Goal: Task Accomplishment & Management: Use online tool/utility

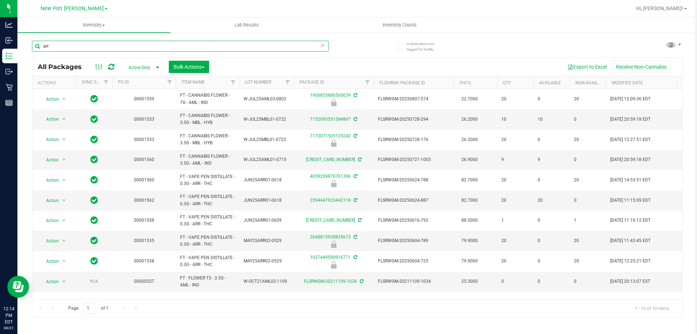
click at [85, 45] on input "arr" at bounding box center [180, 46] width 297 height 11
type input "variable"
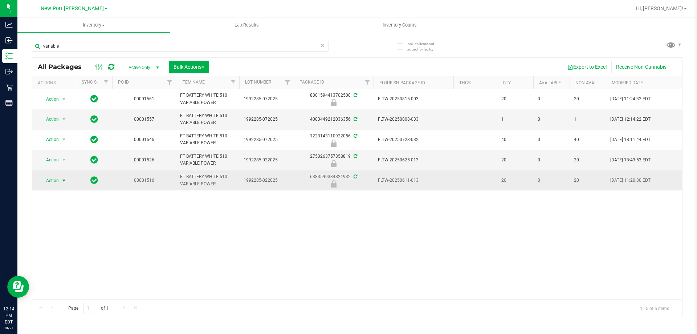
click at [62, 183] on span "select" at bounding box center [64, 181] width 6 height 6
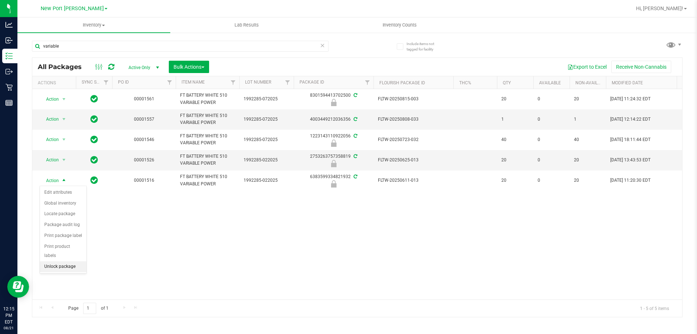
click at [74, 261] on li "Unlock package" at bounding box center [63, 266] width 46 height 11
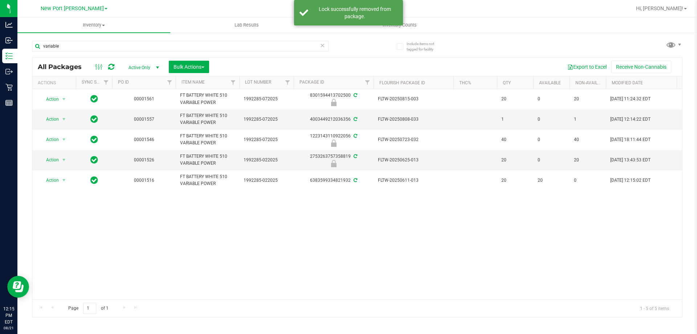
click at [324, 213] on div "Action Action Edit attributes Global inventory Locate package Package audit log…" at bounding box center [357, 194] width 650 height 210
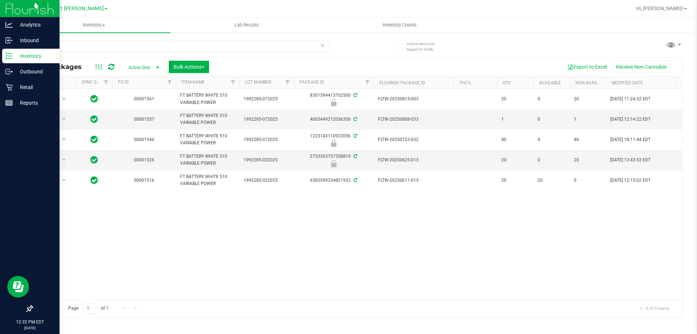
click at [12, 54] on icon at bounding box center [8, 55] width 7 height 7
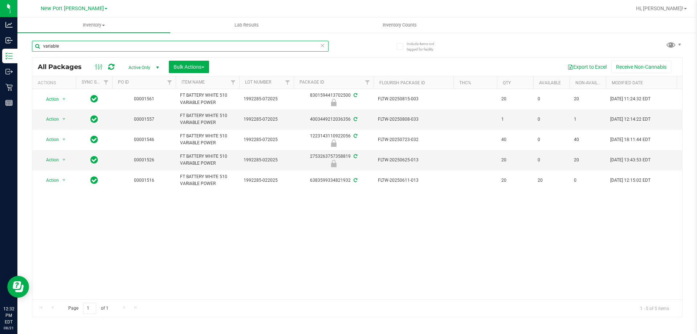
click at [62, 46] on input "variable" at bounding box center [180, 46] width 297 height 11
click at [62, 41] on input "variable" at bounding box center [180, 46] width 297 height 11
type input "variabl"
click at [97, 44] on input "variabl" at bounding box center [180, 46] width 297 height 11
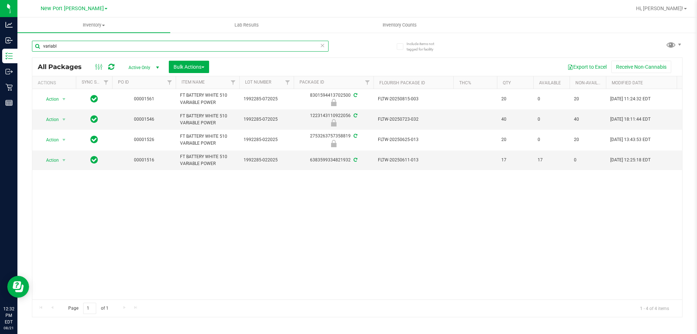
click at [97, 44] on input "variabl" at bounding box center [180, 46] width 297 height 11
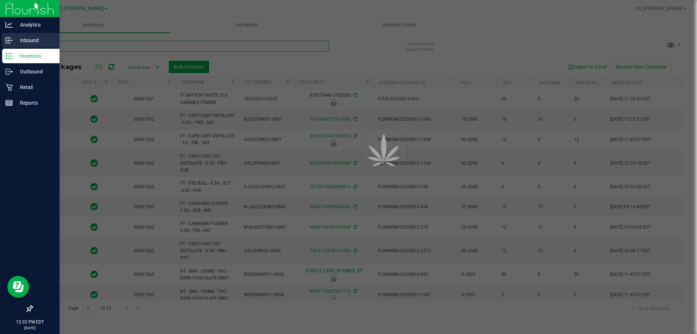
type input "2026-02-14"
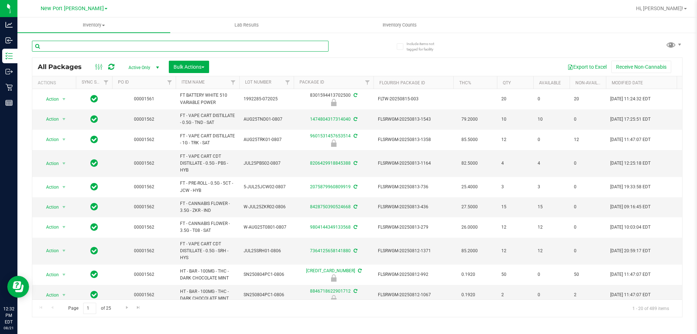
click at [81, 46] on input "text" at bounding box center [180, 46] width 297 height 11
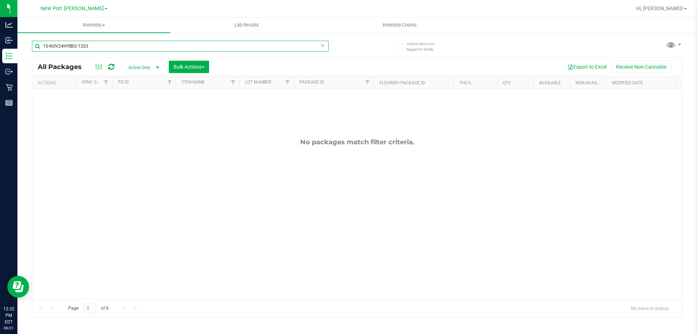
type input "10-NOV24HYB02-1203"
click at [158, 69] on span "select" at bounding box center [158, 68] width 6 height 6
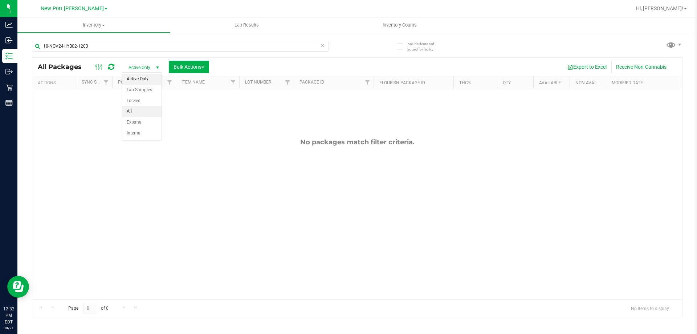
click at [142, 107] on li "All" at bounding box center [141, 111] width 39 height 11
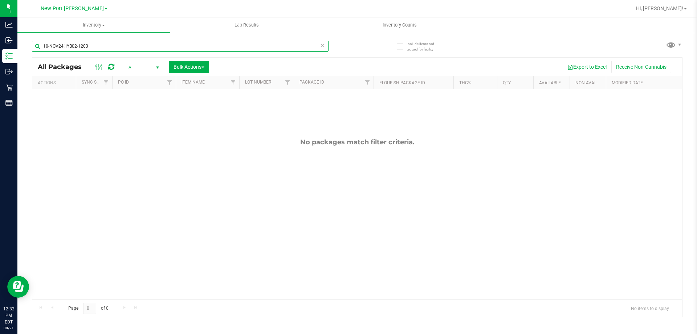
click at [137, 47] on input "10-NOV24HYB02-1203" at bounding box center [180, 46] width 297 height 11
drag, startPoint x: 90, startPoint y: 47, endPoint x: 50, endPoint y: 46, distance: 40.3
click at [50, 46] on input "10-NOV24HYB02-1203" at bounding box center [180, 46] width 297 height 11
click at [106, 44] on input "10-NOV24HYB02-1203" at bounding box center [180, 46] width 297 height 11
click at [58, 45] on input "10-NOV24HYB02-1203" at bounding box center [180, 46] width 297 height 11
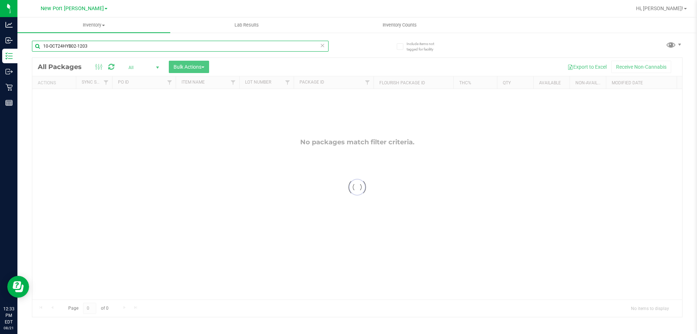
click at [99, 44] on input "10-OCT24HYB02-1203" at bounding box center [180, 46] width 297 height 11
click at [187, 77] on div "10-OCT24HYB02-1121 Loading... All Packages All Active Only Lab Samples Locked A…" at bounding box center [357, 175] width 651 height 283
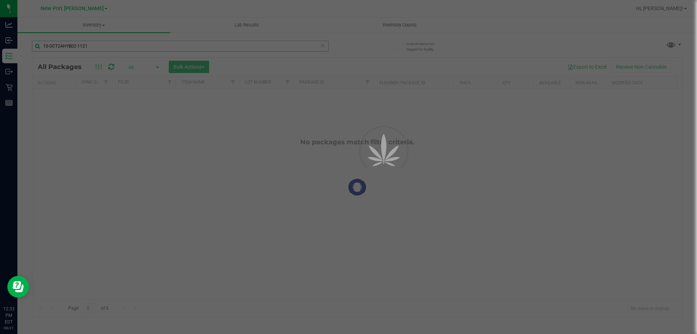
click at [74, 45] on div at bounding box center [348, 167] width 697 height 334
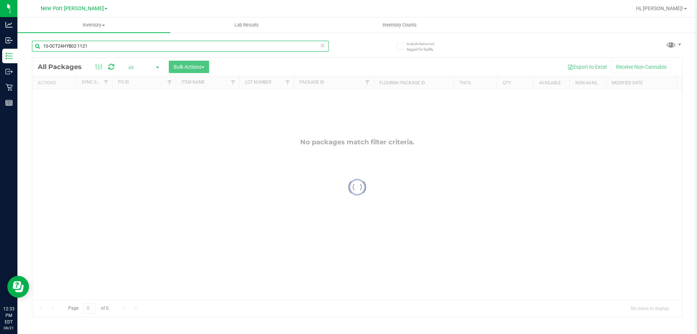
click at [76, 46] on input "10-OCT24HYB02-1121" at bounding box center [180, 46] width 297 height 11
type input "10-OCT24HYB01-1121"
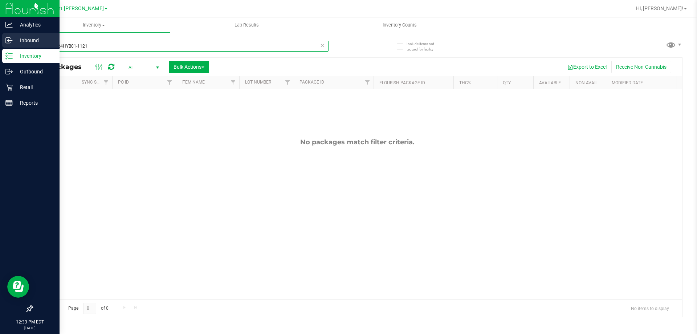
drag, startPoint x: 135, startPoint y: 45, endPoint x: 22, endPoint y: 37, distance: 113.6
click at [22, 37] on div "Analytics Inbound Inventory Outbound Retail Reports 12:33 PM EDT 08/21/2025 08/…" at bounding box center [348, 167] width 697 height 334
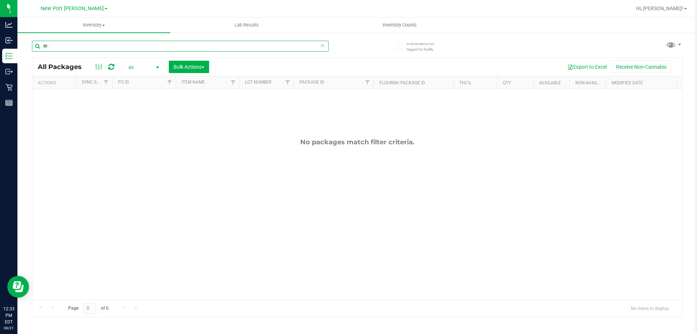
type input "W"
type input "O"
type input "W-AUG25FIC01-0812"
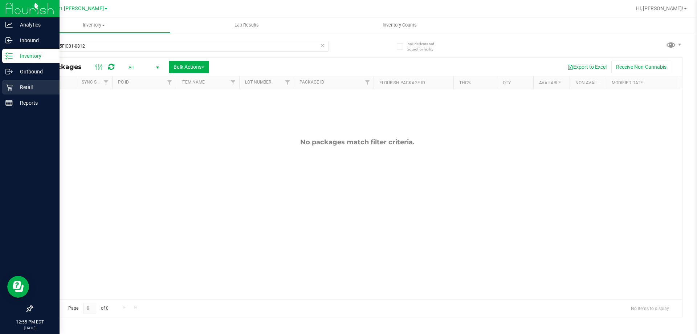
drag, startPoint x: 19, startPoint y: 86, endPoint x: 15, endPoint y: 85, distance: 3.6
click at [17, 85] on div "Analytics Inbound Inventory Outbound Retail Reports 12:55 PM EDT 08/21/2025 08/…" at bounding box center [348, 167] width 697 height 334
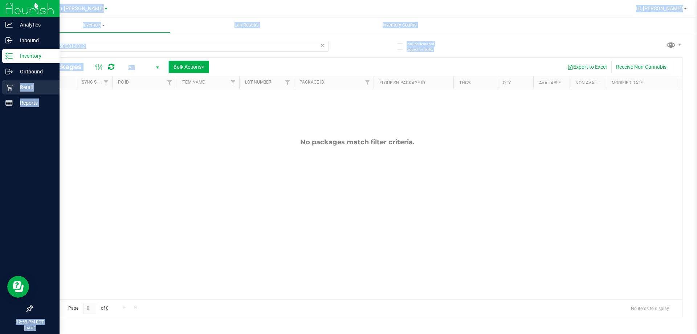
click at [15, 85] on p "Retail" at bounding box center [35, 87] width 44 height 9
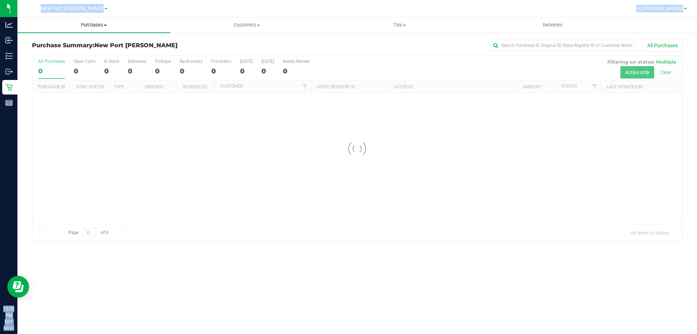
click at [97, 27] on span "Purchases" at bounding box center [93, 25] width 153 height 7
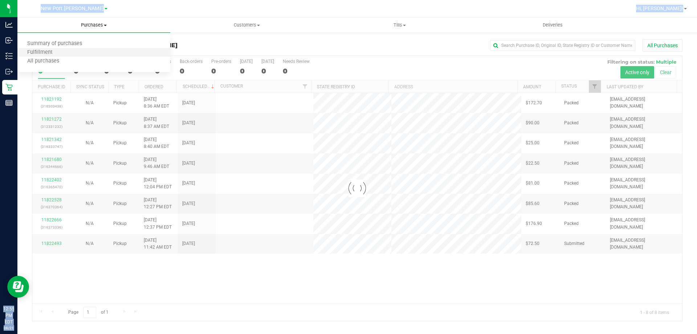
click at [78, 50] on li "Fulfillment" at bounding box center [93, 52] width 153 height 9
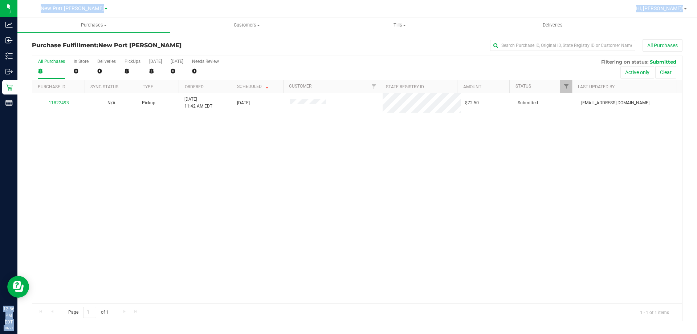
click at [35, 56] on div "All Purchases 8 In Store 0 Deliveries 0 PickUps 8 Today 8 Tomorrow 0 Needs Revi…" at bounding box center [357, 59] width 650 height 6
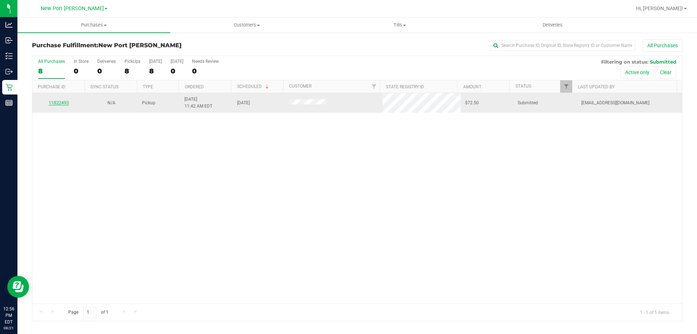
click at [55, 103] on link "11822493" at bounding box center [59, 102] width 20 height 5
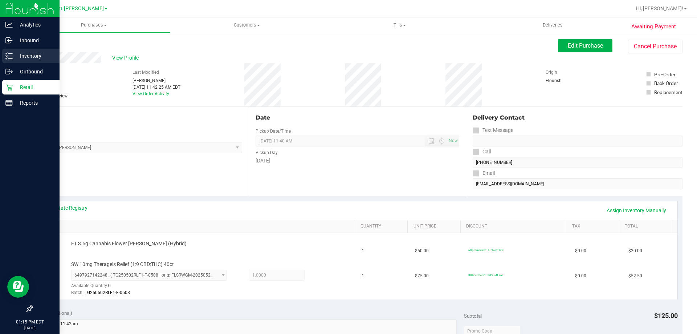
click at [33, 57] on p "Inventory" at bounding box center [35, 56] width 44 height 9
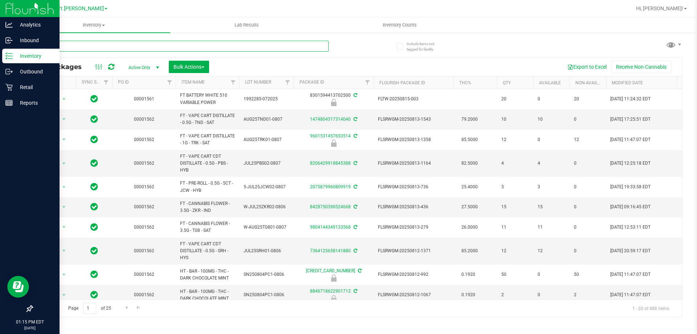
click at [109, 46] on input "text" at bounding box center [180, 46] width 297 height 11
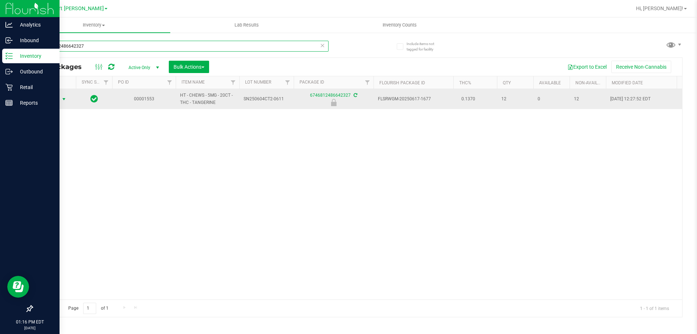
type input "6746812486642327"
click at [57, 99] on span "Action" at bounding box center [50, 99] width 20 height 10
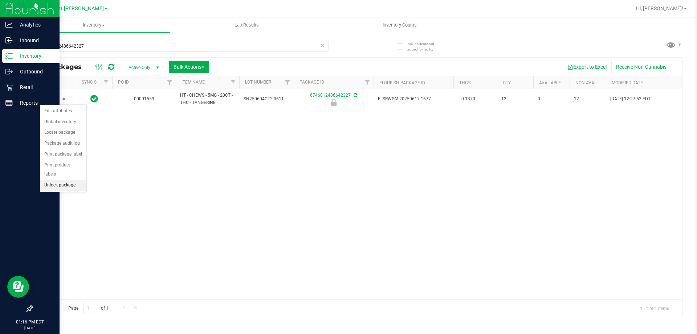
drag, startPoint x: 65, startPoint y: 173, endPoint x: 73, endPoint y: 176, distance: 9.0
click at [66, 180] on li "Unlock package" at bounding box center [63, 185] width 46 height 11
click at [175, 199] on div "Inventory All packages All inventory Waste log Create inventory Lab Results Inv…" at bounding box center [357, 175] width 680 height 316
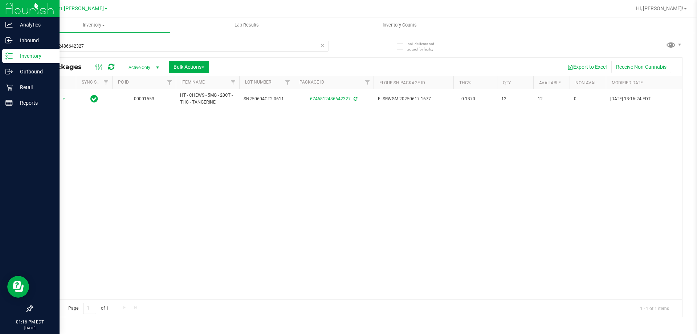
click at [65, 171] on div "Action Action Adjust qty Create package Edit attributes Global inventory Locate…" at bounding box center [357, 194] width 650 height 210
click at [10, 90] on icon at bounding box center [8, 87] width 7 height 7
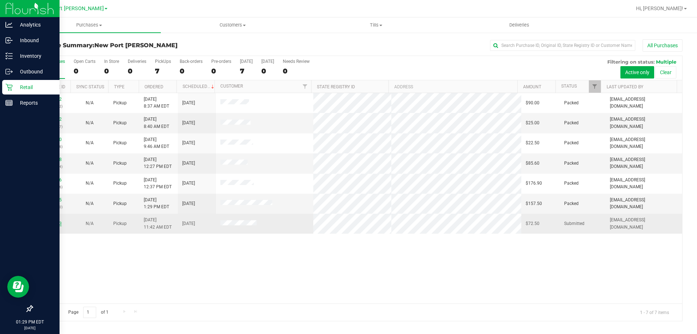
click at [50, 222] on link "11822493" at bounding box center [51, 223] width 20 height 5
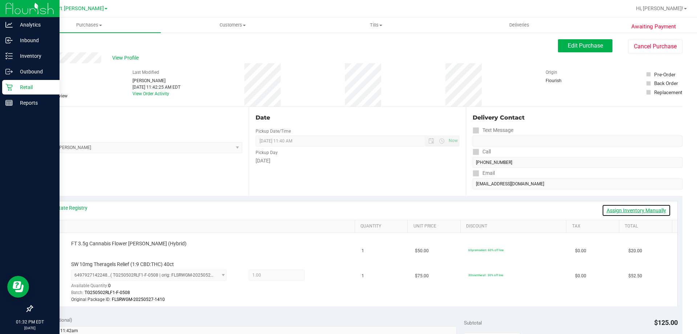
drag, startPoint x: 616, startPoint y: 212, endPoint x: 511, endPoint y: 212, distance: 105.3
click at [616, 212] on link "Assign Inventory Manually" at bounding box center [636, 210] width 69 height 12
click at [584, 41] on button "Edit Purchase" at bounding box center [585, 45] width 54 height 13
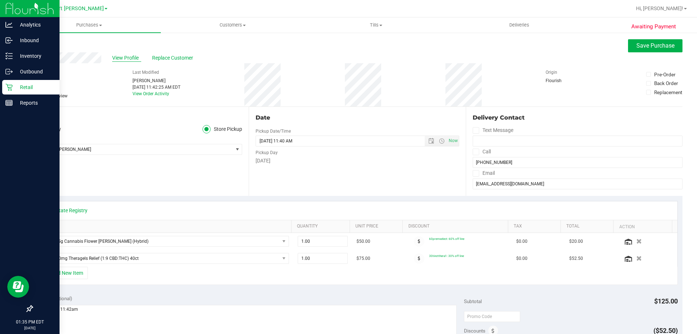
click at [126, 58] on span "View Profile" at bounding box center [126, 58] width 29 height 8
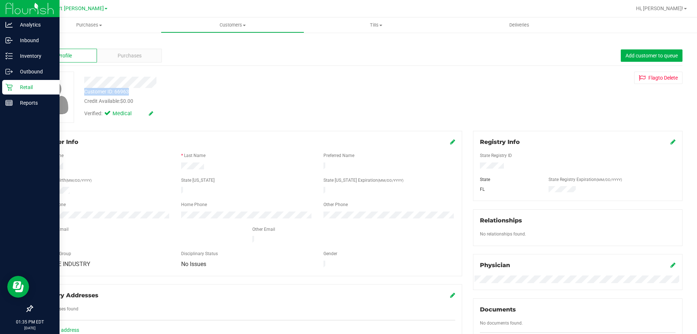
drag, startPoint x: 84, startPoint y: 92, endPoint x: 151, endPoint y: 91, distance: 67.9
click at [152, 91] on div "Customer ID: 66963 Credit Available: $0.00" at bounding box center [244, 96] width 331 height 17
copy div "Customer ID: 66963"
click at [19, 84] on p "Retail" at bounding box center [35, 87] width 44 height 9
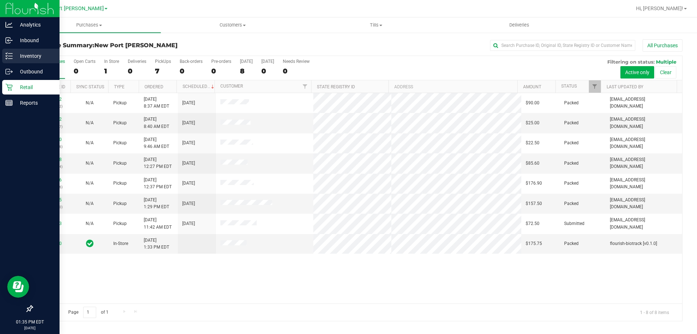
click at [30, 57] on p "Inventory" at bounding box center [35, 56] width 44 height 9
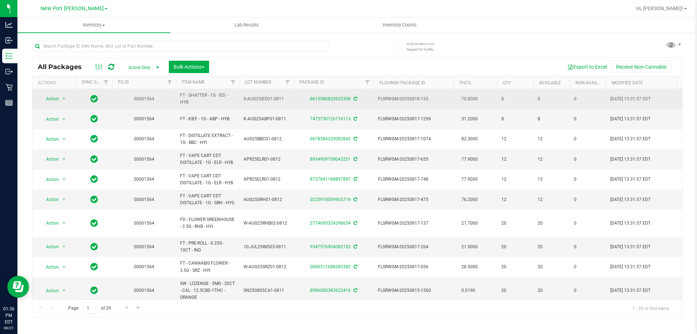
drag, startPoint x: 82, startPoint y: 98, endPoint x: 72, endPoint y: 95, distance: 11.0
click at [80, 97] on td at bounding box center [94, 99] width 36 height 20
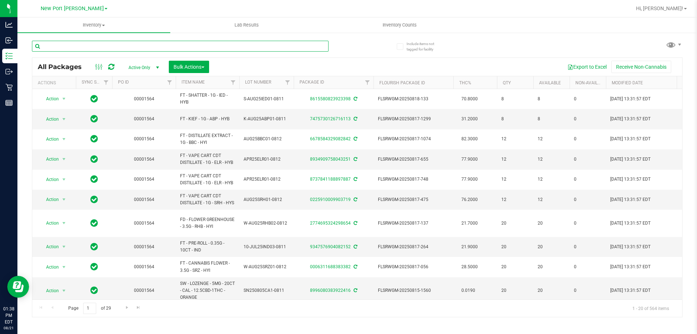
click at [137, 43] on input "text" at bounding box center [180, 46] width 297 height 11
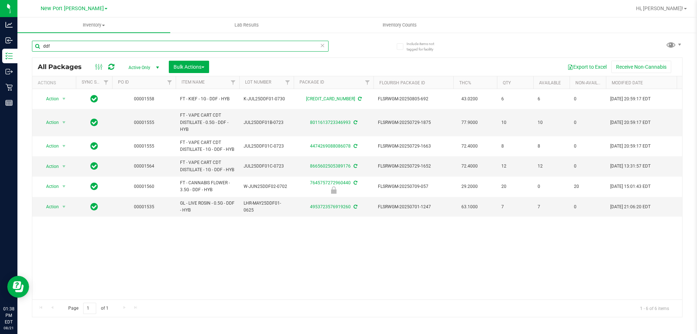
type input "ddf"
drag, startPoint x: 602, startPoint y: 263, endPoint x: 524, endPoint y: 261, distance: 78.4
click at [602, 263] on div "Action Action Adjust qty Create package Edit attributes Global inventory Locate…" at bounding box center [357, 194] width 650 height 210
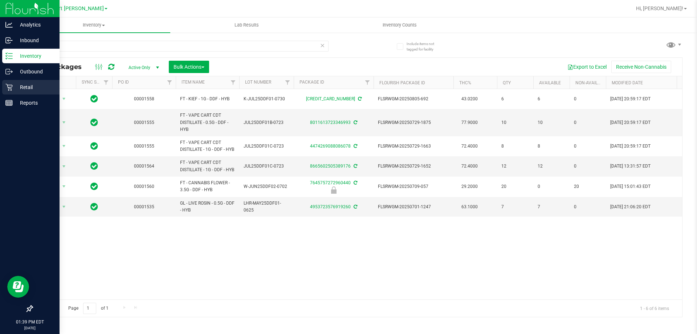
click at [13, 94] on div "Retail" at bounding box center [30, 87] width 57 height 15
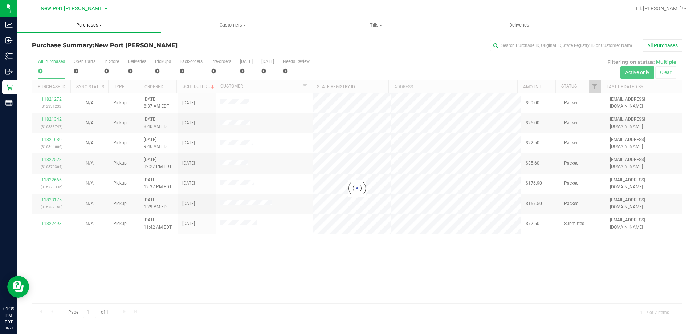
click at [86, 24] on span "Purchases" at bounding box center [88, 25] width 143 height 7
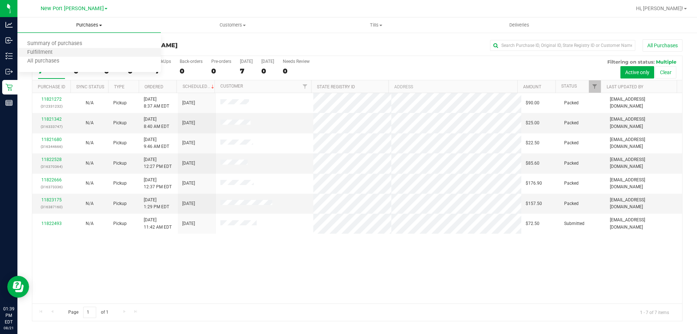
click at [70, 56] on li "Fulfillment" at bounding box center [88, 52] width 143 height 9
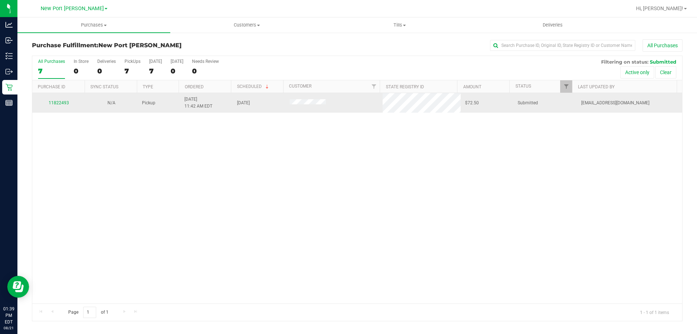
click at [56, 98] on td "11822493" at bounding box center [58, 103] width 53 height 20
click at [58, 102] on link "11822493" at bounding box center [59, 102] width 20 height 5
click at [58, 101] on link "11822493" at bounding box center [59, 102] width 20 height 5
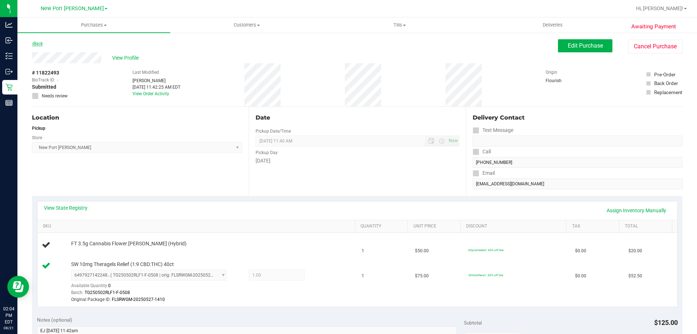
click at [40, 43] on link "Back" at bounding box center [37, 43] width 11 height 5
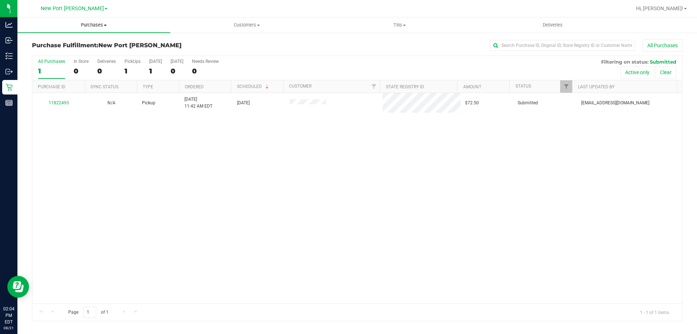
click at [83, 25] on span "Purchases" at bounding box center [93, 25] width 153 height 7
click at [75, 42] on span "Summary of purchases" at bounding box center [54, 44] width 74 height 6
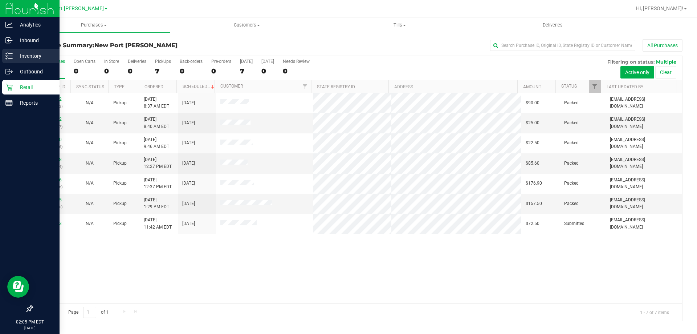
click at [8, 53] on icon at bounding box center [8, 55] width 7 height 7
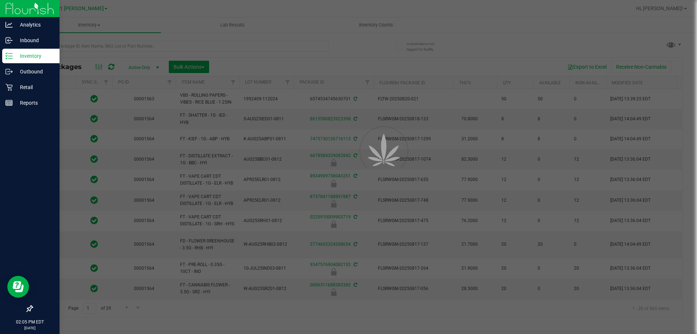
type input "2026-02-15"
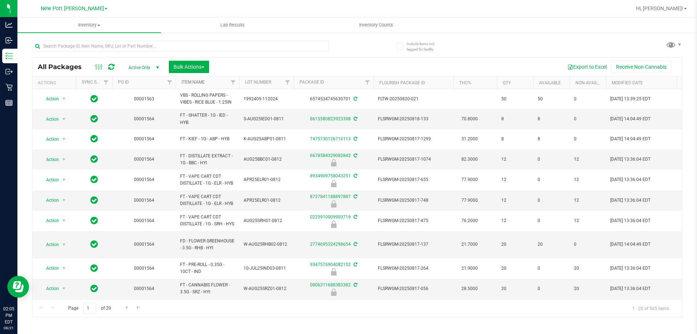
click at [186, 84] on link "Item Name" at bounding box center [193, 82] width 23 height 5
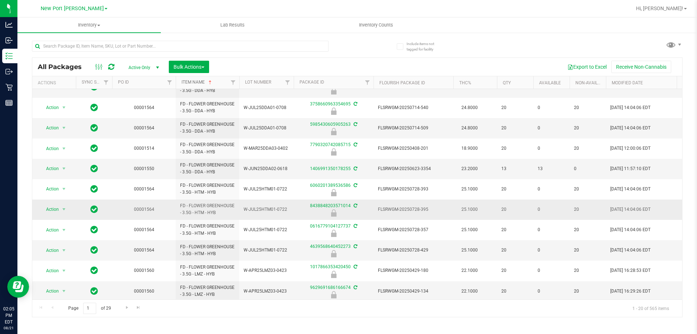
scroll to position [202, 0]
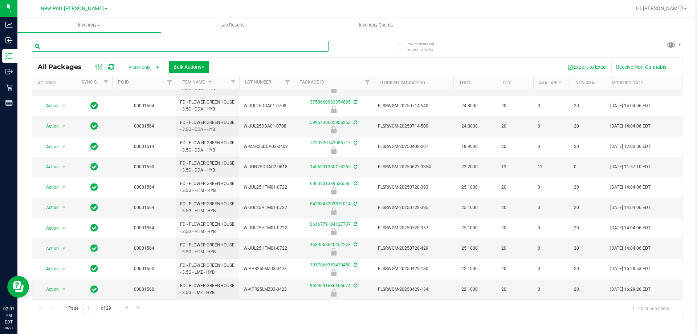
click at [195, 47] on input "text" at bounding box center [180, 46] width 297 height 11
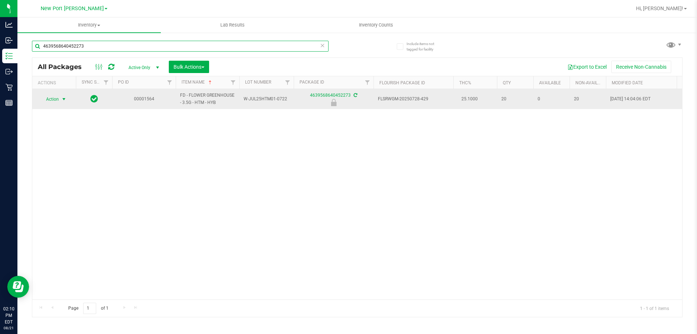
type input "4639568640452273"
click at [61, 99] on span "select" at bounding box center [64, 99] width 9 height 10
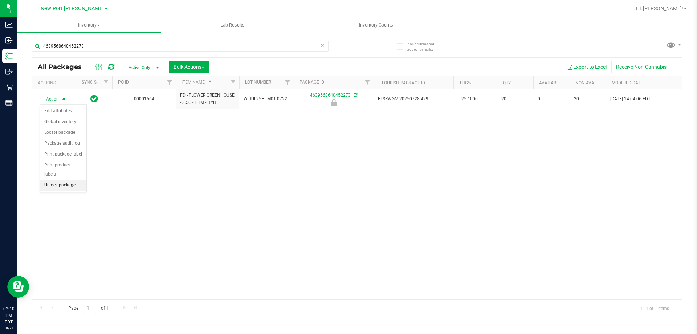
click at [61, 180] on li "Unlock package" at bounding box center [63, 185] width 46 height 11
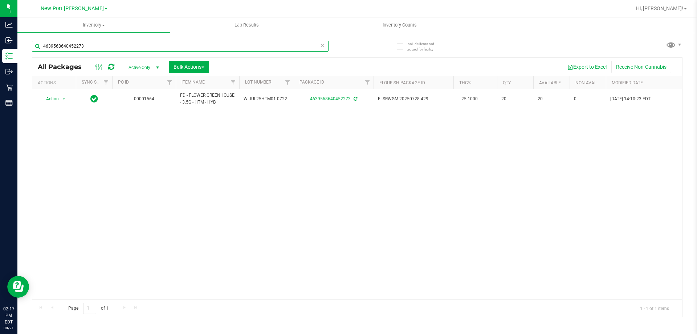
click at [221, 45] on input "4639568640452273" at bounding box center [180, 46] width 297 height 11
type input "l"
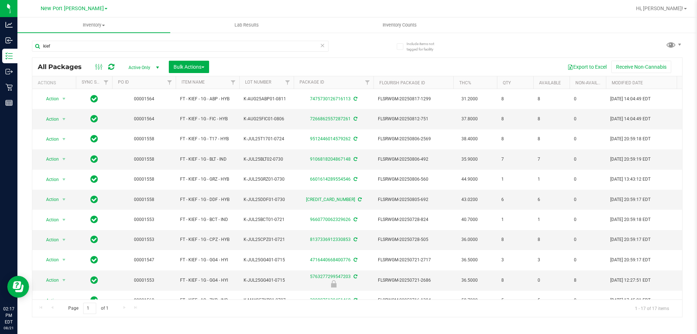
click at [207, 86] on th "Item Name" at bounding box center [208, 82] width 64 height 13
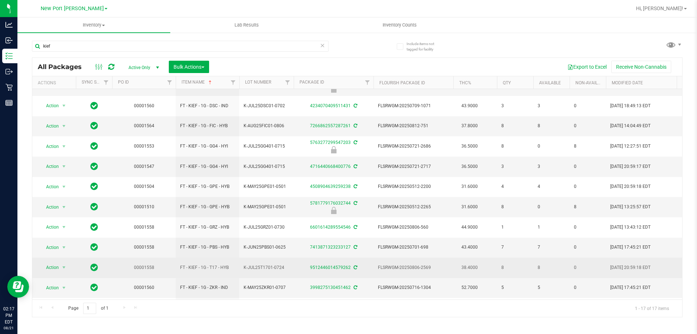
scroll to position [102, 0]
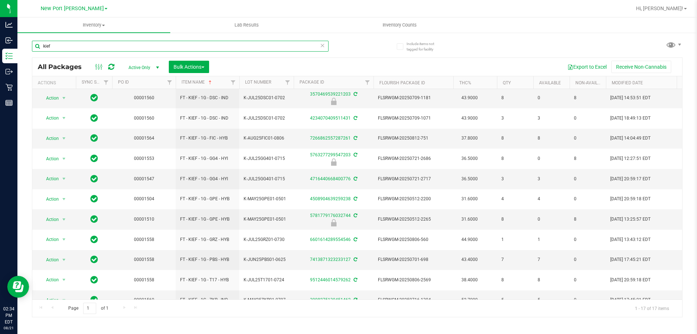
click at [91, 49] on input "kief" at bounding box center [180, 46] width 297 height 11
type input "k"
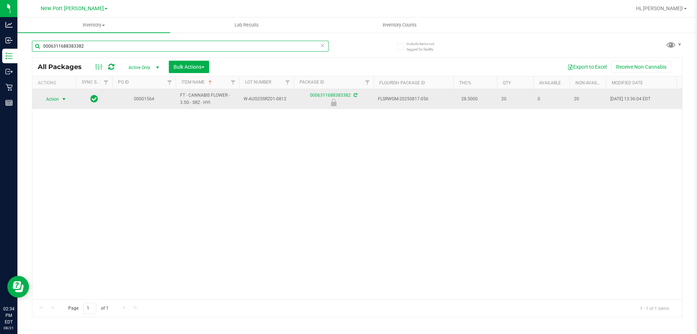
type input "0006311688383382"
click at [62, 101] on span "select" at bounding box center [64, 99] width 6 height 6
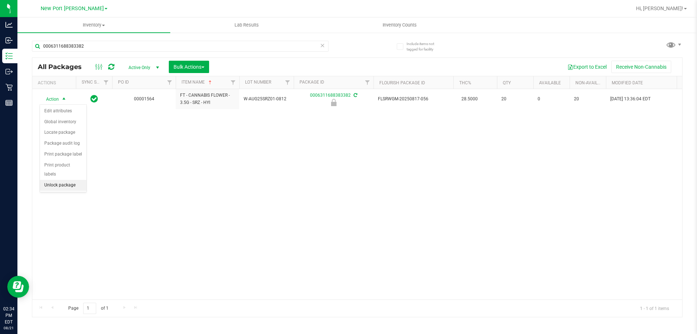
click at [69, 180] on li "Unlock package" at bounding box center [63, 185] width 46 height 11
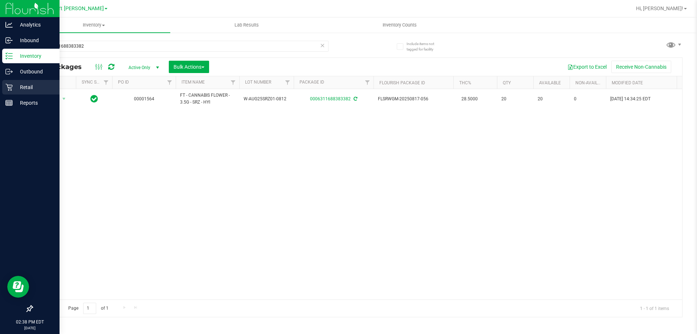
click at [8, 89] on icon at bounding box center [8, 87] width 7 height 7
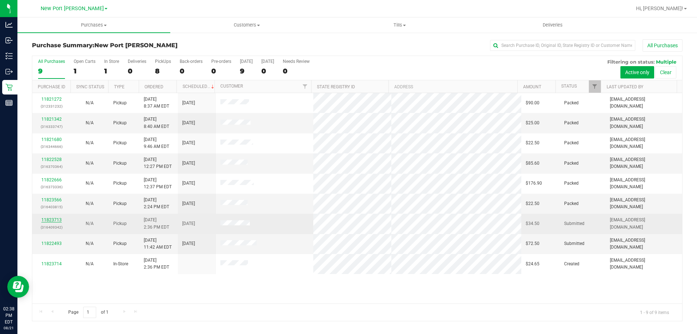
click at [46, 219] on link "11823713" at bounding box center [51, 219] width 20 height 5
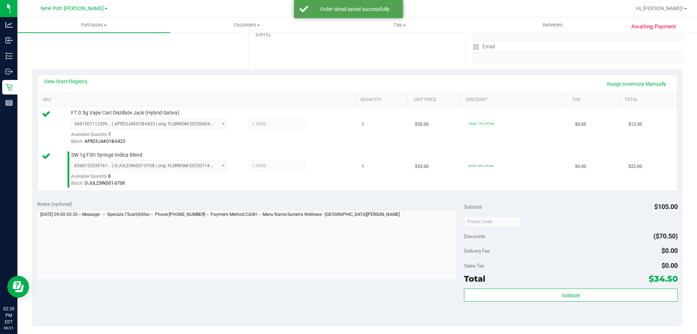
scroll to position [254, 0]
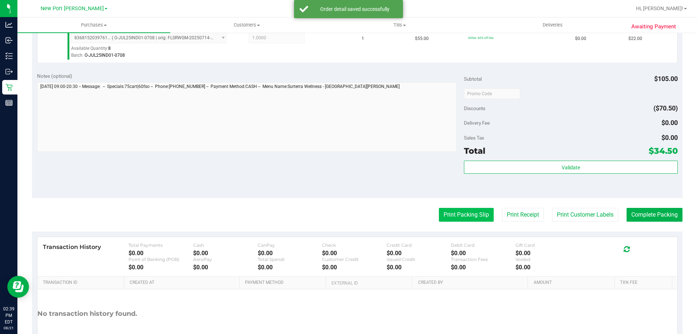
click at [457, 212] on button "Print Packing Slip" at bounding box center [466, 215] width 55 height 14
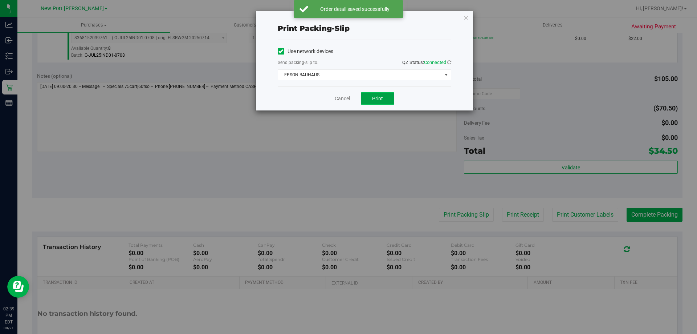
click at [380, 101] on span "Print" at bounding box center [377, 98] width 11 height 6
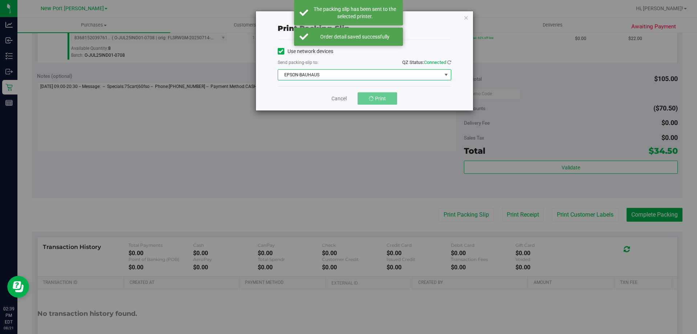
click at [337, 75] on span "EPSON-BAUHAUS" at bounding box center [360, 75] width 164 height 10
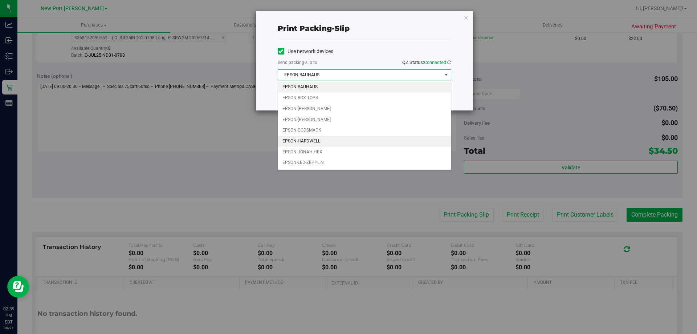
click at [313, 143] on li "EPSON-HARDWELL" at bounding box center [364, 141] width 173 height 11
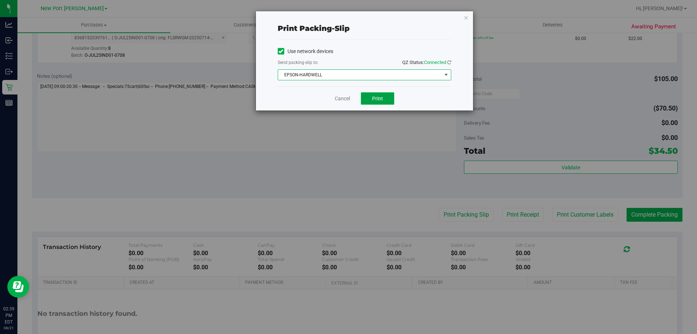
click at [373, 97] on span "Print" at bounding box center [377, 98] width 11 height 6
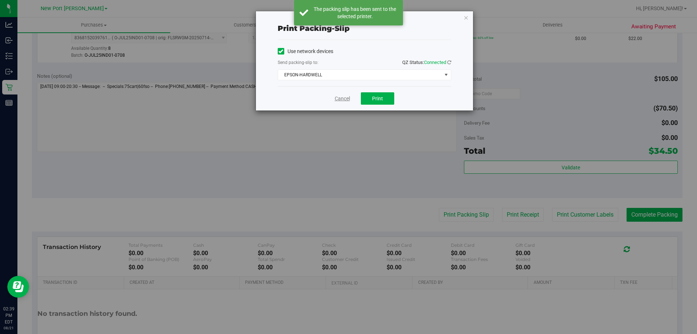
click at [340, 100] on link "Cancel" at bounding box center [342, 99] width 15 height 8
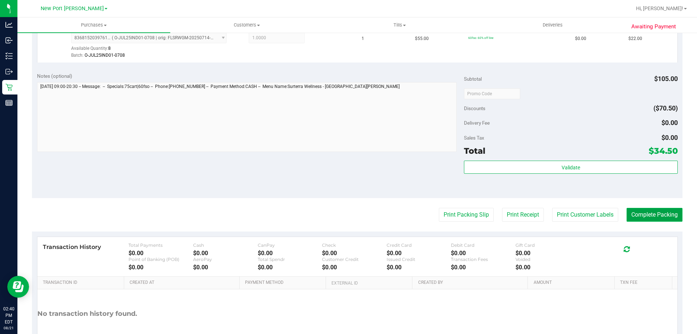
click at [655, 211] on button "Complete Packing" at bounding box center [655, 215] width 56 height 14
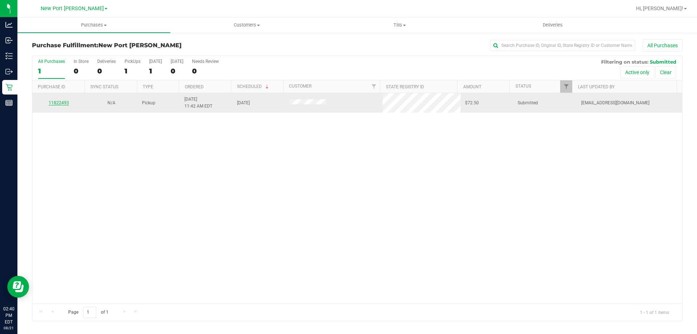
click at [62, 104] on link "11822493" at bounding box center [59, 102] width 20 height 5
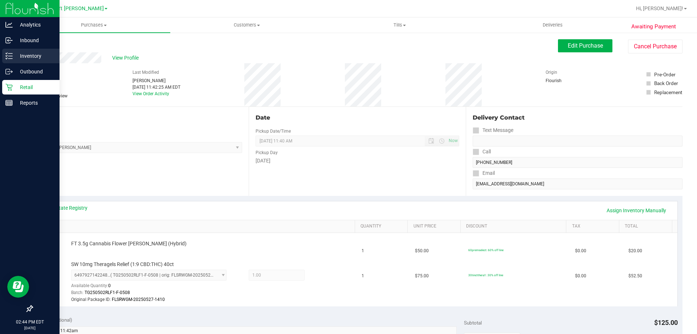
click at [9, 57] on icon at bounding box center [8, 55] width 7 height 7
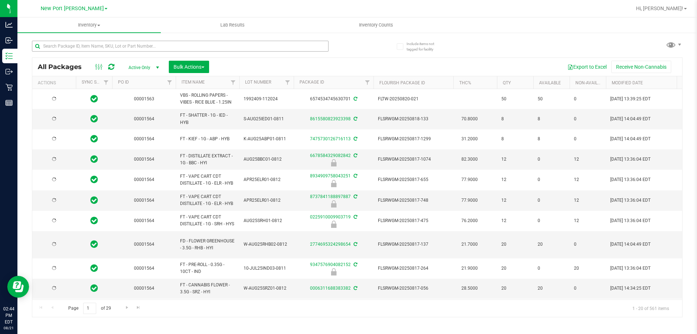
type input "2026-02-15"
click at [91, 46] on input "text" at bounding box center [180, 46] width 297 height 11
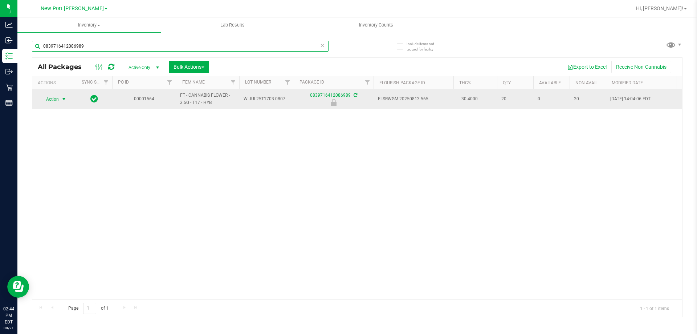
type input "0839716412086989"
click at [62, 103] on span "select" at bounding box center [64, 99] width 9 height 10
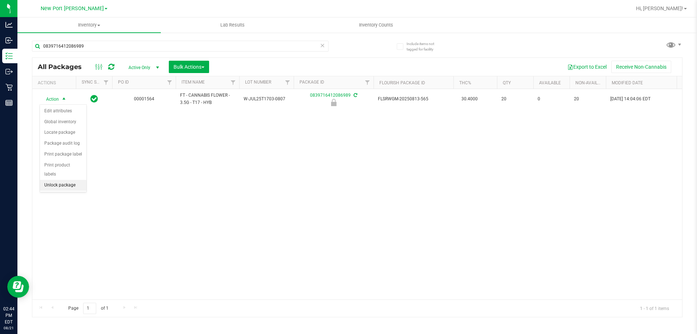
click at [73, 180] on li "Unlock package" at bounding box center [63, 185] width 46 height 11
drag, startPoint x: 92, startPoint y: 37, endPoint x: 87, endPoint y: 38, distance: 4.7
click at [87, 37] on div "0839716412086989" at bounding box center [194, 45] width 325 height 23
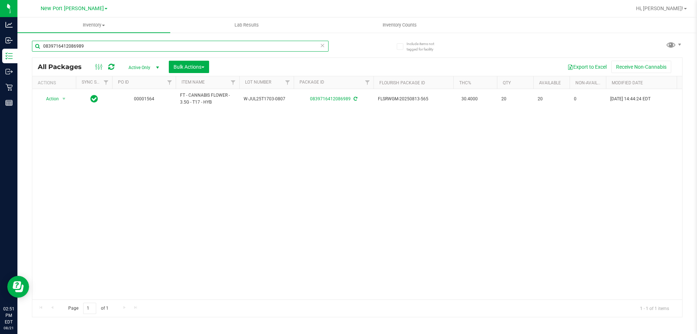
drag, startPoint x: 93, startPoint y: 43, endPoint x: 485, endPoint y: 113, distance: 397.9
click at [1, 48] on div "Analytics Inbound Inventory Outbound Retail Reports 02:51 PM EDT 08/21/2025 08/…" at bounding box center [348, 167] width 697 height 334
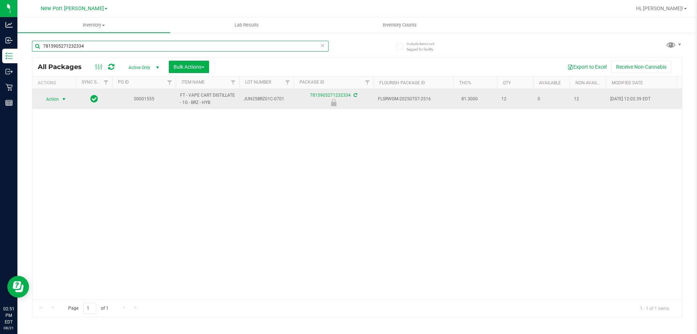
type input "7815905271232334"
click at [62, 100] on span "select" at bounding box center [64, 99] width 6 height 6
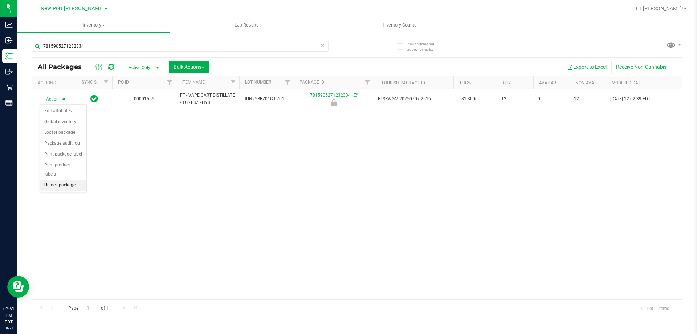
click at [71, 180] on li "Unlock package" at bounding box center [63, 185] width 46 height 11
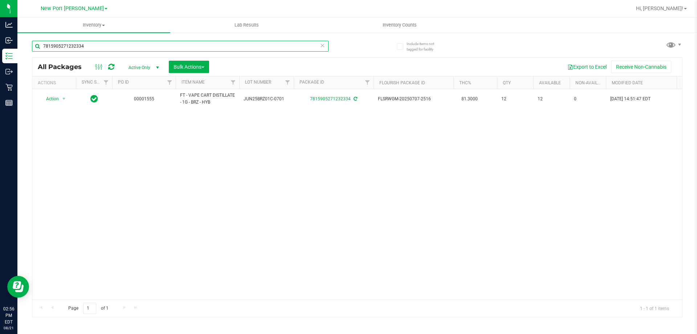
click at [92, 49] on input "7815905271232334" at bounding box center [180, 46] width 297 height 11
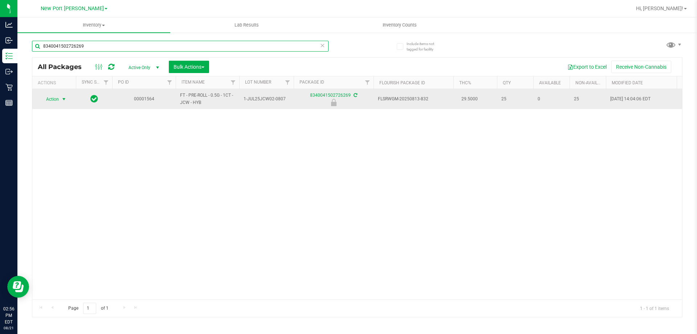
type input "8340041502726269"
click at [60, 97] on span "select" at bounding box center [64, 99] width 9 height 10
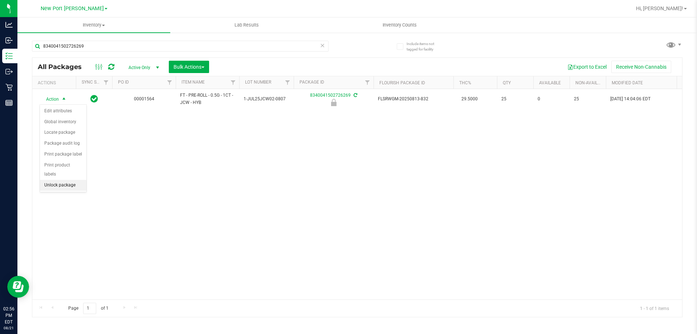
click at [64, 180] on li "Unlock package" at bounding box center [63, 185] width 46 height 11
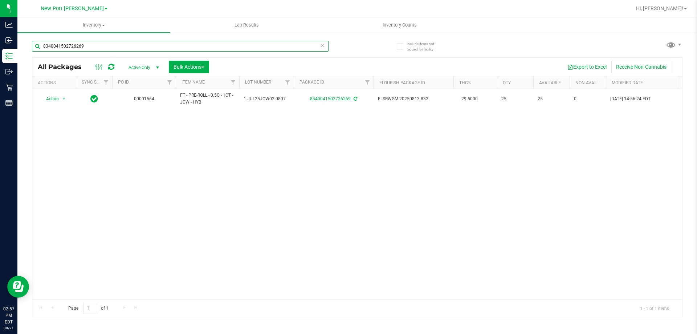
click at [90, 45] on input "8340041502726269" at bounding box center [180, 46] width 297 height 11
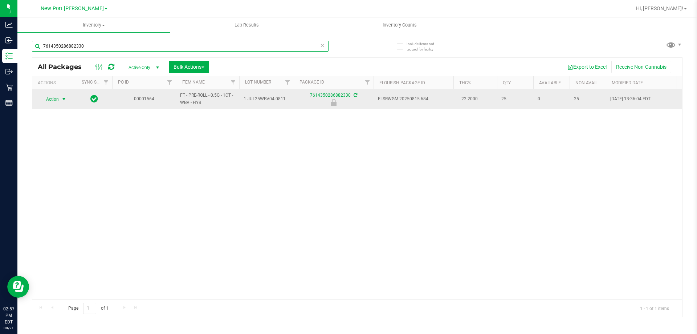
type input "7614350286882330"
click at [60, 101] on span "select" at bounding box center [64, 99] width 9 height 10
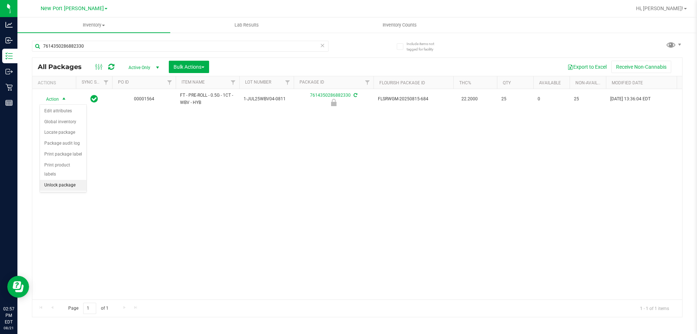
click at [58, 180] on li "Unlock package" at bounding box center [63, 185] width 46 height 11
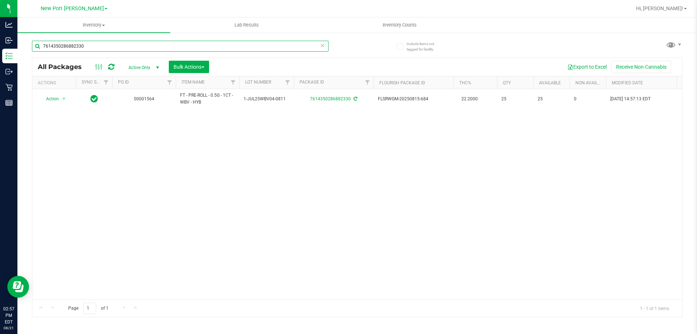
click at [94, 44] on input "7614350286882330" at bounding box center [180, 46] width 297 height 11
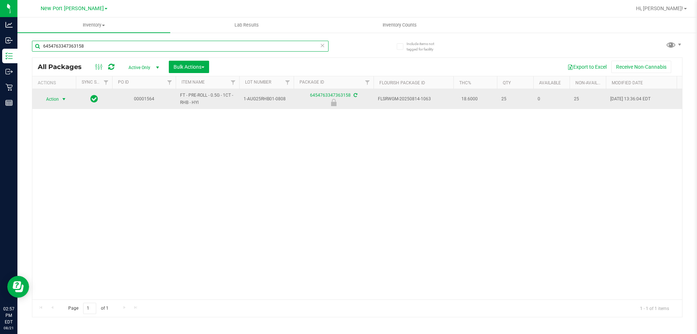
type input "6454763347363158"
click at [56, 101] on span "Action" at bounding box center [50, 99] width 20 height 10
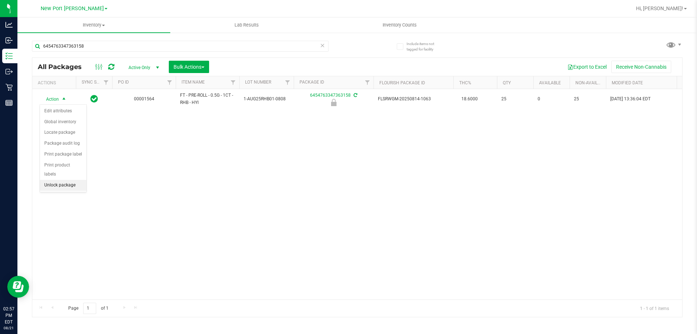
click at [61, 180] on li "Unlock package" at bounding box center [63, 185] width 46 height 11
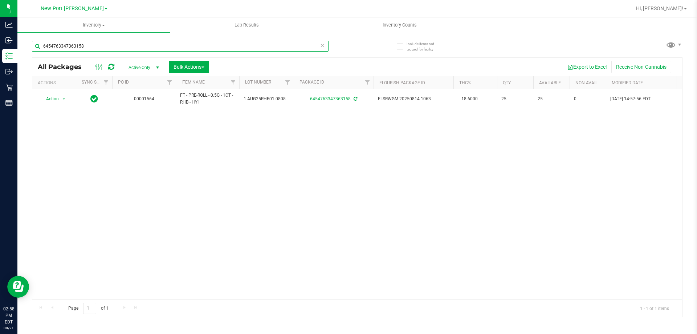
click at [87, 48] on input "6454763347363158" at bounding box center [180, 46] width 297 height 11
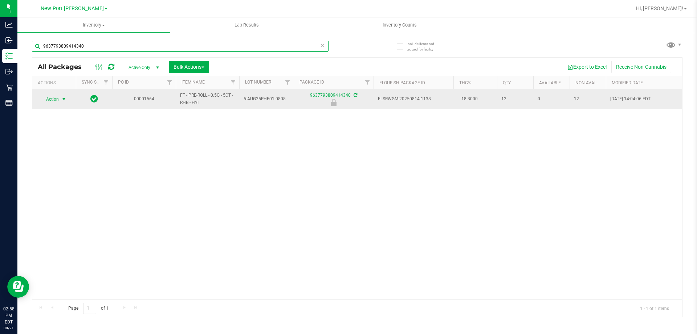
type input "9637793809414340"
click at [57, 99] on span "Action" at bounding box center [50, 99] width 20 height 10
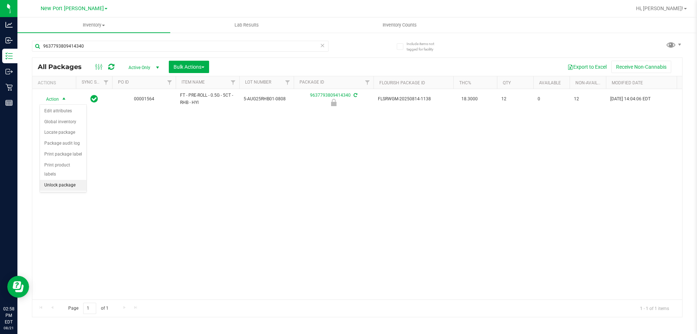
click at [59, 180] on li "Unlock package" at bounding box center [63, 185] width 46 height 11
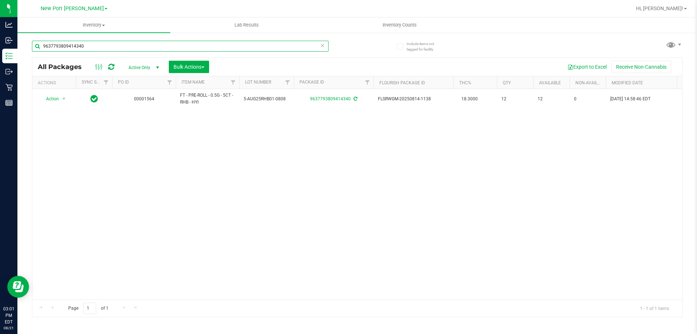
click at [124, 45] on input "9637793809414340" at bounding box center [180, 46] width 297 height 11
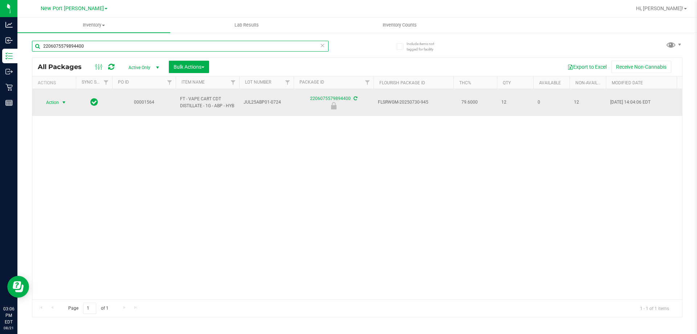
type input "2206075579894400"
click at [55, 103] on span "Action" at bounding box center [50, 102] width 20 height 10
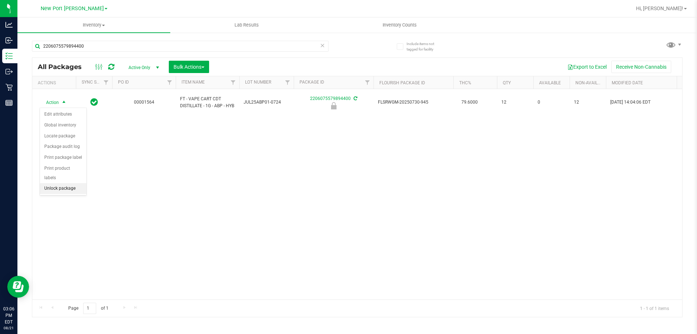
click at [54, 183] on li "Unlock package" at bounding box center [63, 188] width 46 height 11
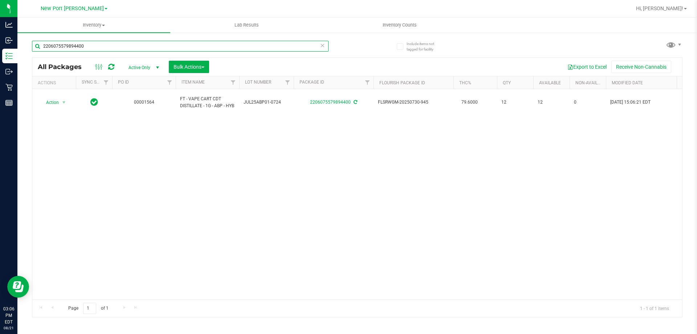
click at [196, 45] on input "2206075579894400" at bounding box center [180, 46] width 297 height 11
click at [237, 46] on input "4607702146110163" at bounding box center [180, 46] width 297 height 11
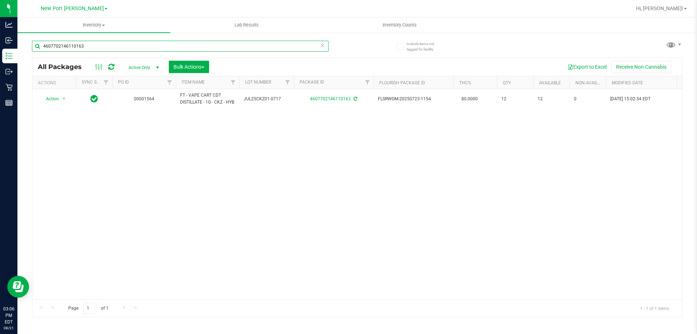
click at [237, 46] on input "4607702146110163" at bounding box center [180, 46] width 297 height 11
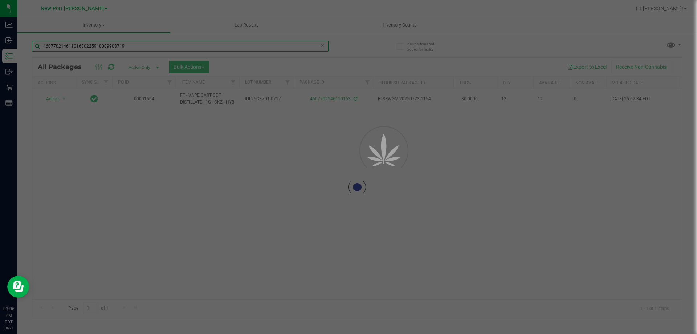
click at [237, 46] on input "46077021461101630225910009903719" at bounding box center [180, 46] width 297 height 11
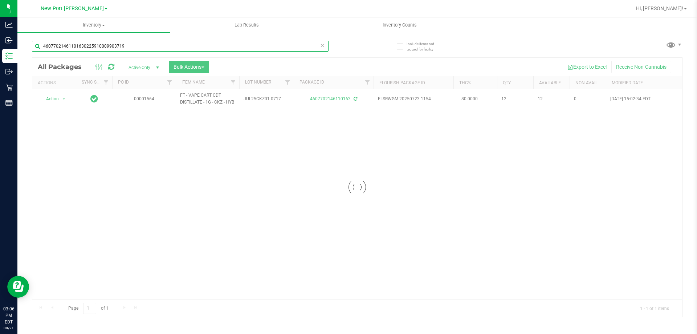
click at [237, 46] on input "46077021461101630225910009903719" at bounding box center [180, 46] width 297 height 11
type input "0"
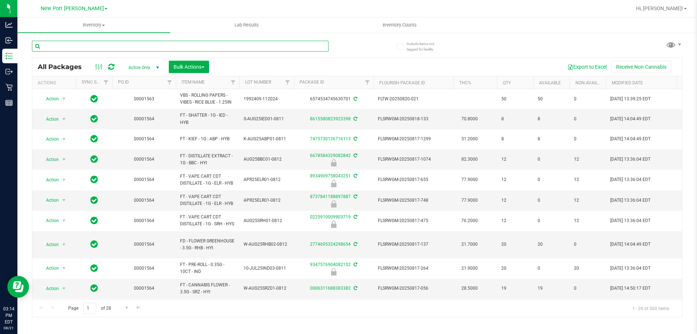
click at [50, 46] on input "text" at bounding box center [180, 46] width 297 height 11
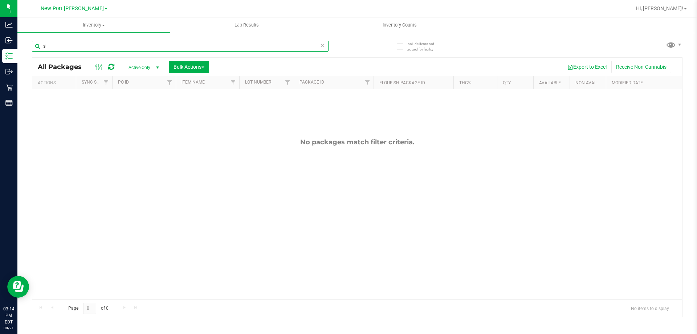
type input "s"
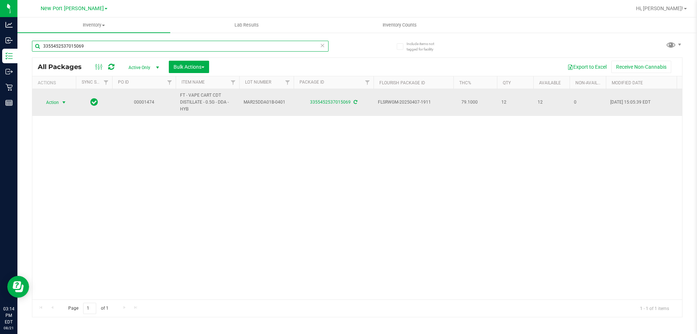
type input "3355452537015069"
click at [51, 103] on span "Action" at bounding box center [50, 102] width 20 height 10
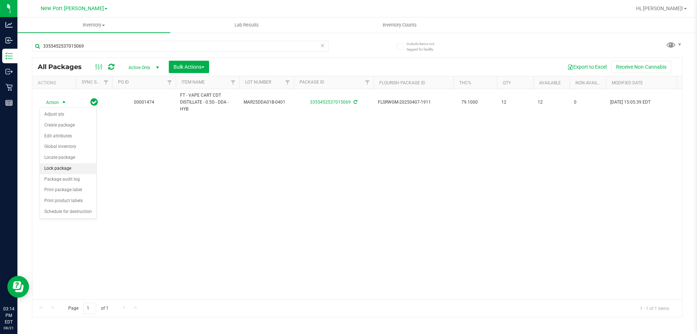
click at [55, 168] on li "Lock package" at bounding box center [68, 168] width 56 height 11
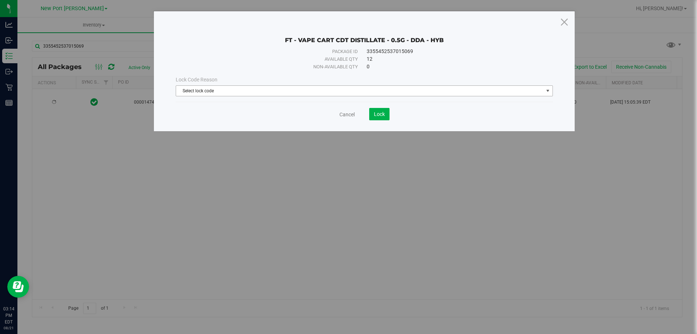
click at [367, 91] on span "Select lock code" at bounding box center [359, 91] width 367 height 10
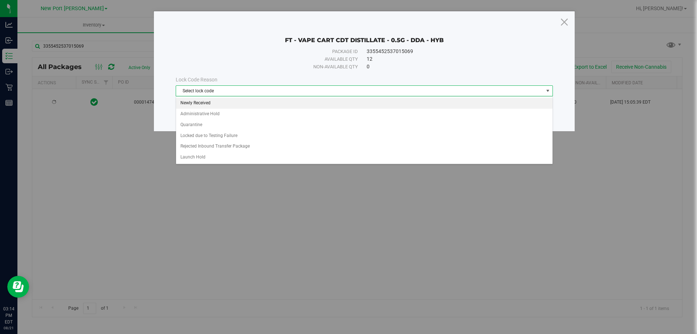
click at [224, 104] on li "Newly Received" at bounding box center [364, 103] width 377 height 11
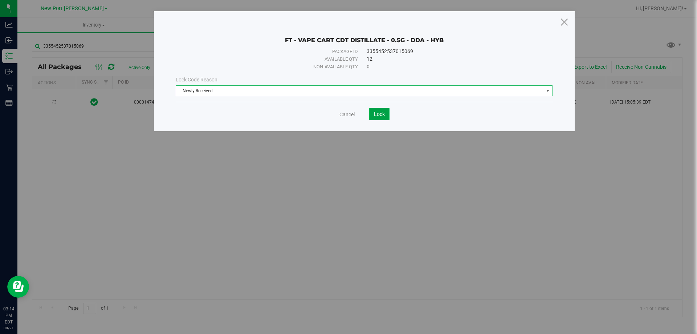
click at [382, 117] on span "Lock" at bounding box center [379, 114] width 11 height 6
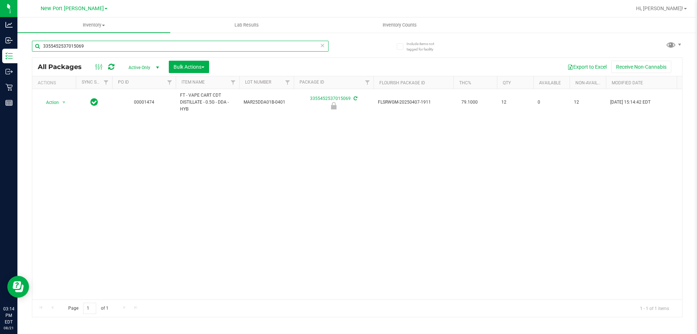
click at [126, 48] on input "3355452537015069" at bounding box center [180, 46] width 297 height 11
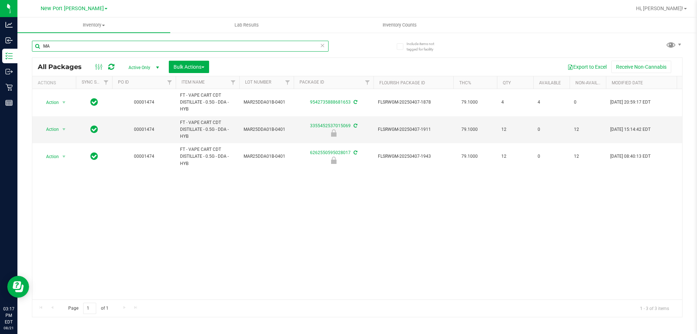
type input "M"
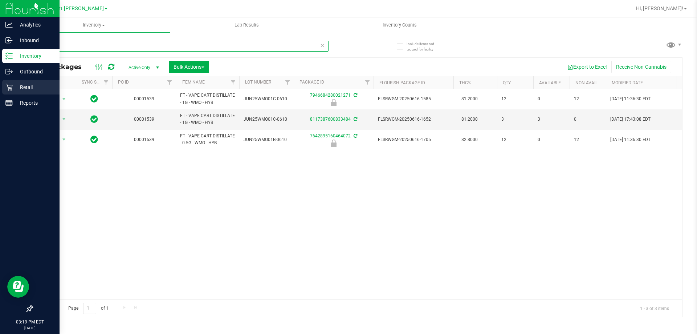
type input "wmo"
click at [13, 89] on p "Retail" at bounding box center [35, 87] width 44 height 9
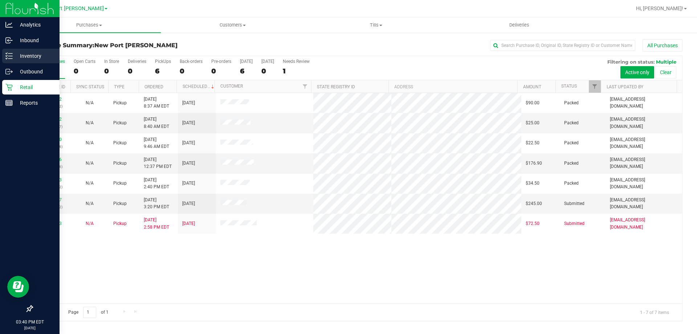
click at [11, 55] on icon at bounding box center [8, 55] width 7 height 7
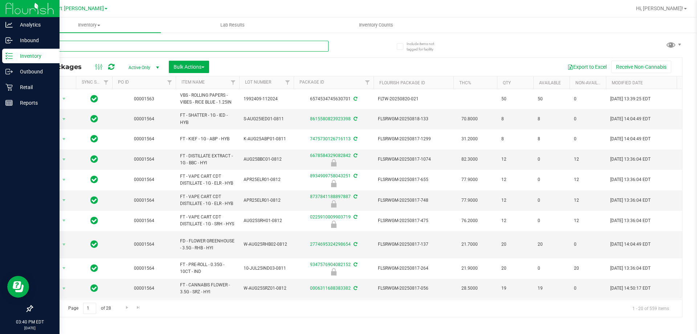
click at [78, 47] on input "text" at bounding box center [180, 46] width 297 height 11
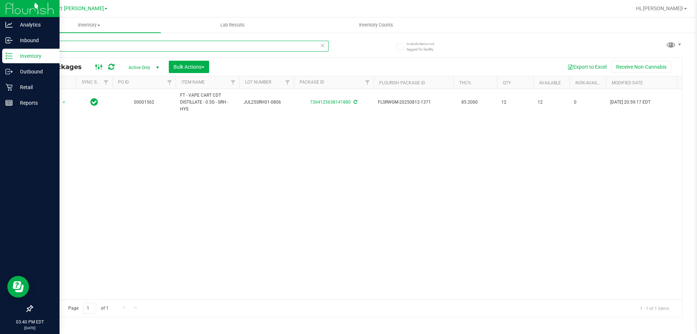
type input "7"
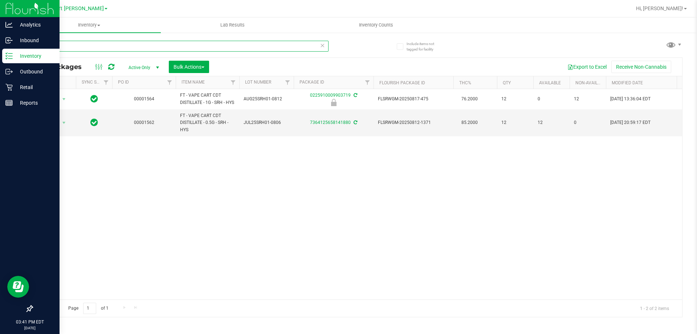
type input "s"
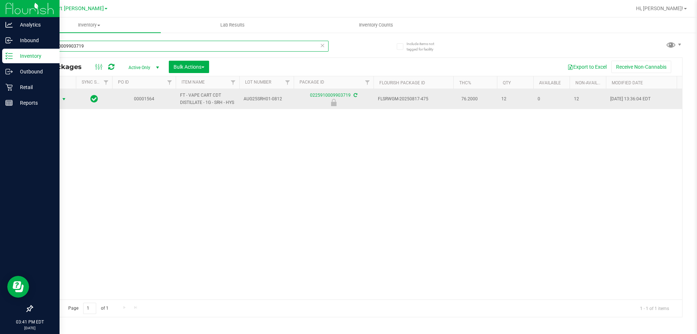
type input "0225910009903719"
click at [62, 102] on span "select" at bounding box center [64, 99] width 6 height 6
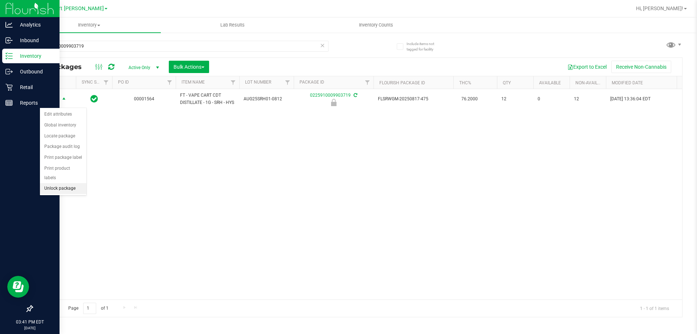
click at [72, 183] on li "Unlock package" at bounding box center [63, 188] width 46 height 11
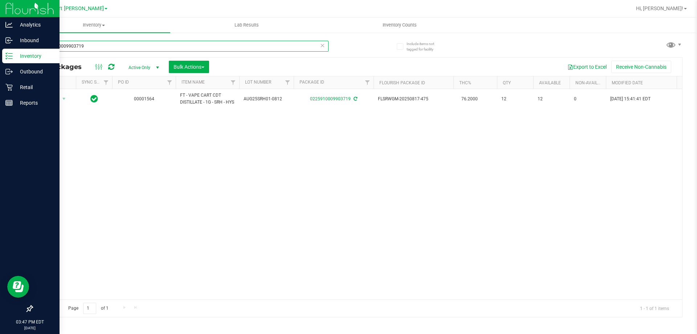
click at [90, 44] on input "0225910009903719" at bounding box center [180, 46] width 297 height 11
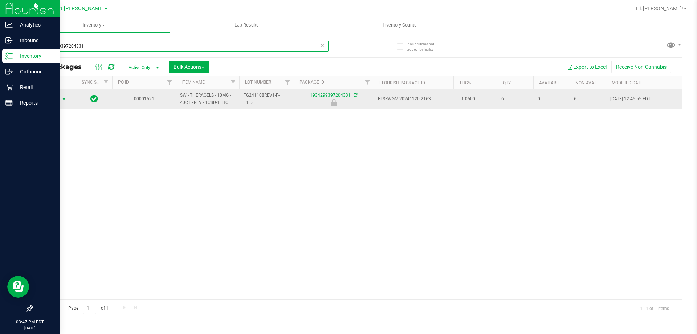
type input "1934299397204331"
click at [62, 101] on span "select" at bounding box center [64, 99] width 6 height 6
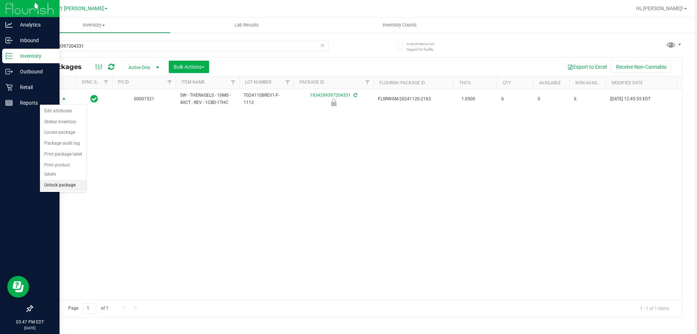
click at [65, 180] on li "Unlock package" at bounding box center [63, 185] width 46 height 11
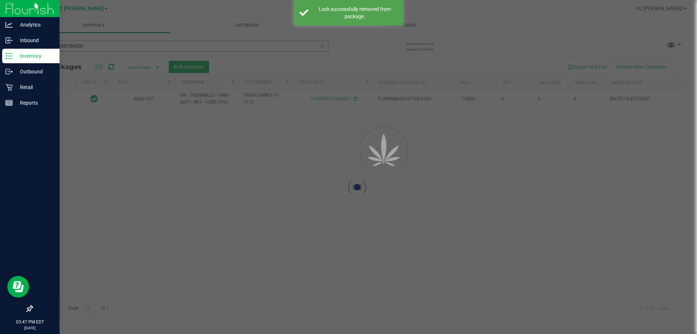
click at [89, 46] on div at bounding box center [348, 167] width 697 height 334
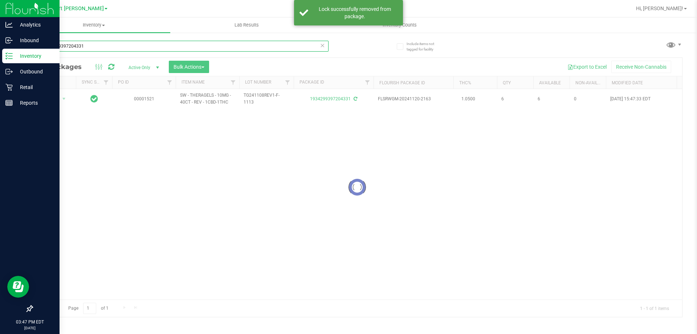
click at [89, 46] on input "1934299397204331" at bounding box center [180, 46] width 297 height 11
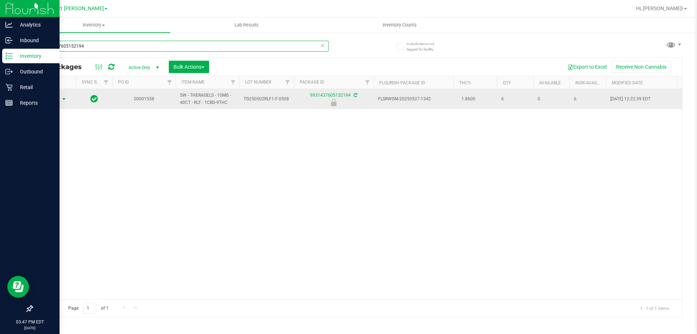
type input "9931437605152194"
click at [64, 98] on span "select" at bounding box center [64, 99] width 6 height 6
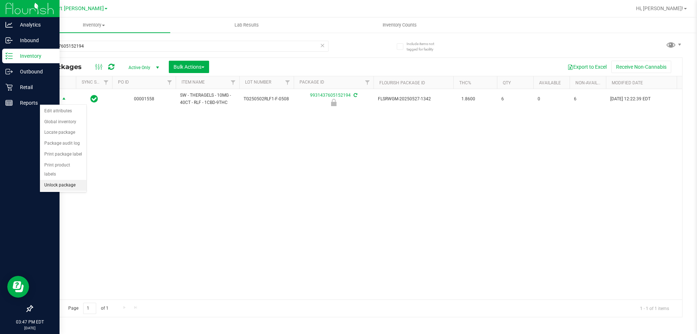
click at [71, 180] on li "Unlock package" at bounding box center [63, 185] width 46 height 11
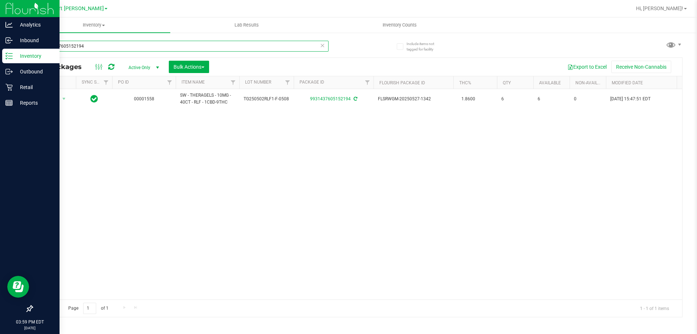
click at [105, 47] on input "9931437605152194" at bounding box center [180, 46] width 297 height 11
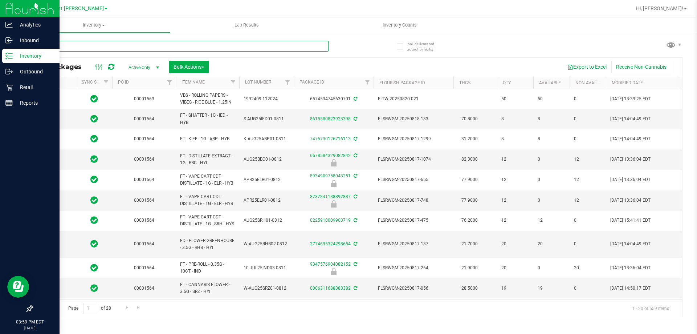
type input "[DATE]"
click at [194, 80] on link "Item Name" at bounding box center [193, 82] width 23 height 5
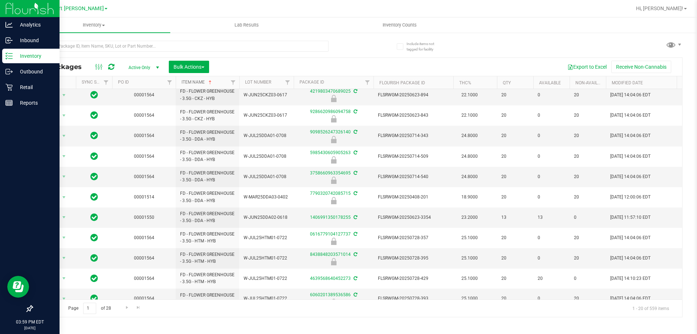
scroll to position [202, 0]
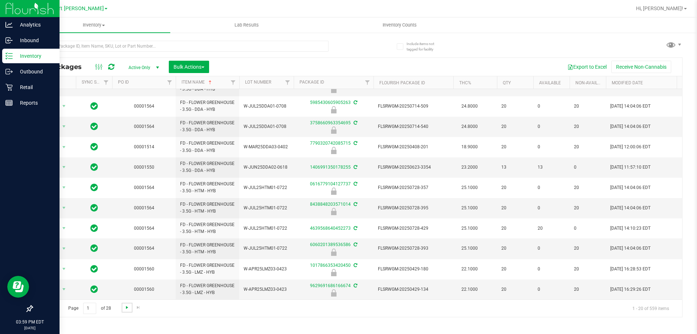
click at [125, 306] on span "Go to the next page" at bounding box center [127, 307] width 6 height 6
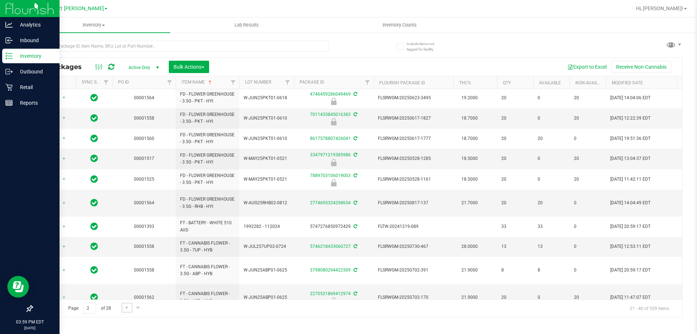
scroll to position [221, 0]
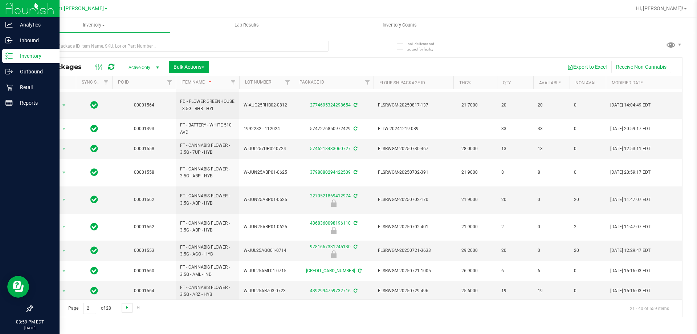
click at [128, 306] on span "Go to the next page" at bounding box center [127, 307] width 6 height 6
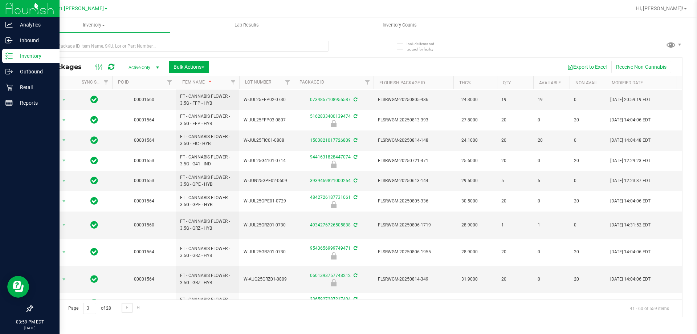
scroll to position [200, 0]
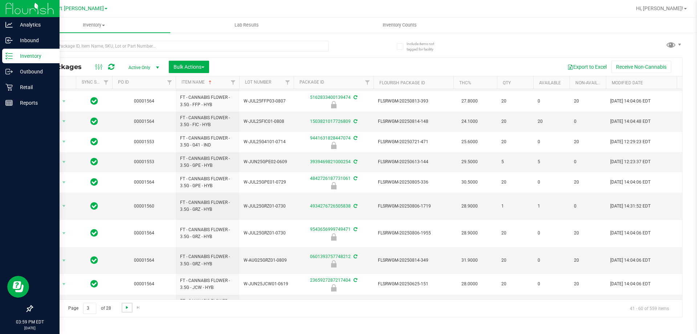
click at [126, 307] on span "Go to the next page" at bounding box center [127, 307] width 6 height 6
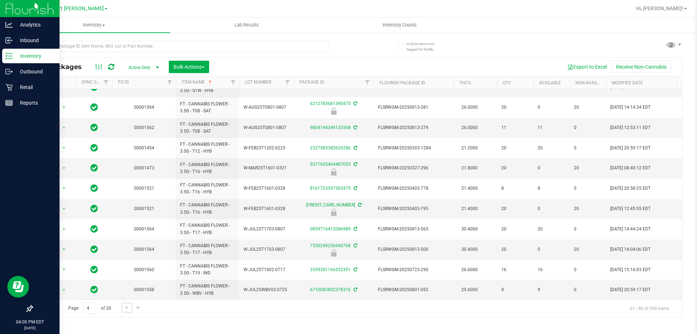
scroll to position [199, 0]
click at [127, 308] on span "Go to the next page" at bounding box center [127, 307] width 6 height 6
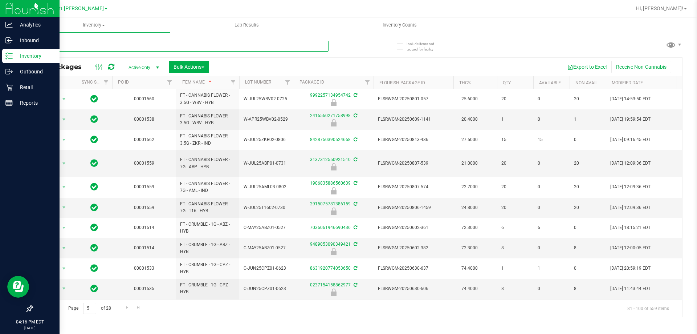
click at [81, 46] on input "text" at bounding box center [180, 46] width 297 height 11
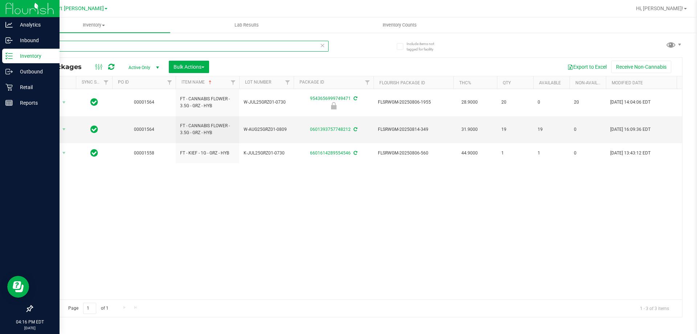
type input "grz"
click at [79, 47] on input "grz" at bounding box center [180, 46] width 297 height 11
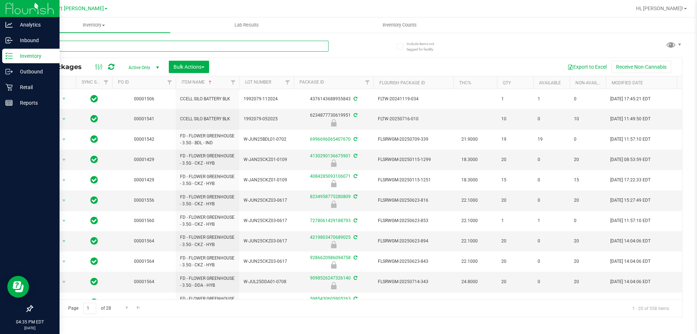
click at [83, 44] on input "text" at bounding box center [180, 46] width 297 height 11
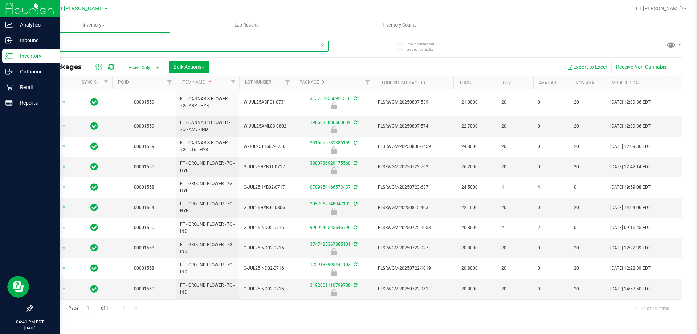
type input "7"
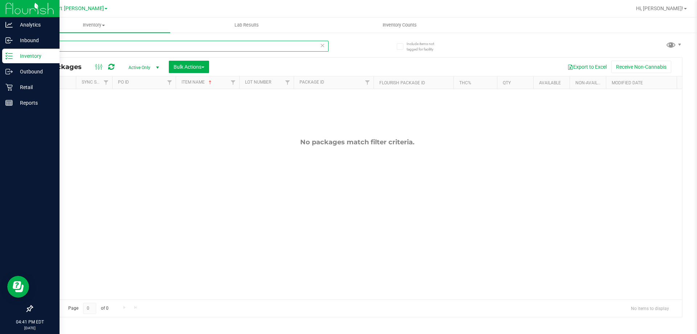
type input "c"
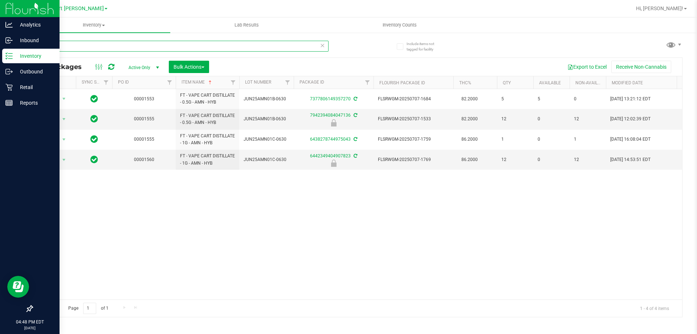
type input "a"
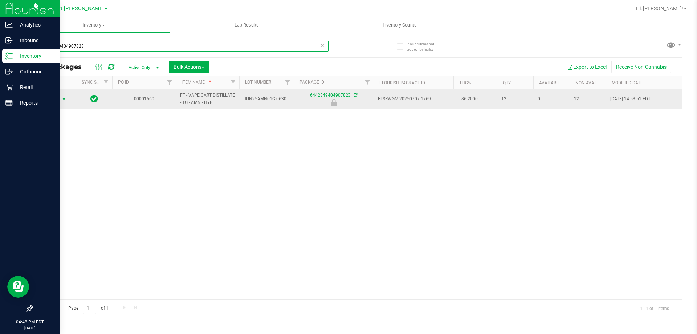
type input "6442349404907823"
click at [62, 98] on span "select" at bounding box center [64, 99] width 6 height 6
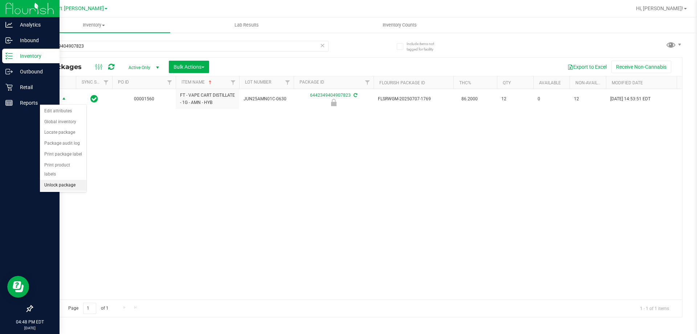
click at [61, 180] on li "Unlock package" at bounding box center [63, 185] width 46 height 11
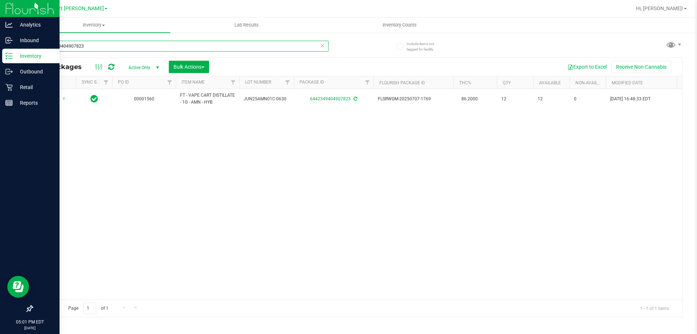
click at [86, 49] on input "6442349404907823" at bounding box center [180, 46] width 297 height 11
click at [85, 48] on input "6442349404907823" at bounding box center [180, 46] width 297 height 11
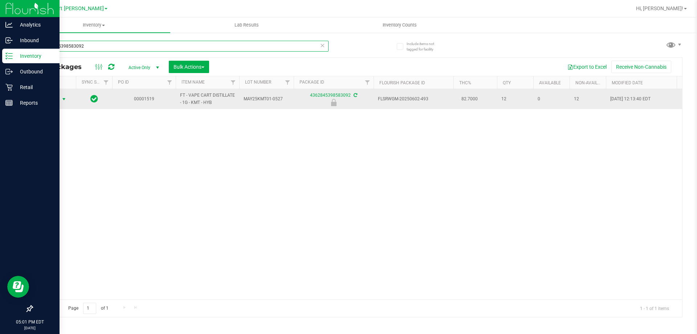
type input "4362845398583092"
click at [63, 102] on span "select" at bounding box center [64, 99] width 6 height 6
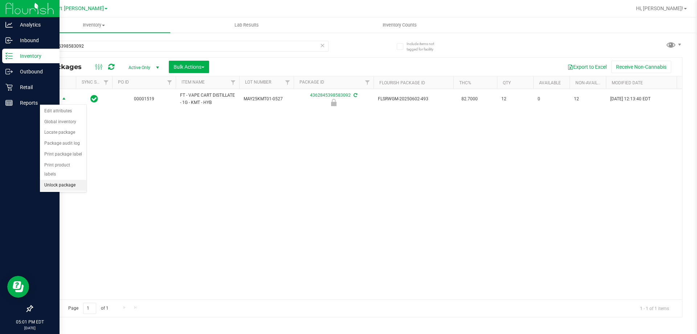
click at [76, 180] on li "Unlock package" at bounding box center [63, 185] width 46 height 11
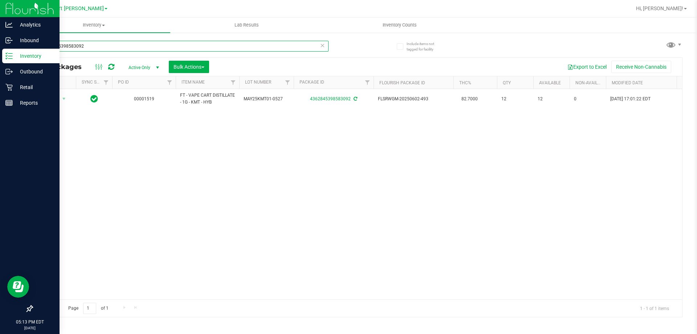
click at [86, 44] on input "4362845398583092" at bounding box center [180, 46] width 297 height 11
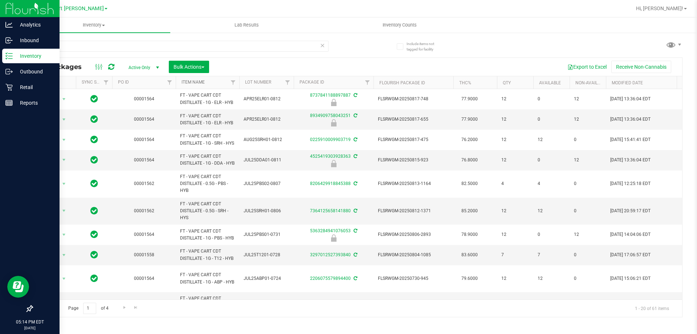
click at [187, 84] on link "Item Name" at bounding box center [193, 82] width 23 height 5
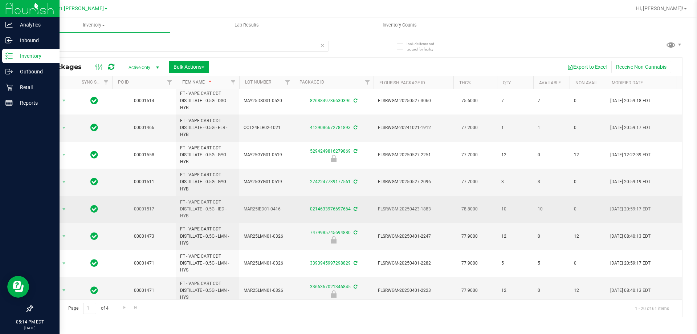
scroll to position [337, 0]
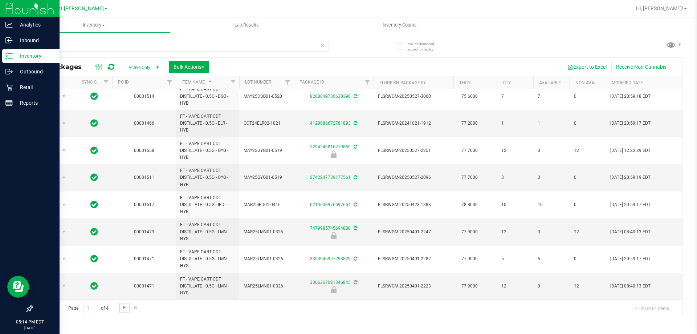
click at [125, 309] on span "Go to the next page" at bounding box center [125, 307] width 6 height 6
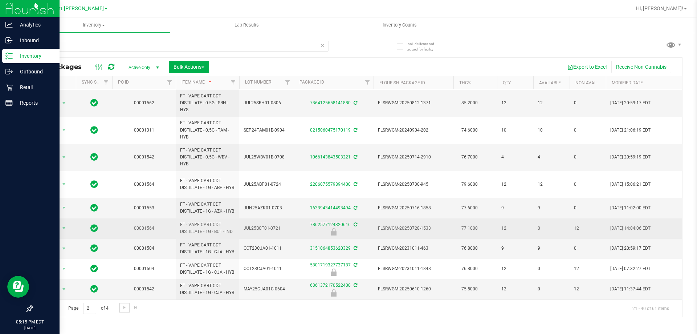
scroll to position [310, 0]
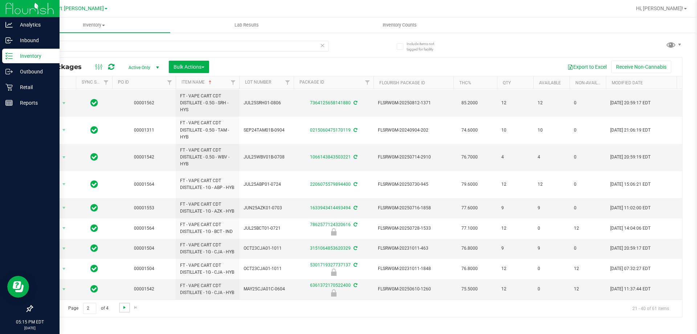
click at [124, 308] on span "Go to the next page" at bounding box center [125, 307] width 6 height 6
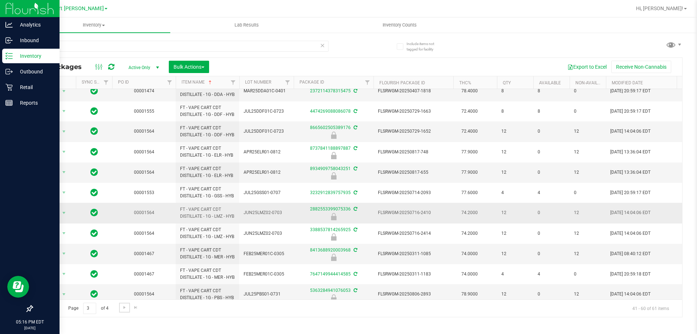
scroll to position [145, 0]
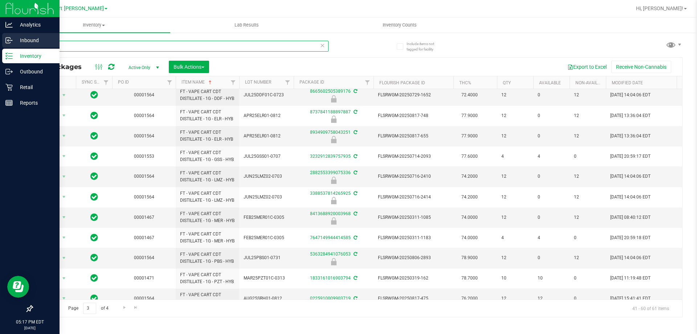
drag, startPoint x: 109, startPoint y: 45, endPoint x: 0, endPoint y: 40, distance: 109.4
click at [0, 40] on div "Analytics Inbound Inventory Outbound Retail Reports 05:17 PM EDT 08/21/2025 08/…" at bounding box center [348, 167] width 697 height 334
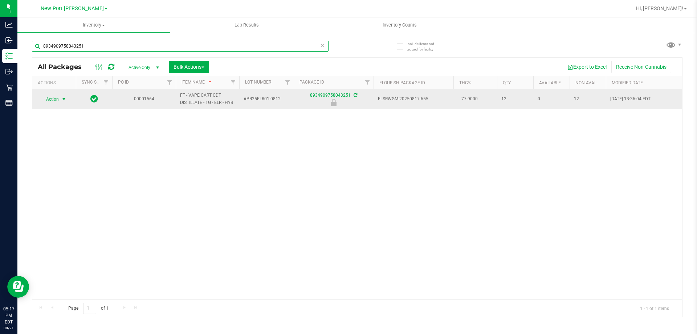
type input "8934909758043251"
click at [64, 96] on span "select" at bounding box center [64, 99] width 9 height 10
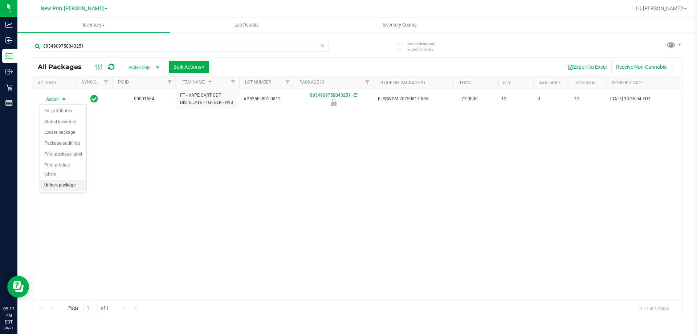
drag, startPoint x: 60, startPoint y: 177, endPoint x: 256, endPoint y: 196, distance: 197.0
click at [61, 180] on li "Unlock package" at bounding box center [63, 185] width 46 height 11
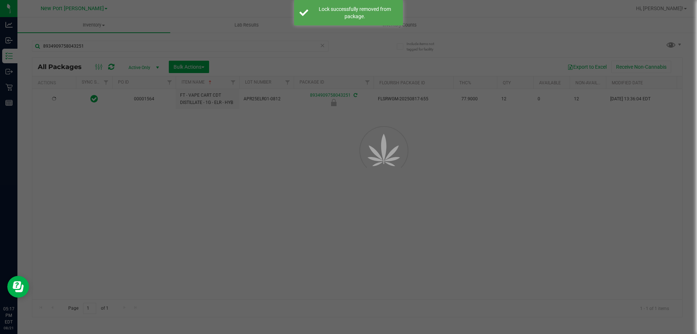
click at [262, 196] on div at bounding box center [348, 167] width 697 height 334
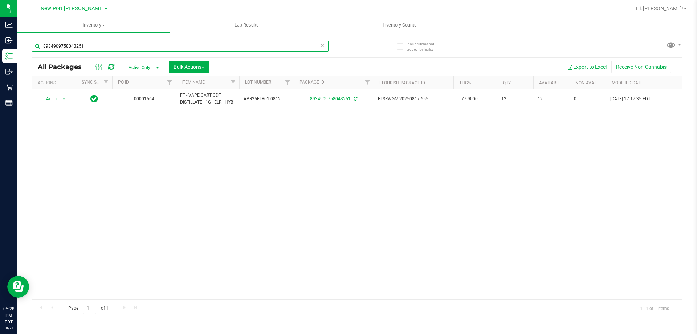
click at [120, 49] on input "8934909758043251" at bounding box center [180, 46] width 297 height 11
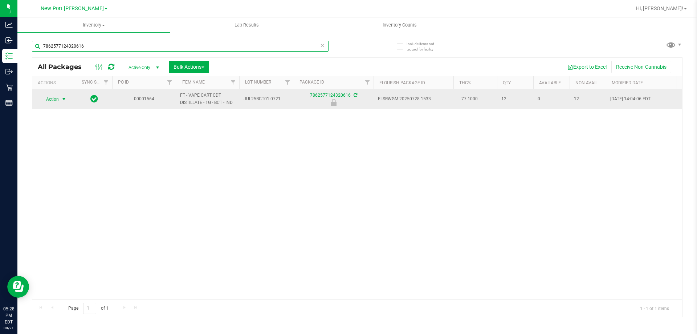
type input "7862577124320616"
click at [65, 96] on span "select" at bounding box center [64, 99] width 6 height 6
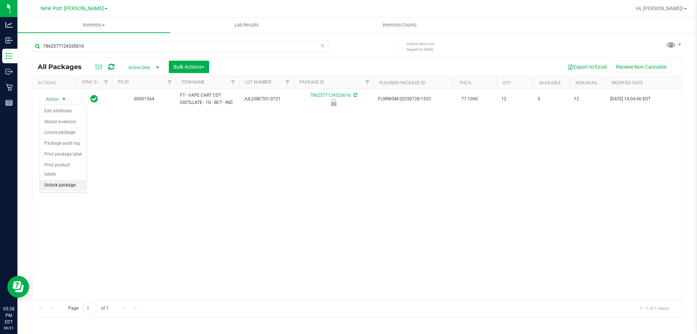
click at [61, 180] on li "Unlock package" at bounding box center [63, 185] width 46 height 11
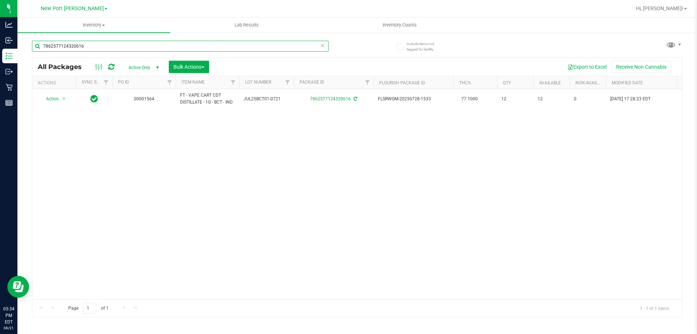
click at [113, 45] on input "7862577124320616" at bounding box center [180, 46] width 297 height 11
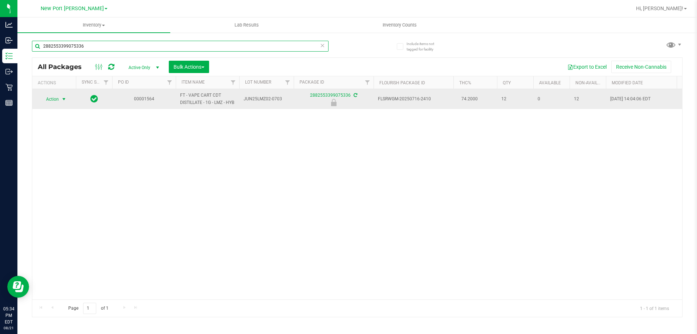
type input "2882553399075336"
click at [59, 104] on span "Action" at bounding box center [50, 99] width 20 height 10
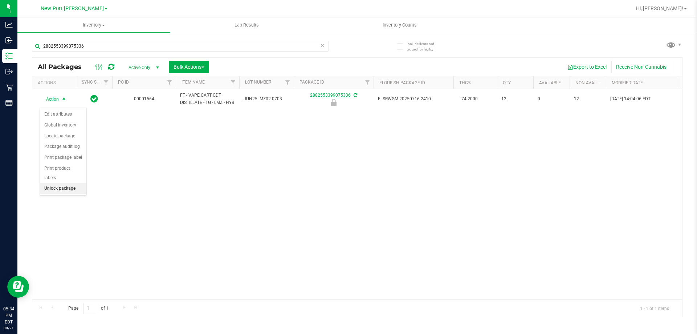
click at [65, 183] on li "Unlock package" at bounding box center [63, 188] width 46 height 11
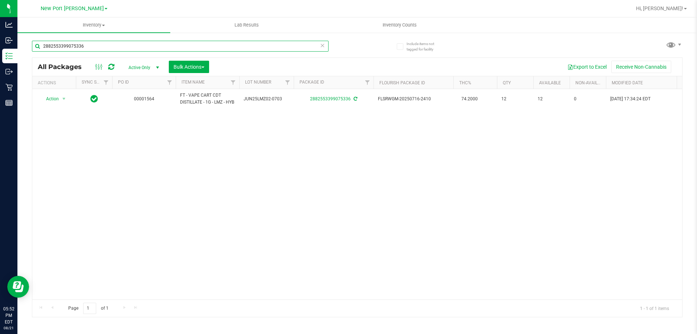
click at [87, 44] on input "2882553399075336" at bounding box center [180, 46] width 297 height 11
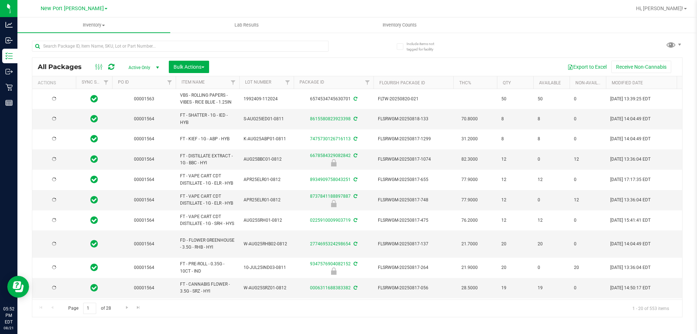
type input "[DATE]"
click at [67, 44] on input "text" at bounding box center [180, 46] width 297 height 11
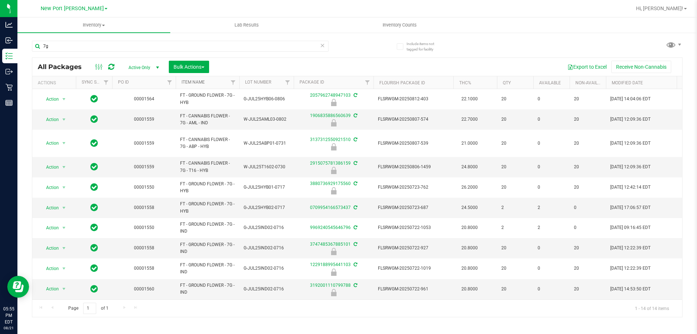
click at [194, 82] on link "Item Name" at bounding box center [193, 82] width 23 height 5
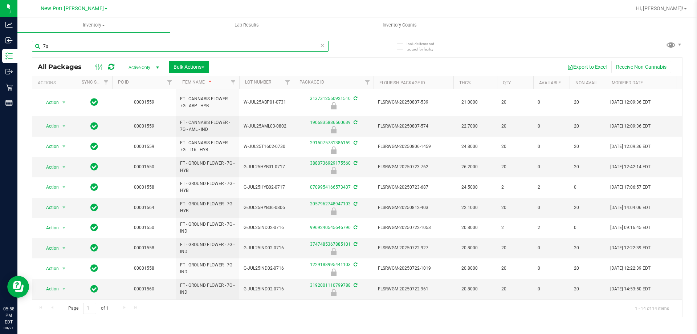
click at [125, 47] on input "7g" at bounding box center [180, 46] width 297 height 11
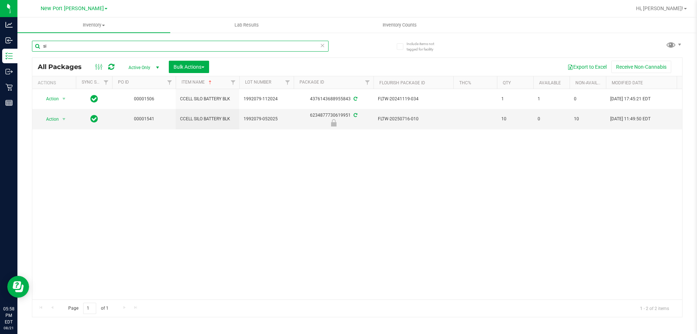
type input "s"
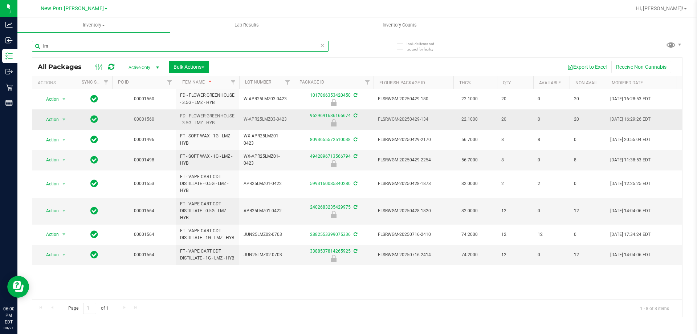
type input "l"
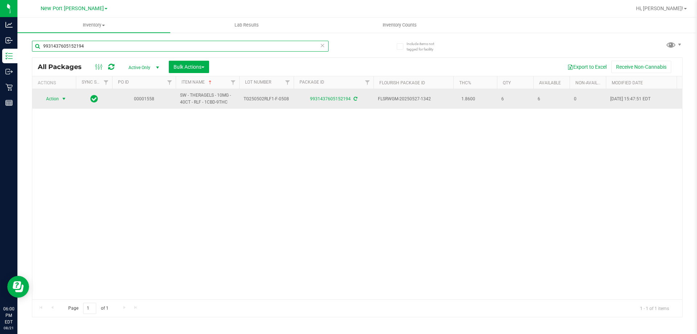
type input "9931437605152194"
click at [62, 97] on span "select" at bounding box center [64, 99] width 6 height 6
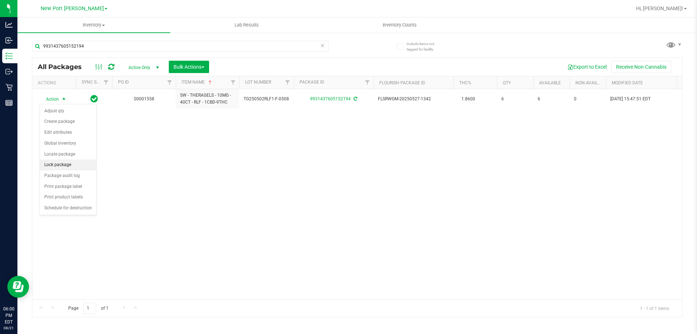
click at [62, 164] on li "Lock package" at bounding box center [68, 164] width 56 height 11
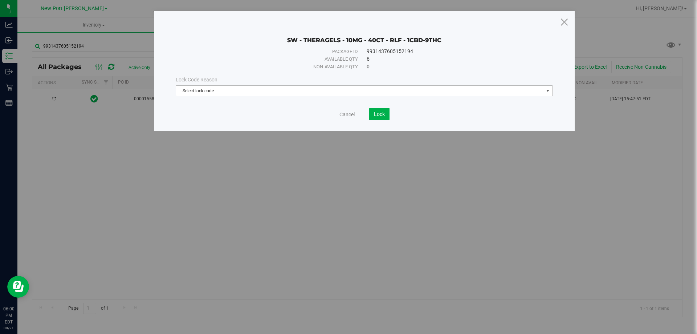
click at [282, 90] on span "Select lock code" at bounding box center [359, 91] width 367 height 10
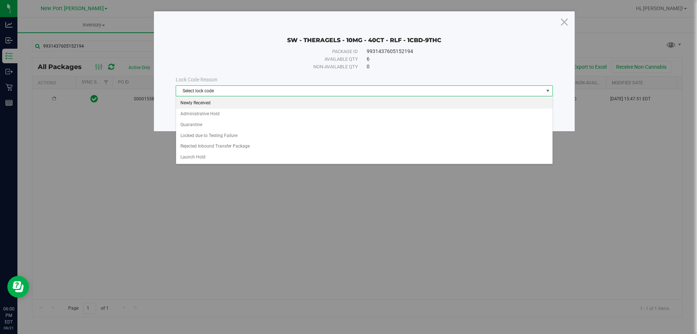
click at [225, 104] on li "Newly Received" at bounding box center [364, 103] width 377 height 11
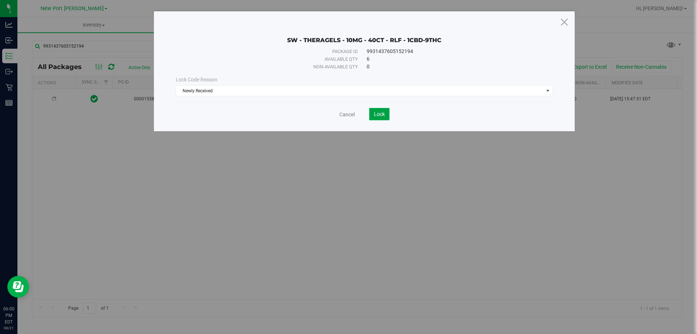
click at [382, 115] on span "Lock" at bounding box center [379, 114] width 11 height 6
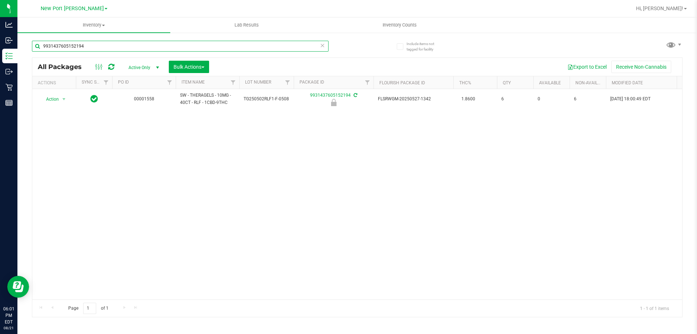
click at [132, 45] on input "9931437605152194" at bounding box center [180, 46] width 297 height 11
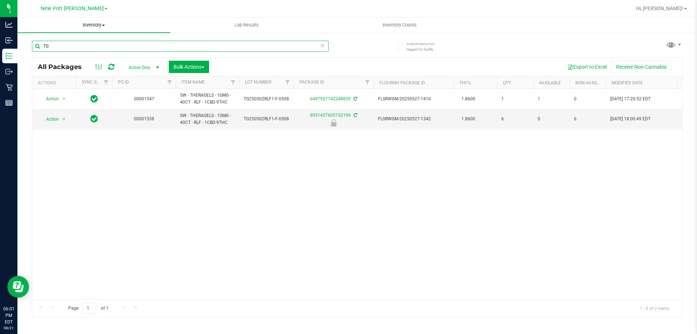
type input "T"
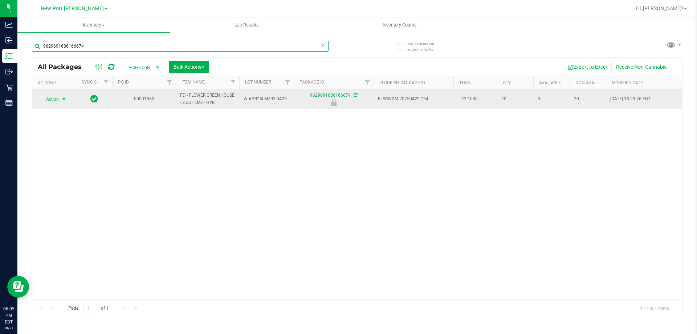
type input "9629691686166674"
click at [63, 99] on span "select" at bounding box center [64, 99] width 6 height 6
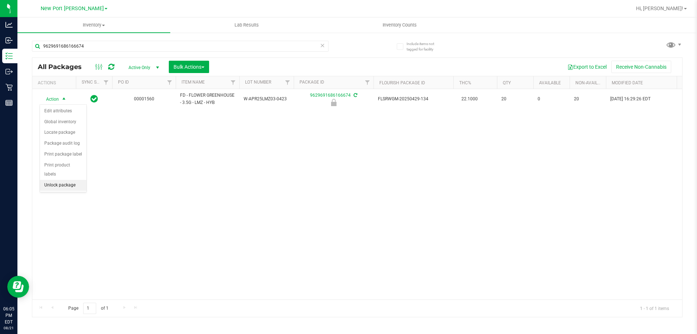
click at [52, 180] on li "Unlock package" at bounding box center [63, 185] width 46 height 11
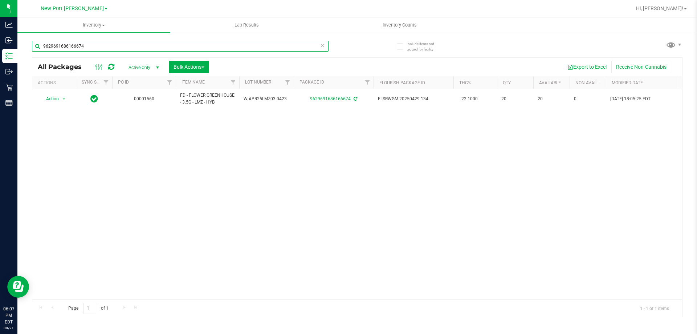
click at [111, 43] on input "9629691686166674" at bounding box center [180, 46] width 297 height 11
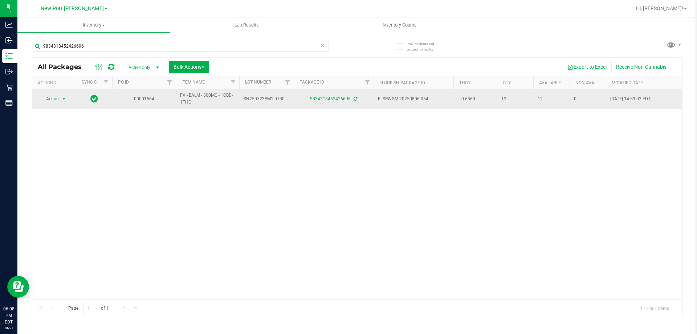
click at [54, 99] on span "Action" at bounding box center [50, 99] width 20 height 10
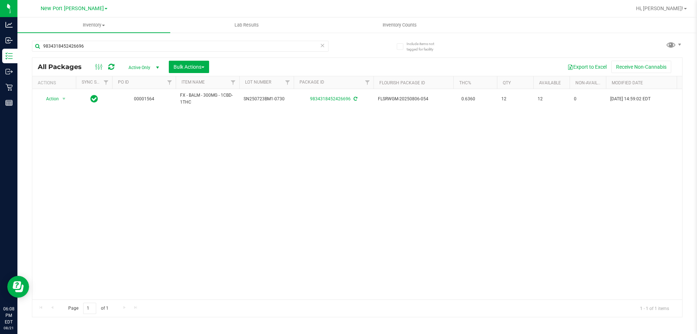
click at [167, 166] on div "Action Action Adjust qty Create package Edit attributes Global inventory Locate…" at bounding box center [357, 194] width 650 height 210
click at [97, 47] on input "9834318452426696" at bounding box center [180, 46] width 297 height 11
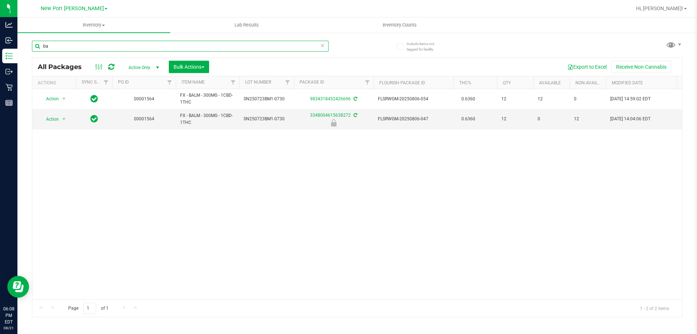
type input "b"
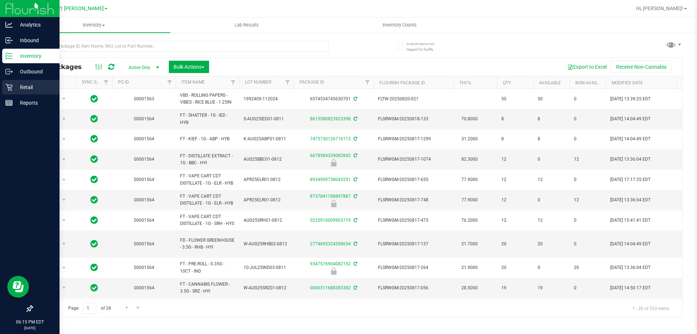
click at [13, 87] on p "Retail" at bounding box center [35, 87] width 44 height 9
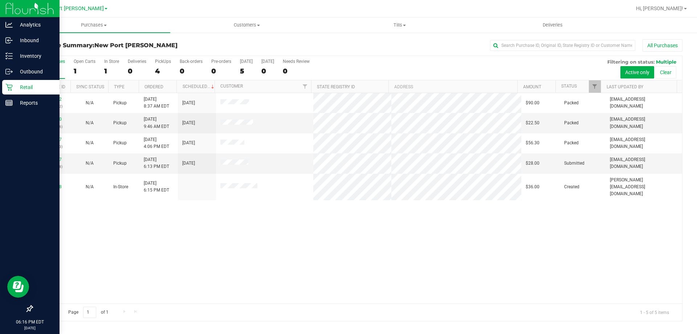
click at [408, 219] on div "11821272 (312331232) N/A Pickup 8/21/2025 8:37 AM EDT 8/21/2025 $90.00 Packed l…" at bounding box center [357, 198] width 650 height 210
click at [50, 159] on link "11825317" at bounding box center [51, 159] width 20 height 5
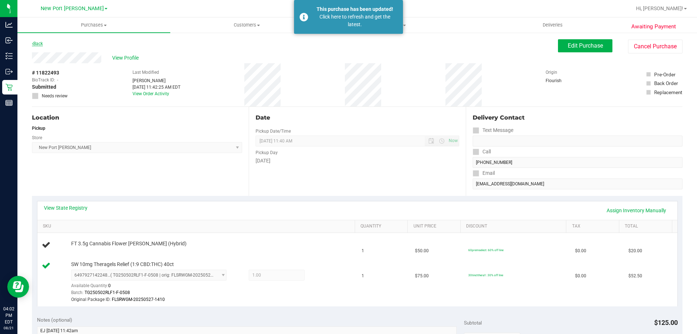
click at [40, 42] on link "Back" at bounding box center [37, 43] width 11 height 5
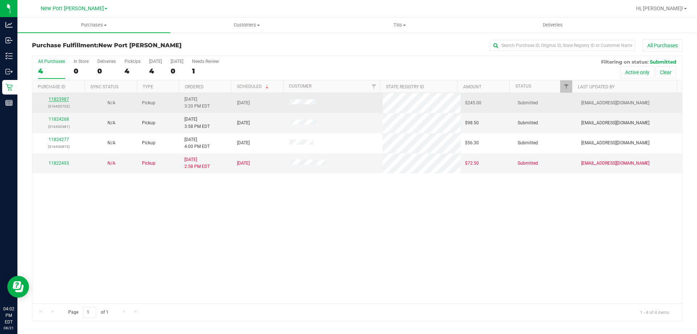
click at [63, 97] on link "11823987" at bounding box center [59, 99] width 20 height 5
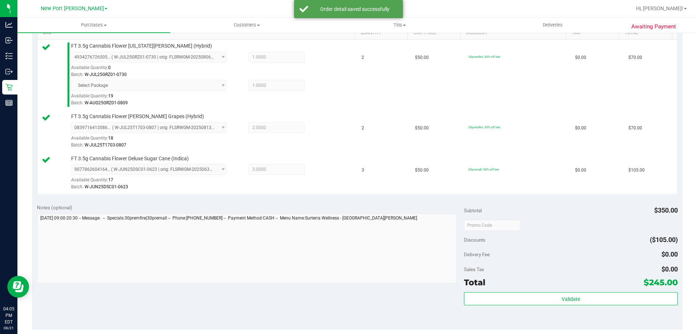
scroll to position [218, 0]
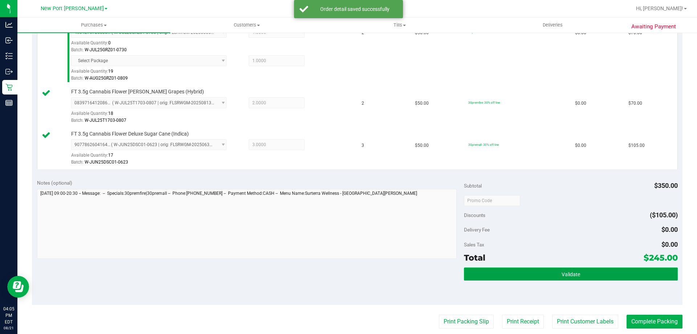
click at [512, 276] on button "Validate" at bounding box center [570, 273] width 213 height 13
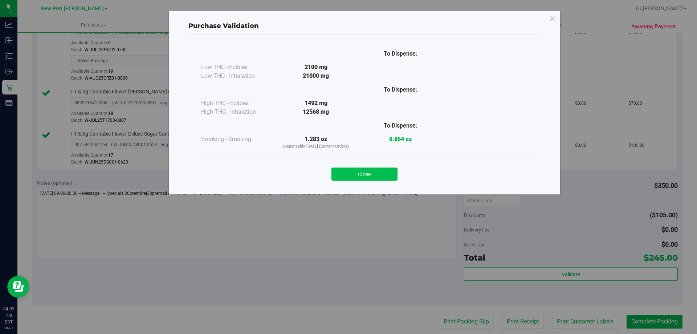
click at [373, 177] on button "Close" at bounding box center [364, 173] width 66 height 13
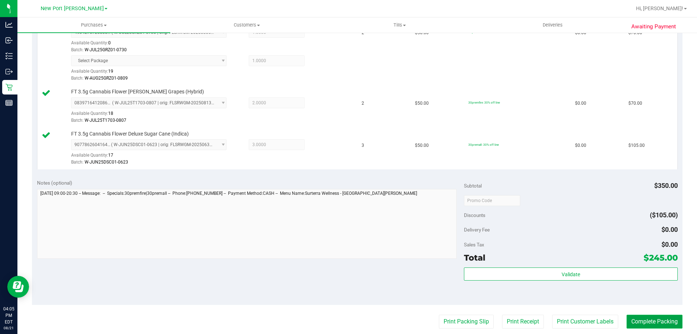
click at [652, 318] on button "Complete Packing" at bounding box center [655, 321] width 56 height 14
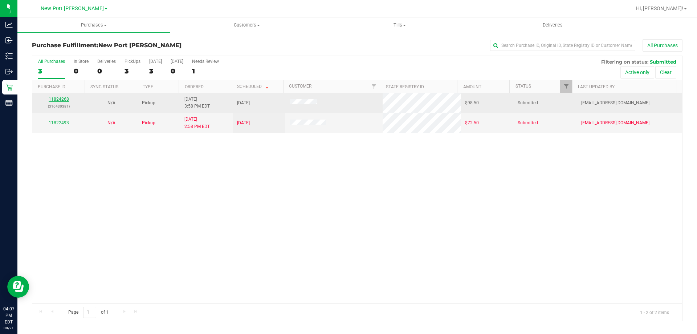
click at [60, 99] on link "11824268" at bounding box center [59, 99] width 20 height 5
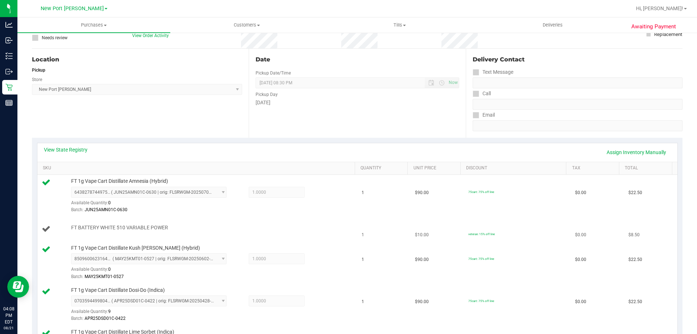
scroll to position [58, 0]
click at [613, 151] on link "Assign Inventory Manually" at bounding box center [636, 152] width 69 height 12
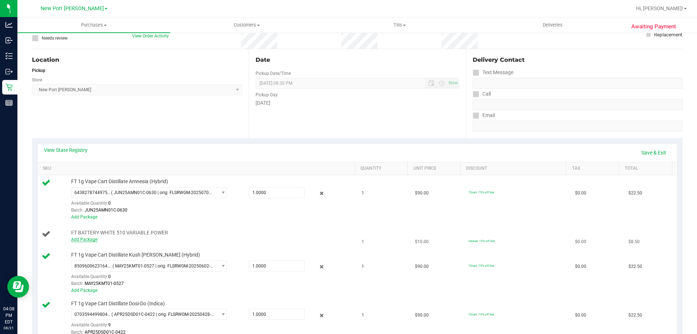
click at [93, 238] on link "Add Package" at bounding box center [84, 239] width 26 height 5
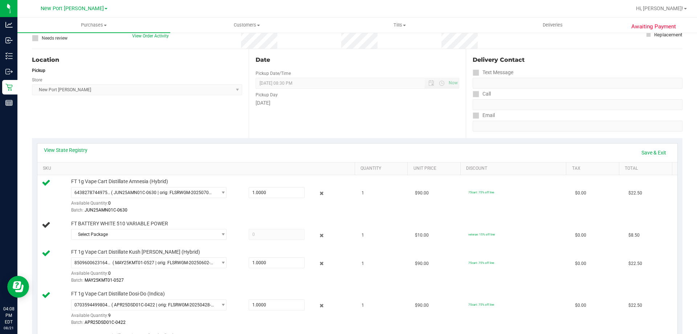
click at [109, 244] on td "FT BATTERY WHITE 510 VARIABLE POWER Select Package 6383599334821932" at bounding box center [197, 231] width 320 height 28
click at [113, 238] on span "Select Package" at bounding box center [145, 234] width 146 height 10
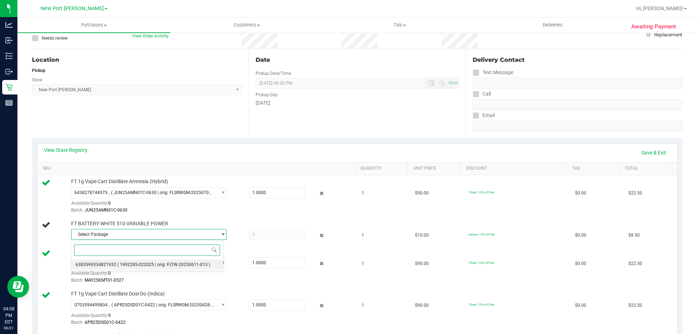
click at [125, 261] on li "6383599334821932 ( 1992285-022025 | orig: FLTW-20250611-013 )" at bounding box center [147, 264] width 152 height 10
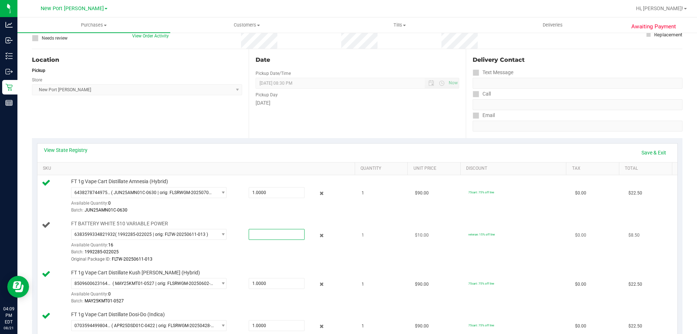
click at [265, 234] on span at bounding box center [277, 234] width 56 height 11
type input "1"
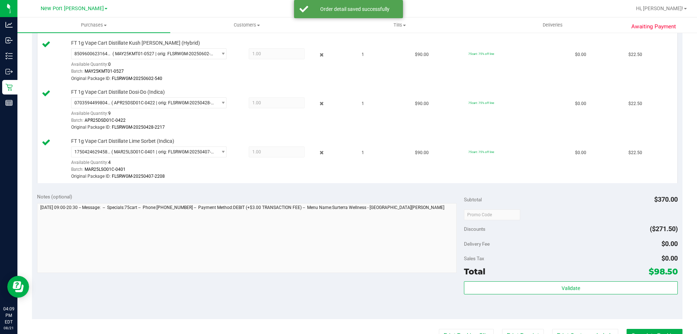
scroll to position [348, 0]
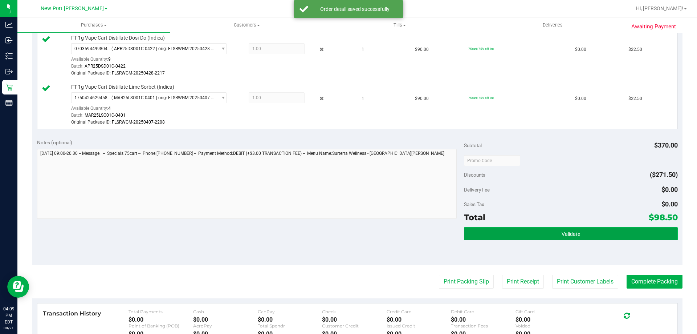
click at [544, 236] on button "Validate" at bounding box center [570, 233] width 213 height 13
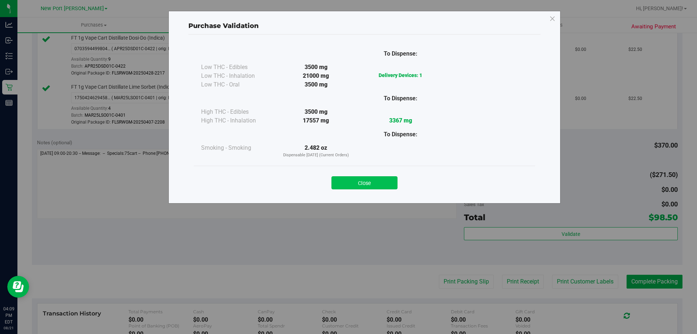
click at [376, 183] on button "Close" at bounding box center [364, 182] width 66 height 13
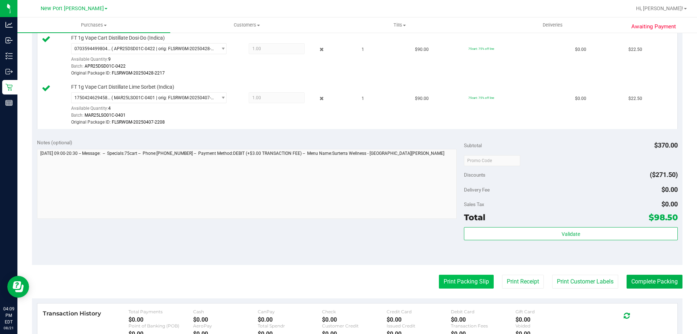
click at [460, 276] on button "Print Packing Slip" at bounding box center [466, 281] width 55 height 14
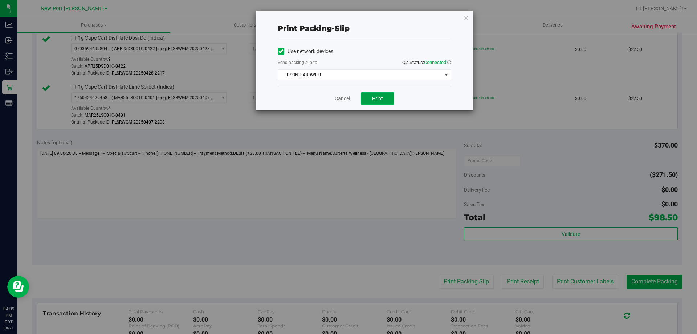
click at [385, 98] on button "Print" at bounding box center [377, 98] width 33 height 12
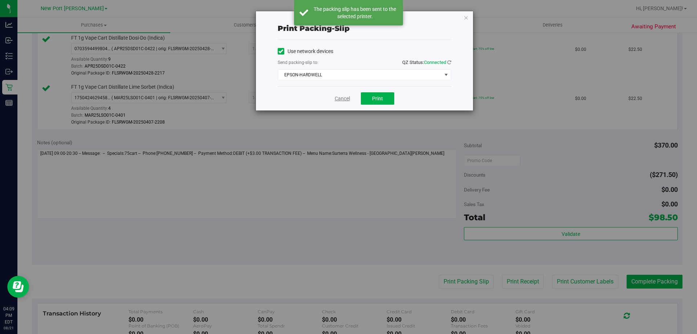
click at [336, 99] on link "Cancel" at bounding box center [342, 99] width 15 height 8
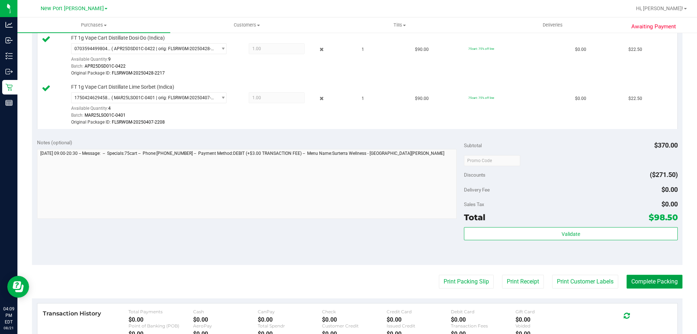
click at [644, 279] on button "Complete Packing" at bounding box center [655, 281] width 56 height 14
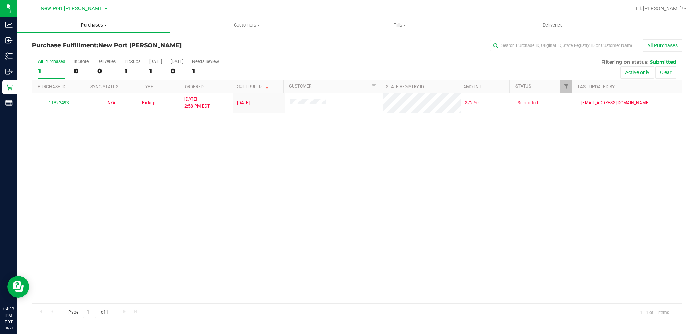
click at [100, 24] on span "Purchases" at bounding box center [93, 25] width 153 height 7
click at [84, 41] on span "Summary of purchases" at bounding box center [54, 44] width 74 height 6
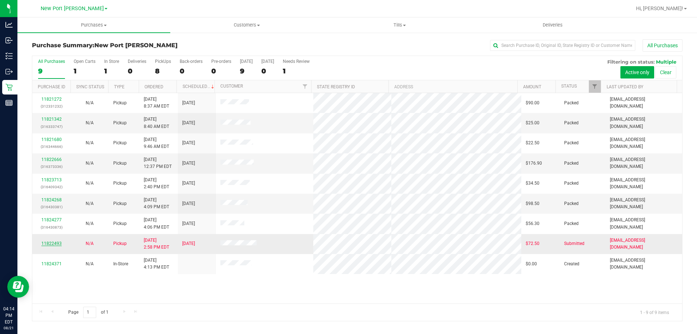
click at [52, 244] on link "11822493" at bounding box center [51, 243] width 20 height 5
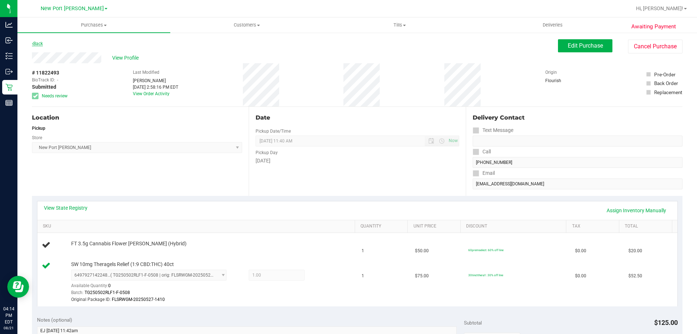
click at [37, 44] on link "Back" at bounding box center [37, 43] width 11 height 5
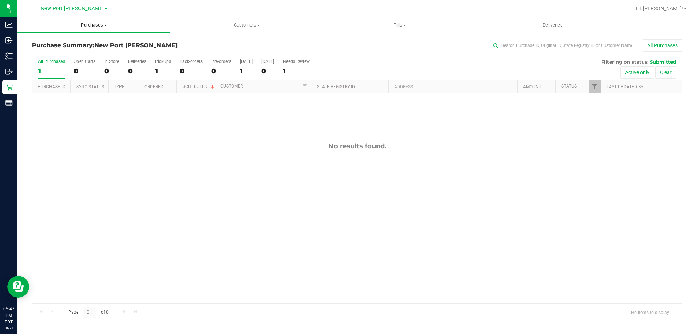
click at [99, 24] on span "Purchases" at bounding box center [93, 25] width 153 height 7
click at [81, 43] on span "Summary of purchases" at bounding box center [54, 44] width 74 height 6
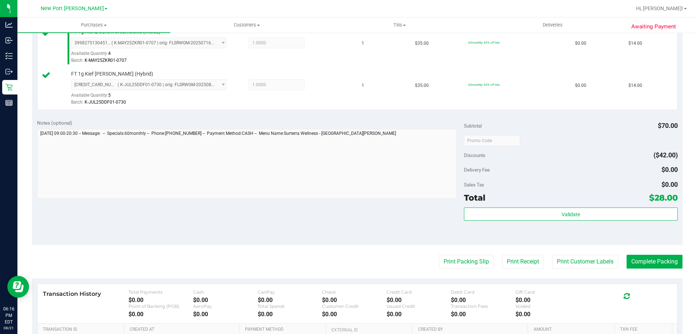
scroll to position [290, 0]
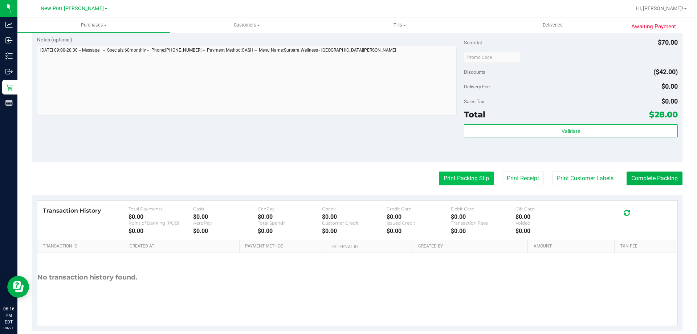
click at [466, 178] on button "Print Packing Slip" at bounding box center [466, 178] width 55 height 14
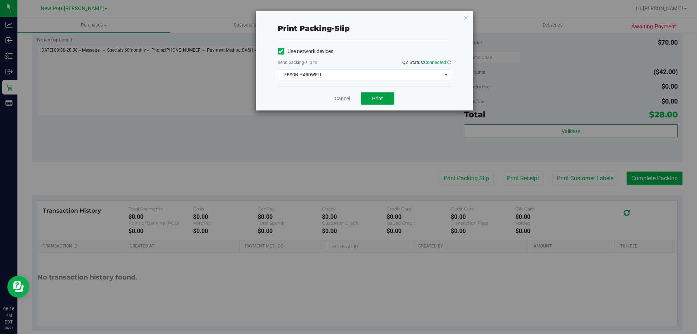
click at [370, 95] on button "Print" at bounding box center [377, 98] width 33 height 12
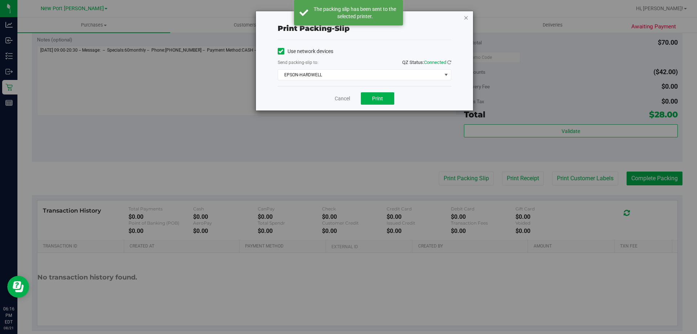
click at [465, 17] on icon "button" at bounding box center [466, 17] width 5 height 9
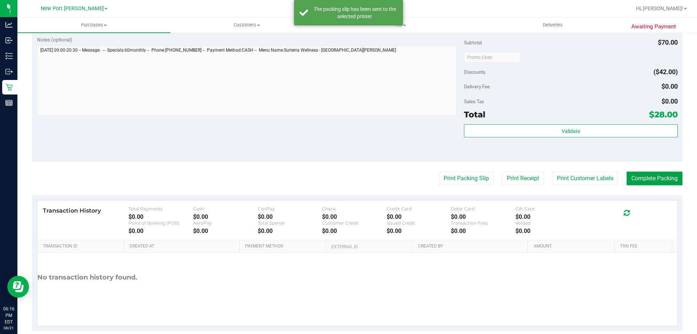
click at [636, 175] on button "Complete Packing" at bounding box center [655, 178] width 56 height 14
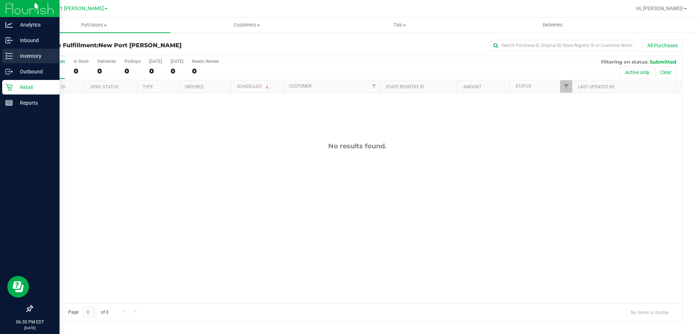
click at [13, 57] on p "Inventory" at bounding box center [35, 56] width 44 height 9
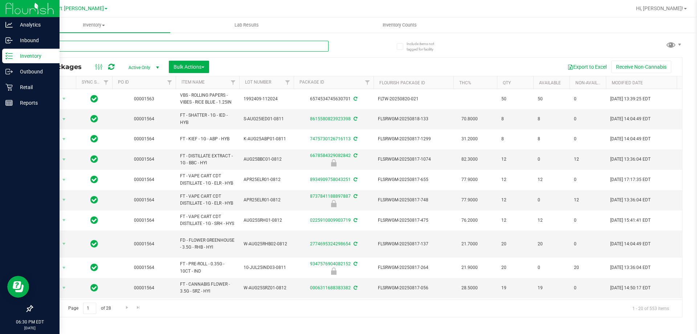
click at [115, 47] on input "text" at bounding box center [180, 46] width 297 height 11
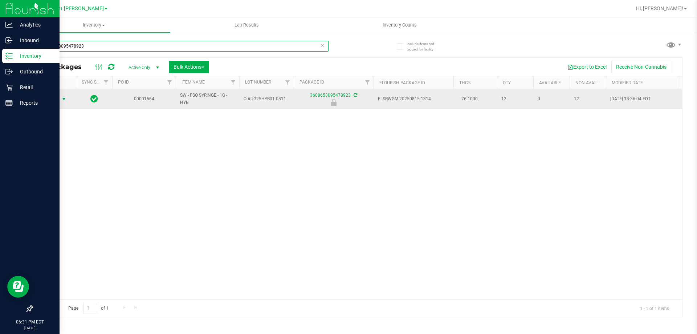
type input "3608653095478923"
click at [57, 102] on span "Action" at bounding box center [50, 99] width 20 height 10
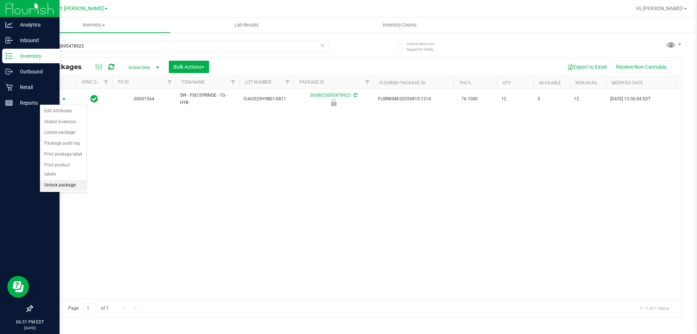
click at [72, 180] on li "Unlock package" at bounding box center [63, 185] width 46 height 11
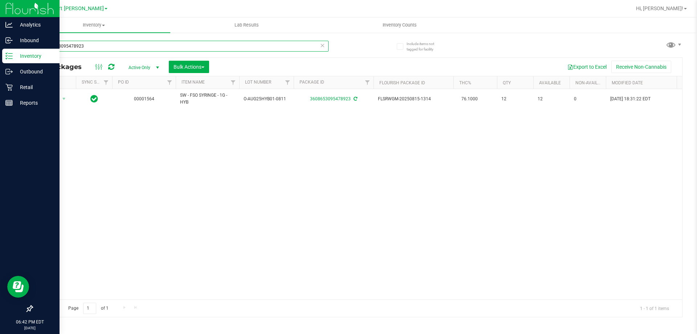
click at [88, 43] on input "3608653095478923" at bounding box center [180, 46] width 297 height 11
type input "a"
type input "grz"
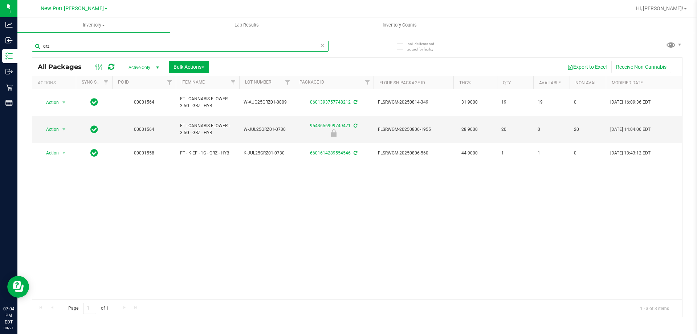
click at [144, 44] on input "grz" at bounding box center [180, 46] width 297 height 11
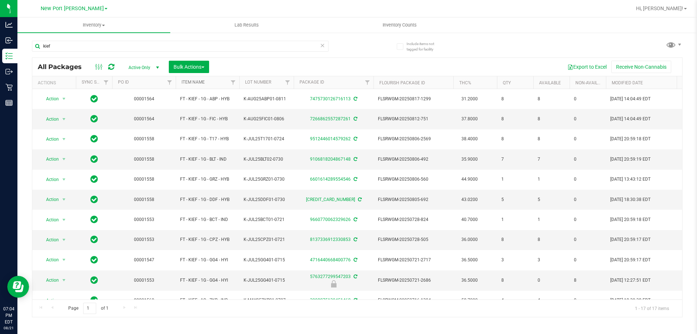
click at [192, 80] on link "Item Name" at bounding box center [193, 82] width 23 height 5
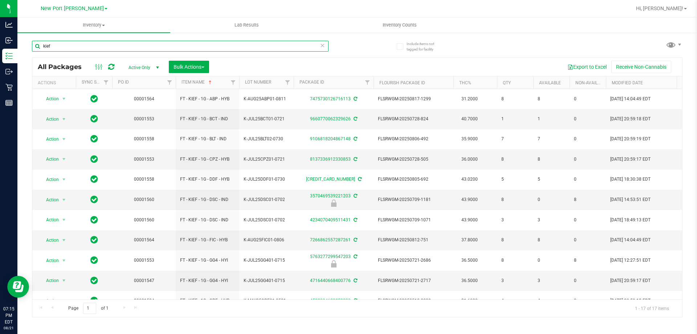
click at [91, 45] on input "kief" at bounding box center [180, 46] width 297 height 11
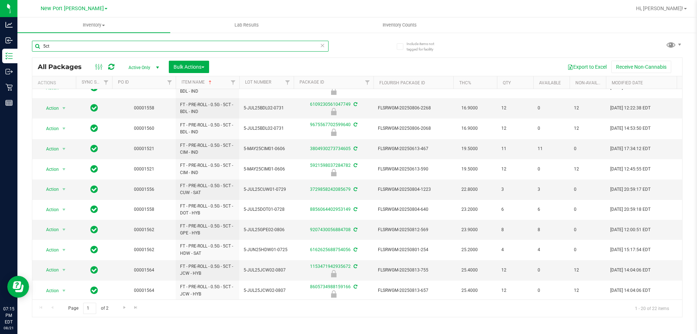
scroll to position [201, 0]
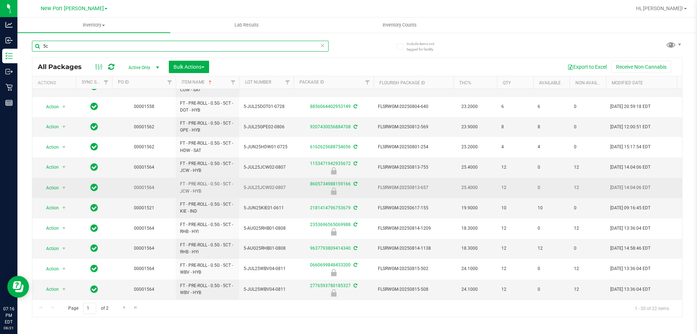
type input "5"
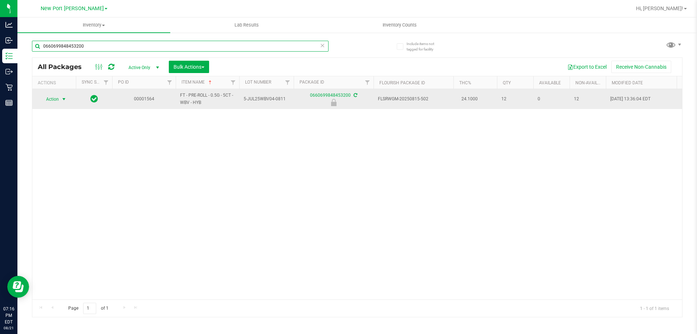
type input "0660699848453200"
click at [57, 102] on span "Action" at bounding box center [50, 99] width 20 height 10
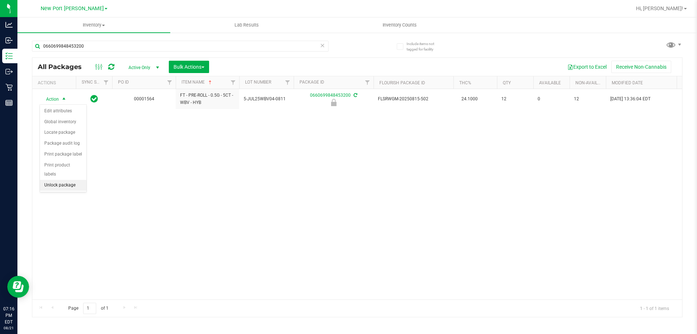
click at [63, 180] on li "Unlock package" at bounding box center [63, 185] width 46 height 11
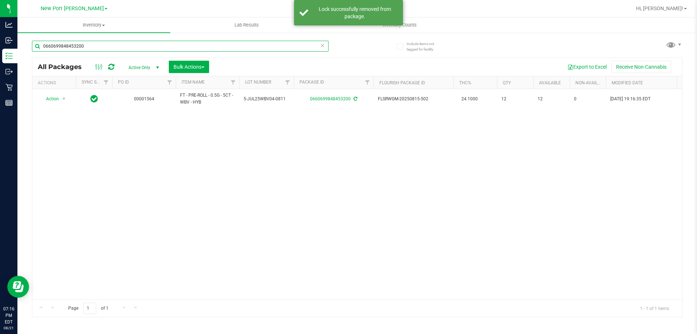
click at [91, 44] on input "0660699848453200" at bounding box center [180, 46] width 297 height 11
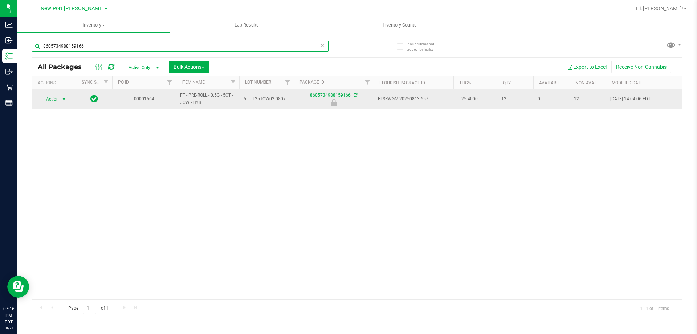
type input "8605734988159166"
click at [62, 99] on span "select" at bounding box center [64, 99] width 6 height 6
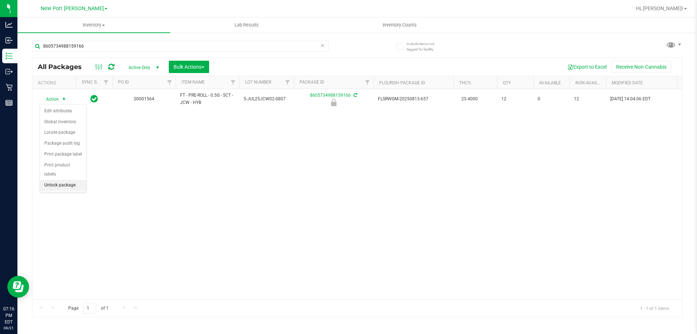
click at [67, 180] on li "Unlock package" at bounding box center [63, 185] width 46 height 11
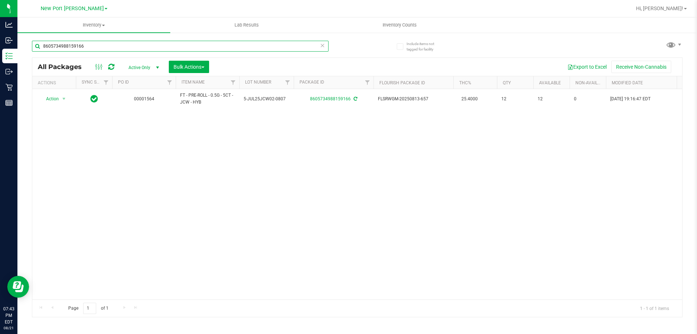
click at [90, 46] on input "8605734988159166" at bounding box center [180, 46] width 297 height 11
type input "8"
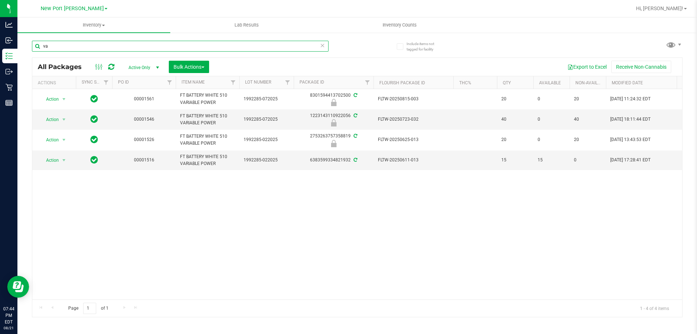
type input "v"
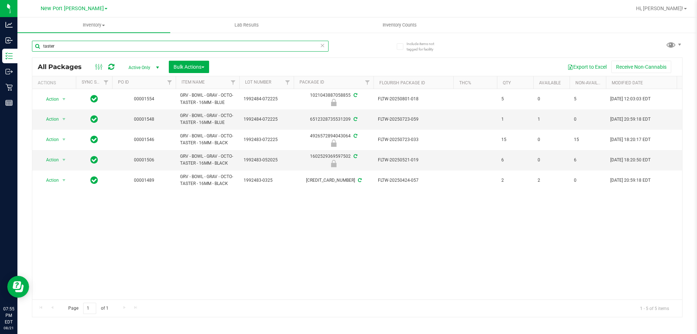
click at [96, 45] on input "taster" at bounding box center [180, 46] width 297 height 11
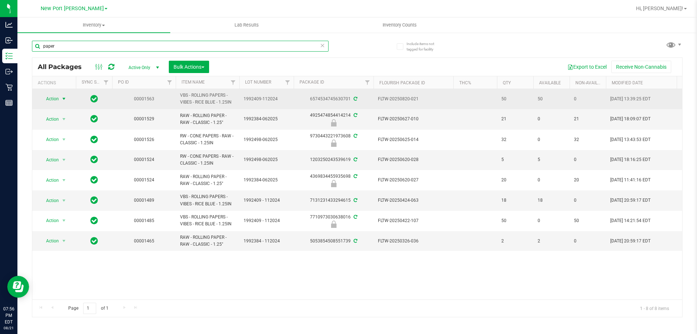
type input "paper"
click at [63, 99] on span "select" at bounding box center [64, 99] width 6 height 6
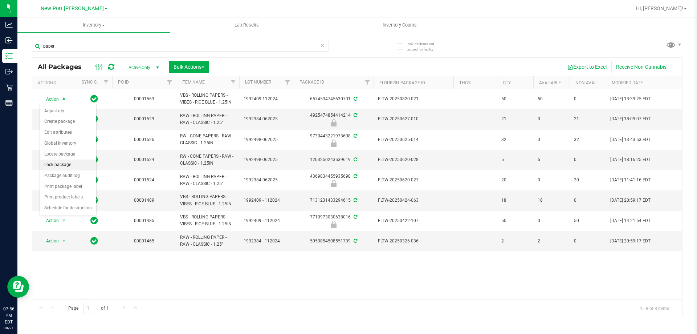
click at [55, 162] on li "Lock package" at bounding box center [68, 164] width 56 height 11
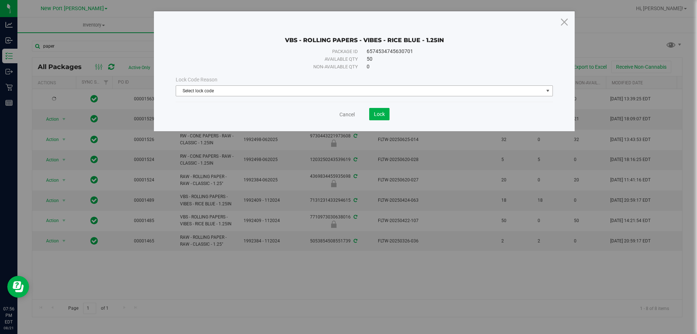
click at [347, 91] on span "Select lock code" at bounding box center [359, 91] width 367 height 10
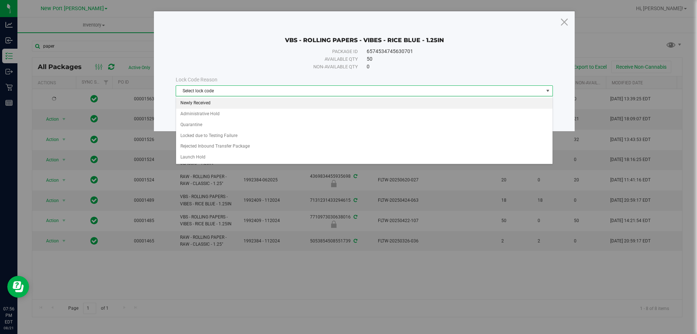
click at [203, 101] on li "Newly Received" at bounding box center [364, 103] width 377 height 11
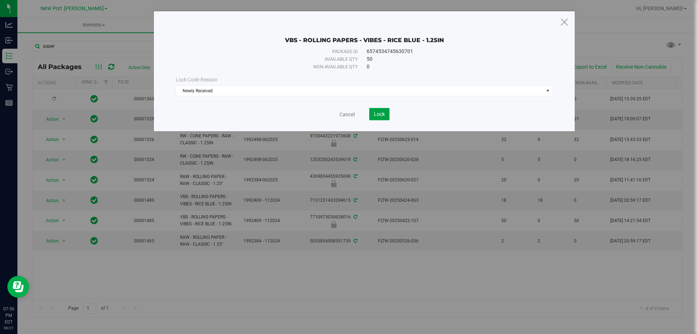
click at [374, 112] on span "Lock" at bounding box center [379, 114] width 11 height 6
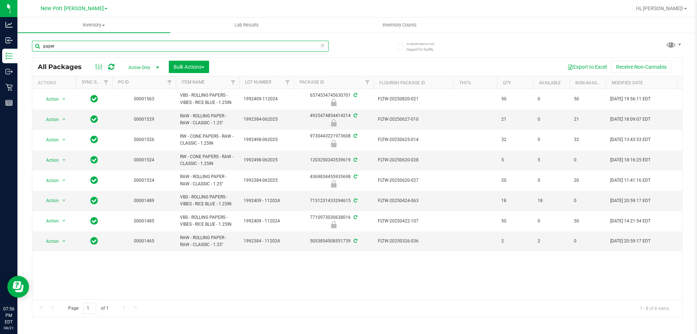
click at [167, 48] on input "paper" at bounding box center [180, 46] width 297 height 11
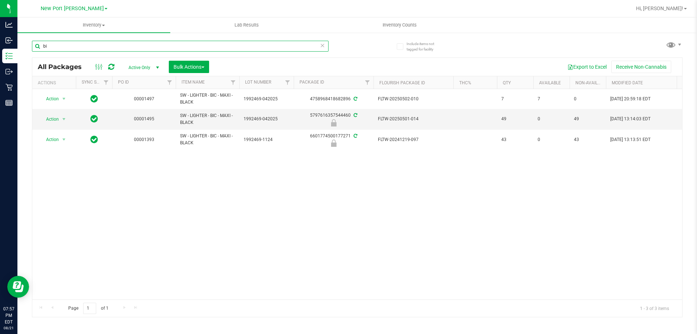
type input "b"
type input "paper"
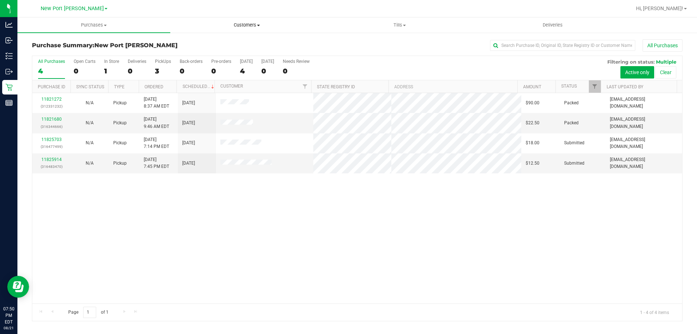
click at [248, 25] on span "Customers" at bounding box center [247, 25] width 152 height 7
click at [196, 41] on span "All customers" at bounding box center [196, 44] width 52 height 6
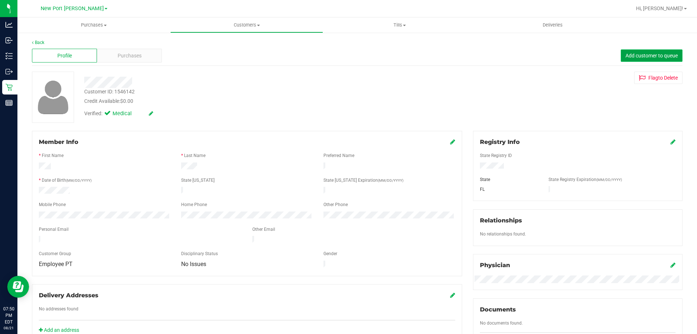
click at [628, 55] on span "Add customer to queue" at bounding box center [652, 56] width 52 height 6
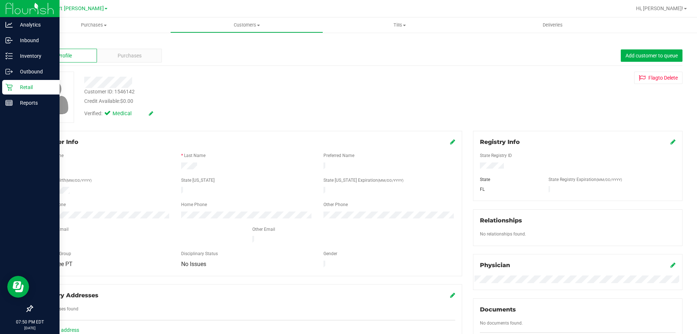
click at [19, 84] on p "Retail" at bounding box center [35, 87] width 44 height 9
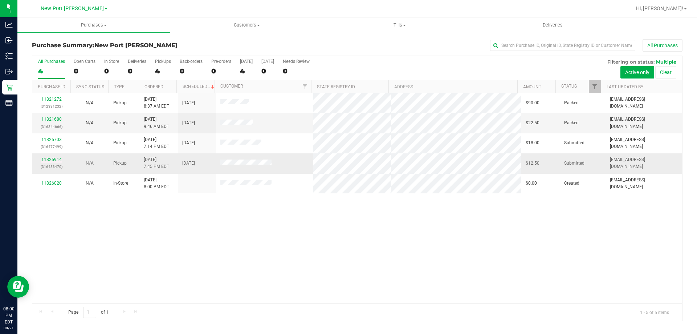
click at [57, 158] on link "11825914" at bounding box center [51, 159] width 20 height 5
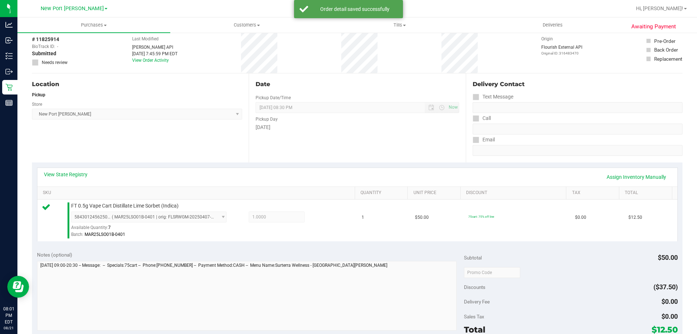
scroll to position [145, 0]
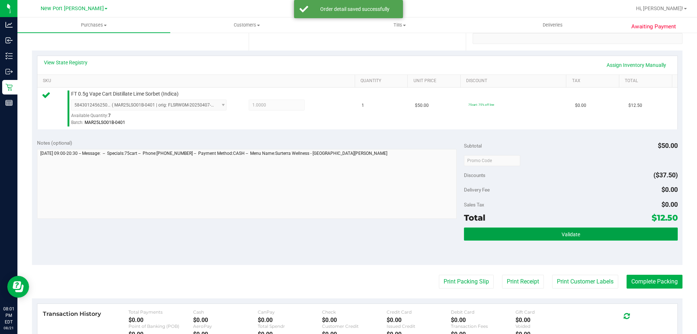
click at [575, 231] on span "Validate" at bounding box center [571, 234] width 19 height 6
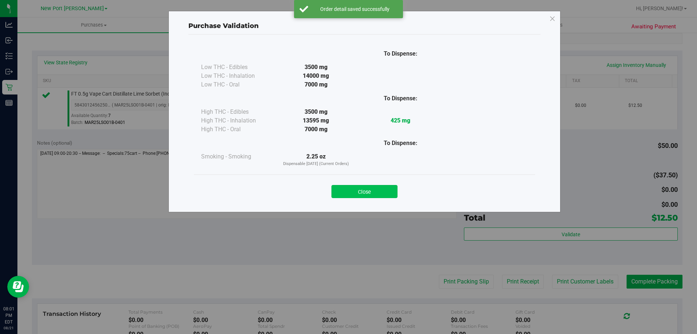
click at [387, 191] on button "Close" at bounding box center [364, 191] width 66 height 13
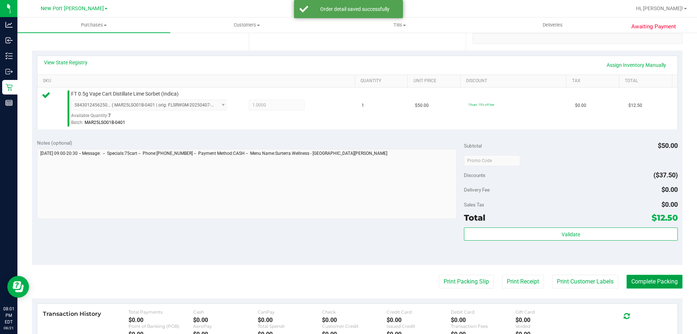
click at [630, 277] on button "Complete Packing" at bounding box center [655, 281] width 56 height 14
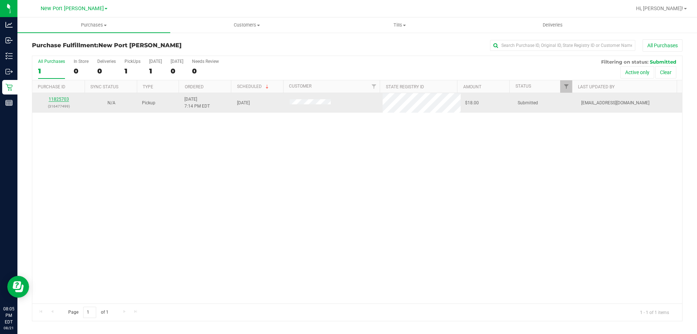
click at [59, 99] on link "11825703" at bounding box center [59, 99] width 20 height 5
click at [60, 98] on link "11825703" at bounding box center [59, 99] width 20 height 5
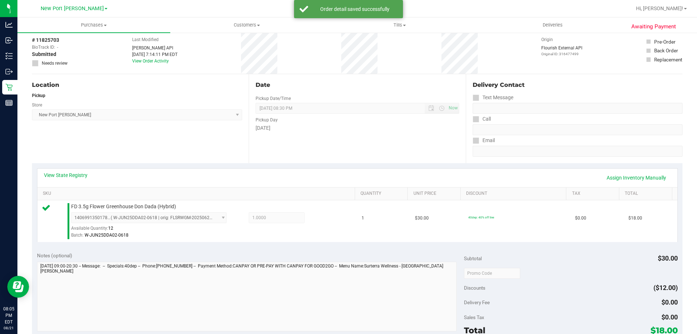
scroll to position [109, 0]
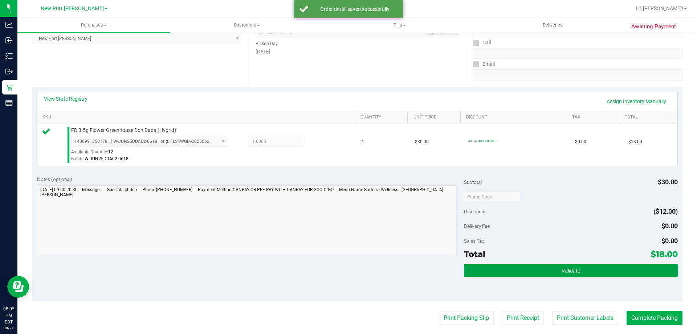
click at [552, 270] on button "Validate" at bounding box center [570, 270] width 213 height 13
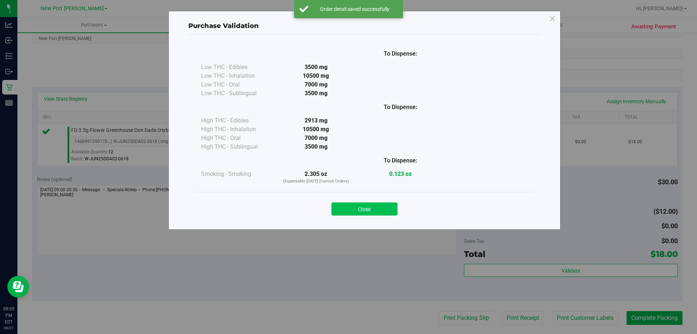
click at [379, 204] on button "Close" at bounding box center [364, 208] width 66 height 13
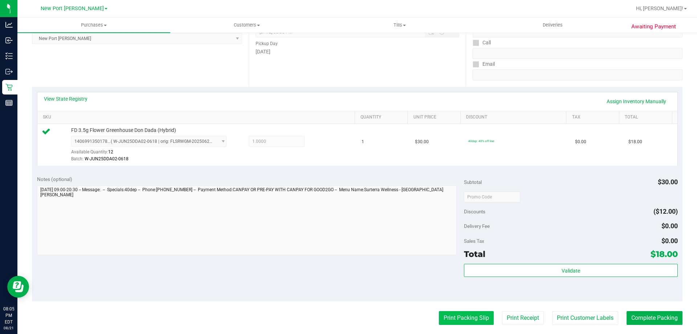
click at [458, 315] on button "Print Packing Slip" at bounding box center [466, 318] width 55 height 14
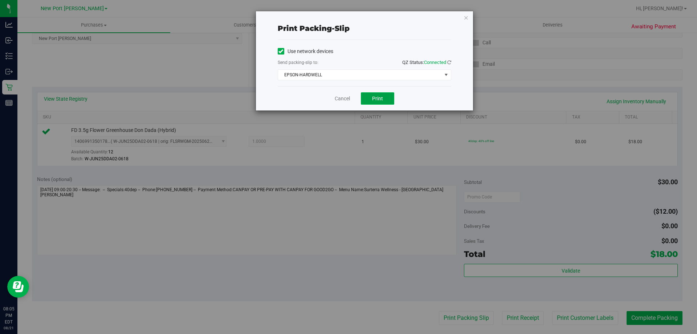
click at [383, 97] on button "Print" at bounding box center [377, 98] width 33 height 12
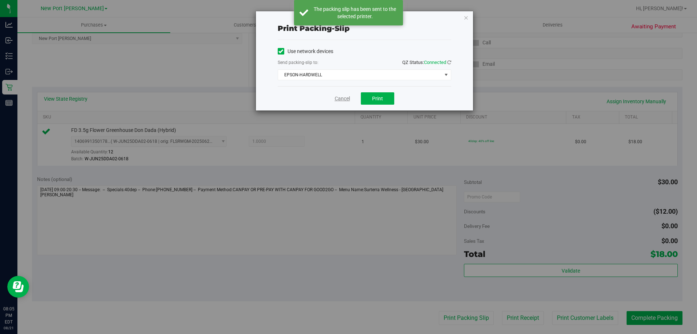
click at [347, 97] on link "Cancel" at bounding box center [342, 99] width 15 height 8
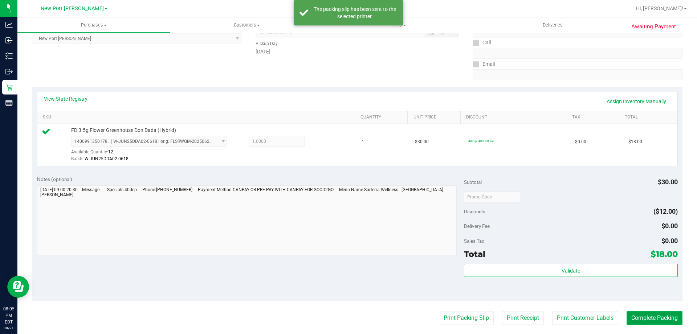
click at [646, 320] on button "Complete Packing" at bounding box center [655, 318] width 56 height 14
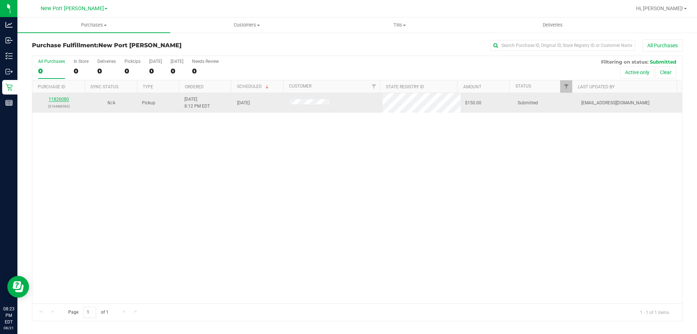
click at [59, 98] on link "11826080" at bounding box center [59, 99] width 20 height 5
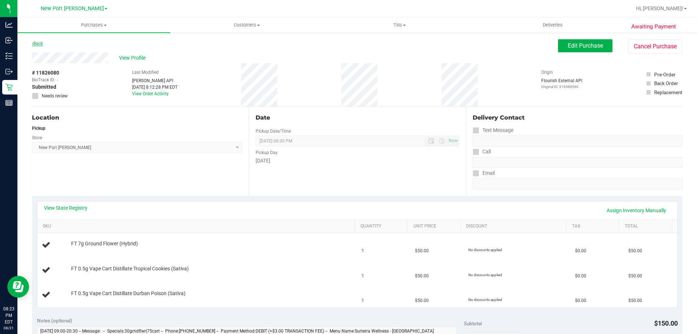
click at [37, 43] on link "Back" at bounding box center [37, 43] width 11 height 5
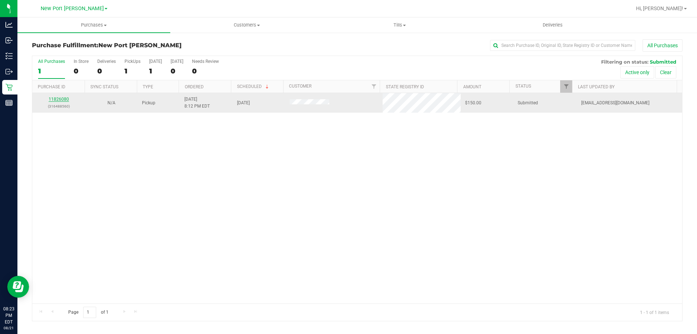
click at [64, 98] on link "11826080" at bounding box center [59, 99] width 20 height 5
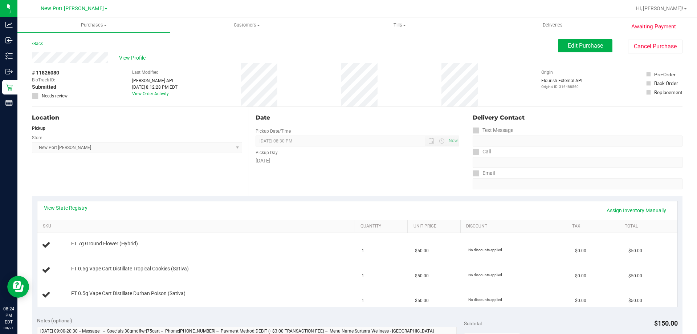
click at [40, 43] on link "Back" at bounding box center [37, 43] width 11 height 5
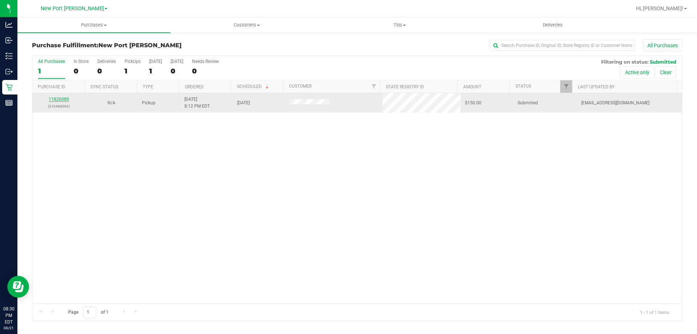
click at [62, 97] on link "11826080" at bounding box center [59, 99] width 20 height 5
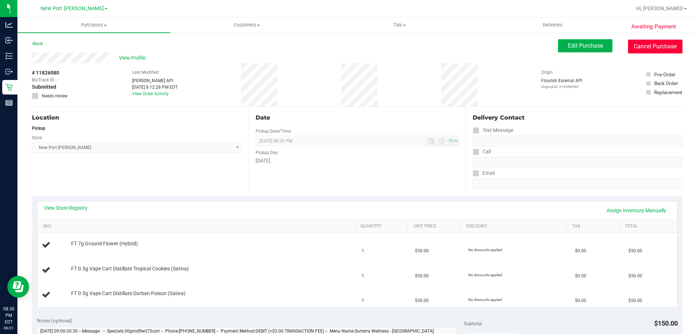
click at [637, 48] on button "Cancel Purchase" at bounding box center [655, 47] width 54 height 14
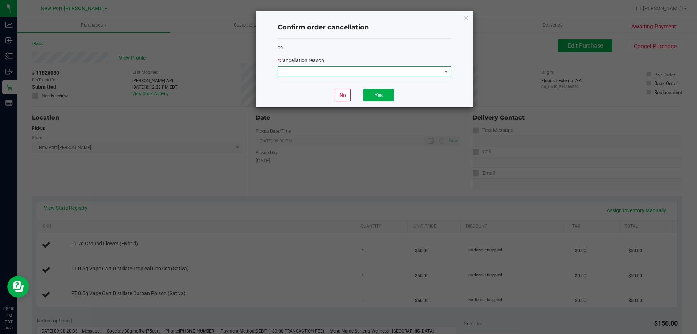
click at [440, 75] on span at bounding box center [360, 71] width 164 height 10
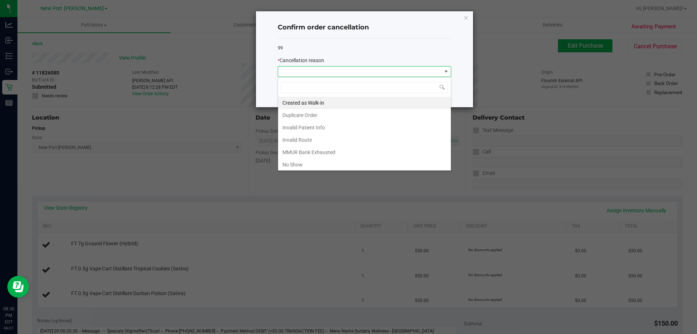
scroll to position [11, 174]
click at [312, 160] on li "No Show" at bounding box center [364, 164] width 173 height 12
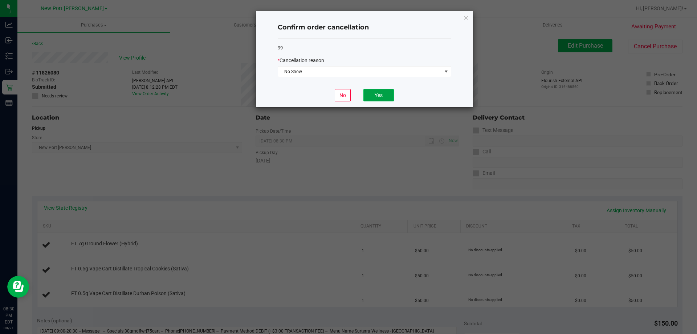
click at [371, 91] on button "Yes" at bounding box center [378, 95] width 30 height 12
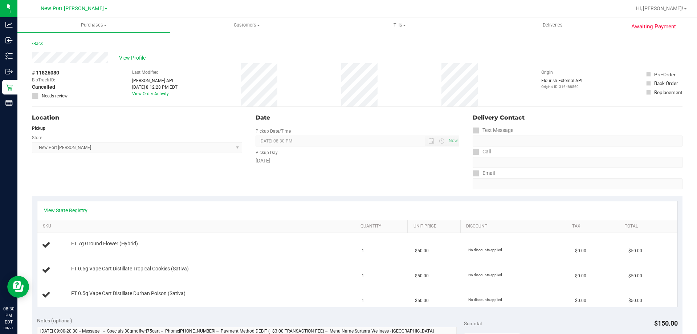
click at [41, 45] on link "Back" at bounding box center [37, 43] width 11 height 5
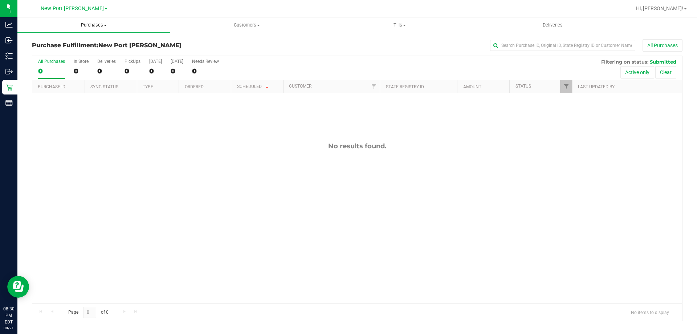
click at [91, 23] on span "Purchases" at bounding box center [93, 25] width 153 height 7
click at [73, 45] on span "Summary of purchases" at bounding box center [54, 44] width 74 height 6
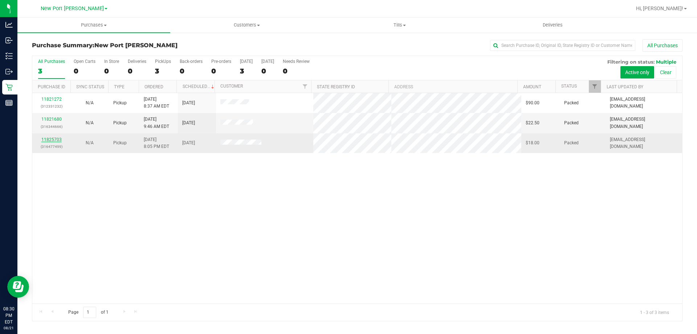
click at [58, 139] on link "11825703" at bounding box center [51, 139] width 20 height 5
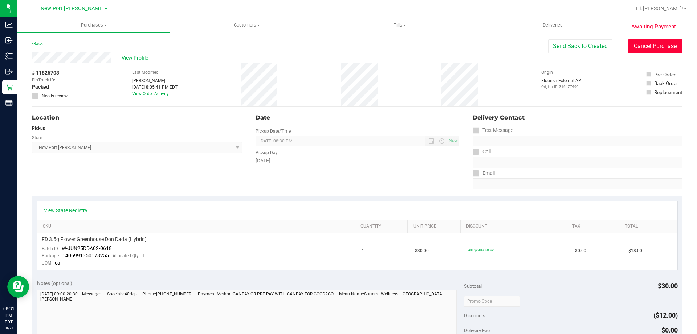
click at [662, 47] on button "Cancel Purchase" at bounding box center [655, 46] width 54 height 14
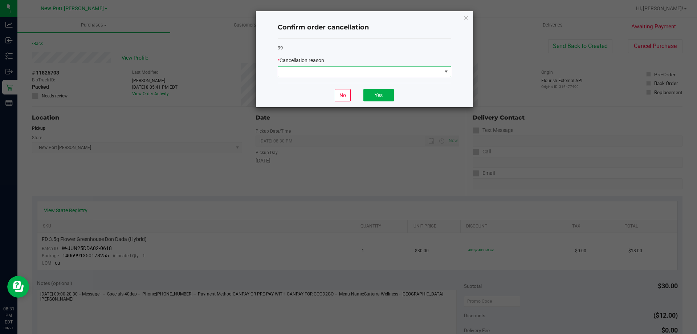
click at [411, 72] on span at bounding box center [360, 71] width 164 height 10
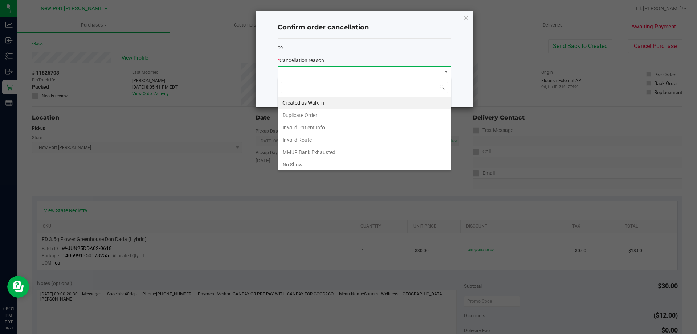
scroll to position [11, 174]
click at [319, 164] on li "No Show" at bounding box center [364, 164] width 173 height 12
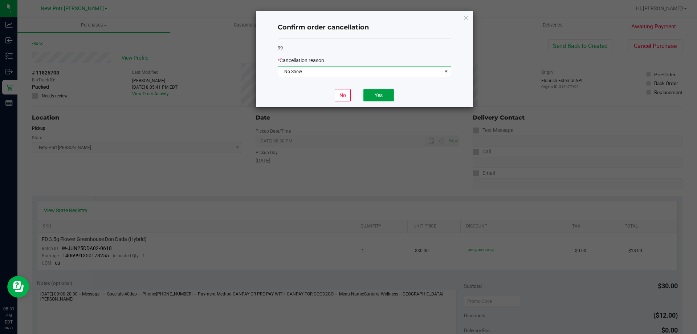
click at [380, 95] on button "Yes" at bounding box center [378, 95] width 30 height 12
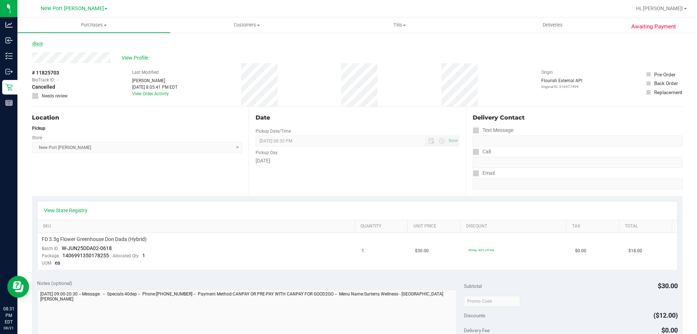
click at [37, 45] on link "Back" at bounding box center [37, 43] width 11 height 5
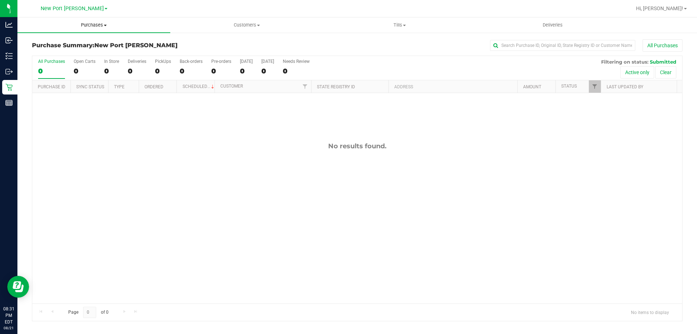
click at [102, 28] on span "Purchases" at bounding box center [93, 25] width 153 height 7
click at [89, 41] on span "Summary of purchases" at bounding box center [54, 44] width 74 height 6
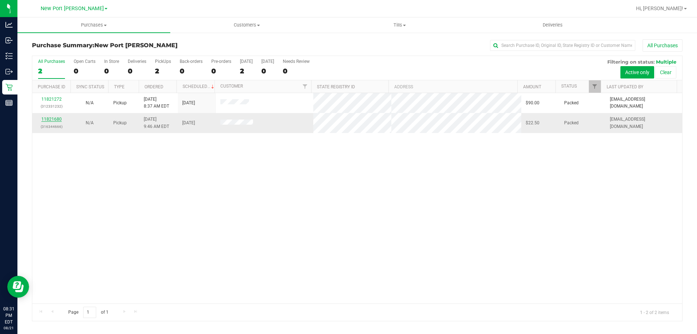
click at [57, 118] on link "11821680" at bounding box center [51, 119] width 20 height 5
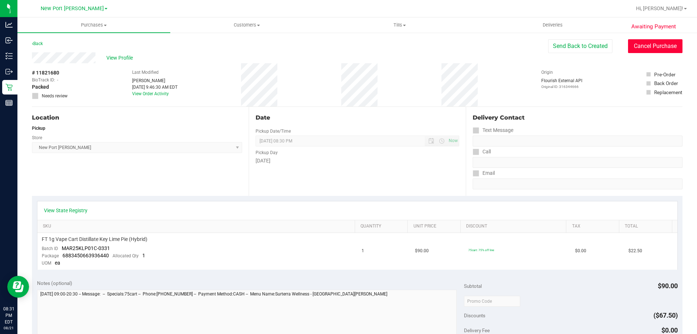
click at [655, 44] on button "Cancel Purchase" at bounding box center [655, 46] width 54 height 14
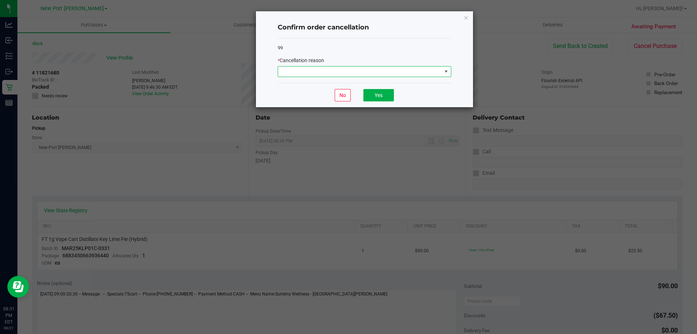
click at [445, 70] on span at bounding box center [446, 72] width 6 height 6
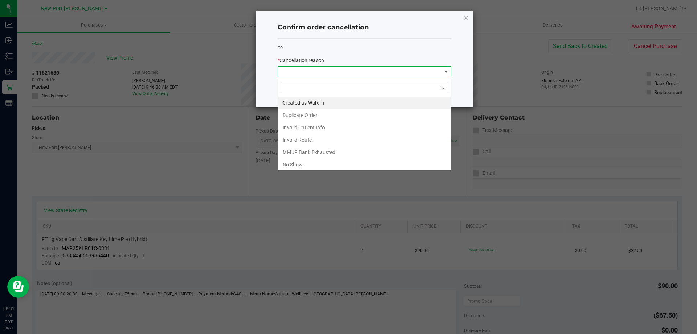
scroll to position [11, 174]
click at [316, 163] on li "No Show" at bounding box center [364, 164] width 173 height 12
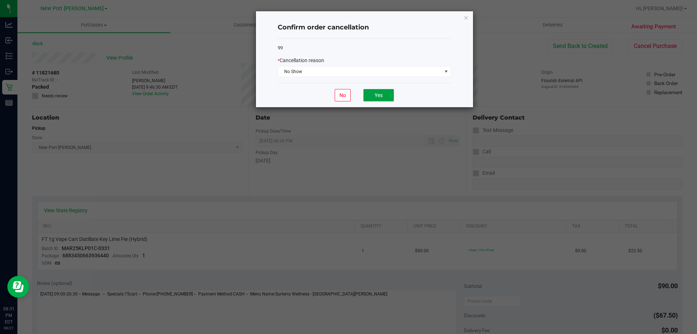
click at [369, 97] on button "Yes" at bounding box center [378, 95] width 30 height 12
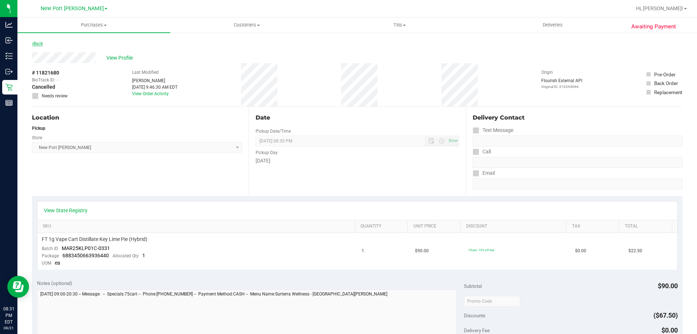
click at [42, 44] on link "Back" at bounding box center [37, 43] width 11 height 5
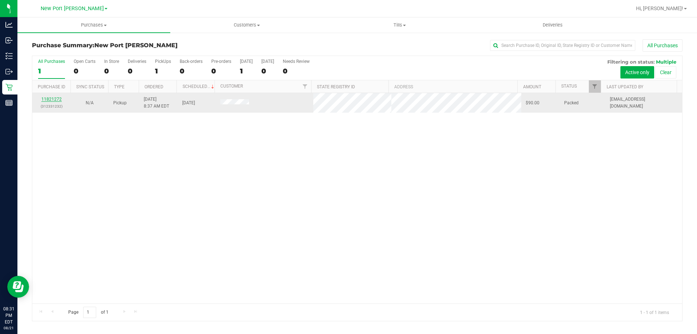
click at [52, 98] on link "11821272" at bounding box center [51, 99] width 20 height 5
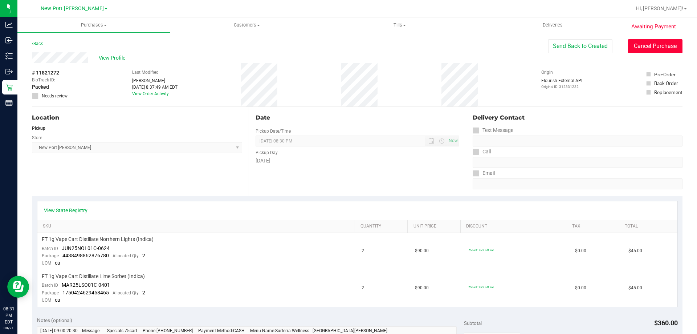
click at [645, 48] on button "Cancel Purchase" at bounding box center [655, 46] width 54 height 14
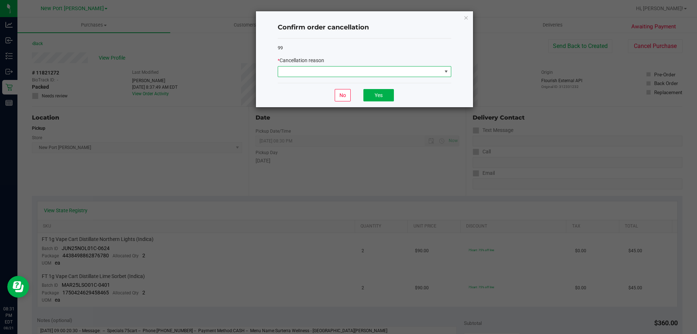
click at [435, 71] on span at bounding box center [360, 71] width 164 height 10
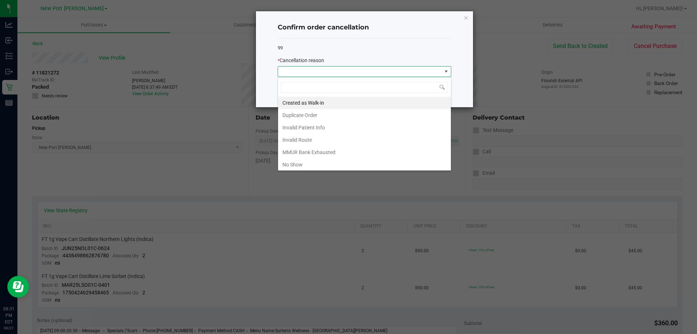
scroll to position [11, 174]
click at [296, 167] on li "No Show" at bounding box center [364, 164] width 173 height 12
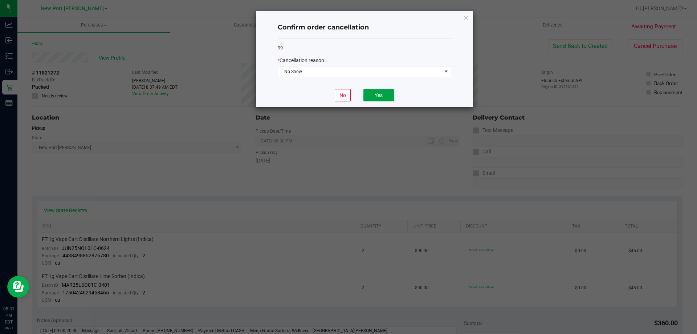
click at [383, 96] on button "Yes" at bounding box center [378, 95] width 30 height 12
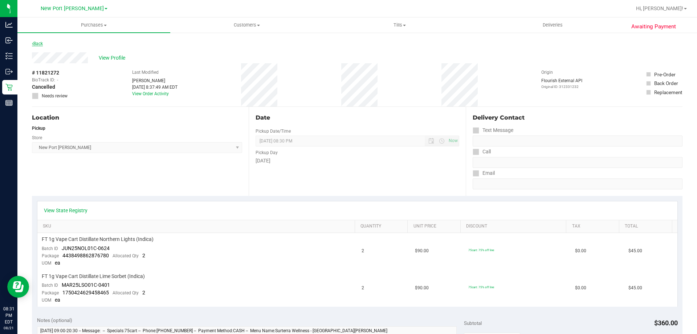
click at [43, 42] on link "Back" at bounding box center [37, 43] width 11 height 5
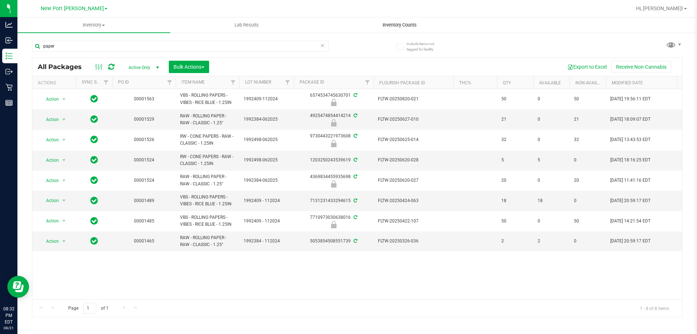
click at [402, 22] on span "Inventory Counts" at bounding box center [400, 25] width 54 height 7
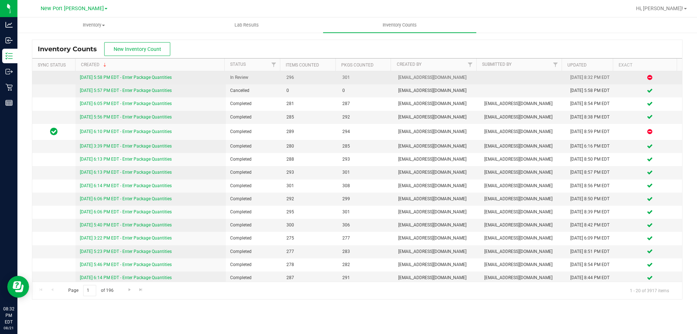
click at [157, 77] on link "[DATE] 5:58 PM EDT - Enter Package Quantities" at bounding box center [126, 77] width 92 height 5
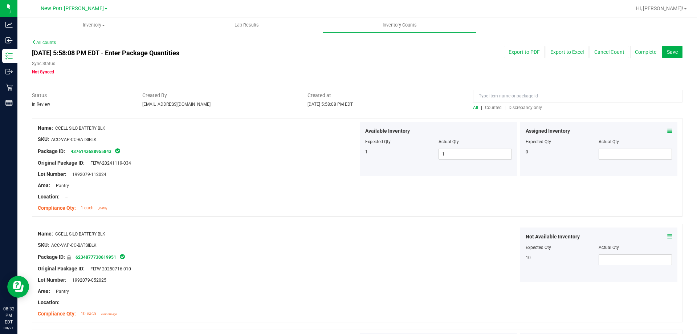
click at [529, 108] on span "Discrepancy only" at bounding box center [525, 107] width 33 height 5
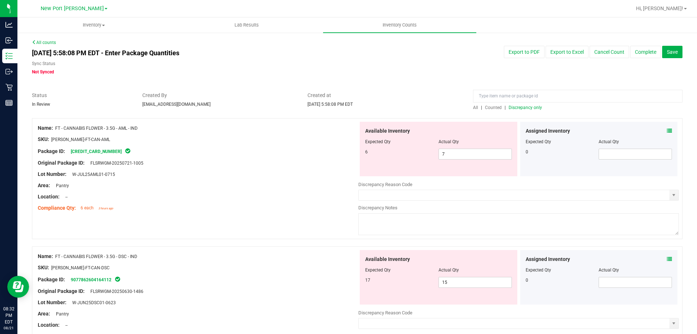
click at [667, 130] on icon at bounding box center [669, 130] width 5 height 5
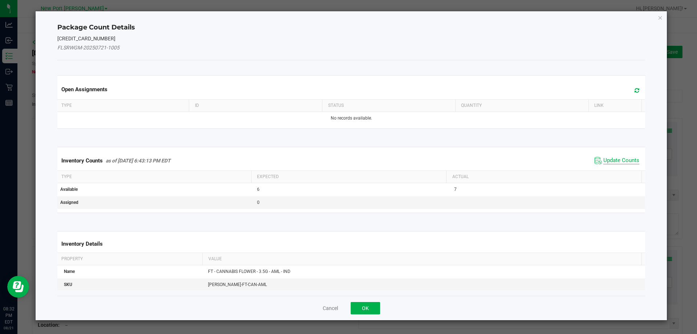
click at [618, 161] on span "Update Counts" at bounding box center [621, 160] width 36 height 7
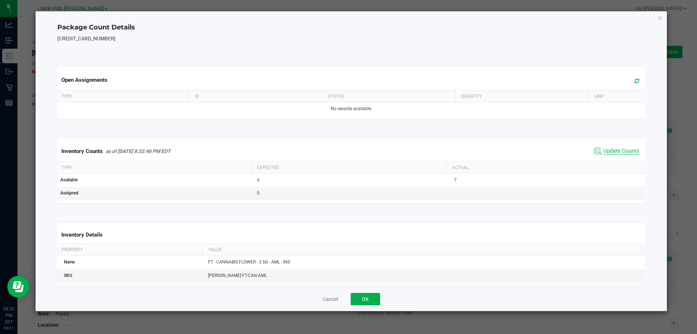
click at [616, 149] on span "Update Counts" at bounding box center [621, 150] width 36 height 7
click at [661, 17] on icon "Close" at bounding box center [660, 17] width 5 height 9
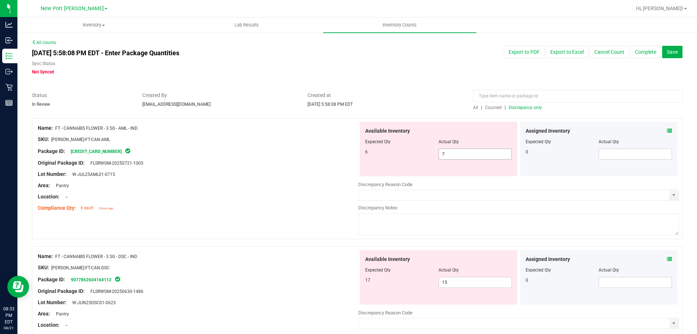
click at [465, 155] on input "7" at bounding box center [475, 154] width 73 height 10
type input "6"
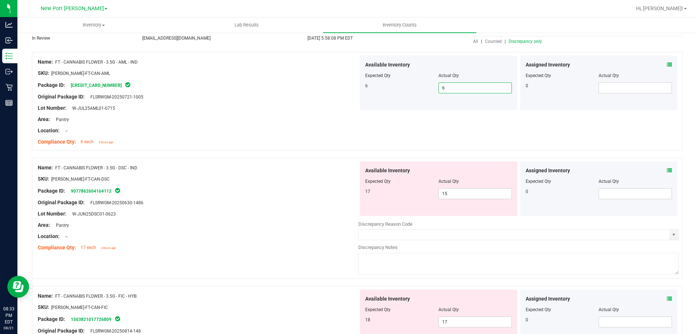
scroll to position [73, 0]
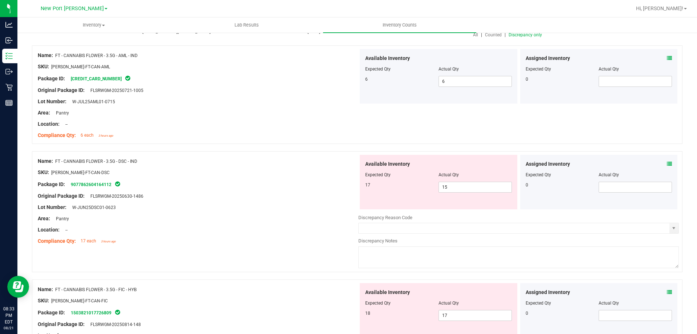
click at [667, 163] on icon at bounding box center [669, 163] width 5 height 5
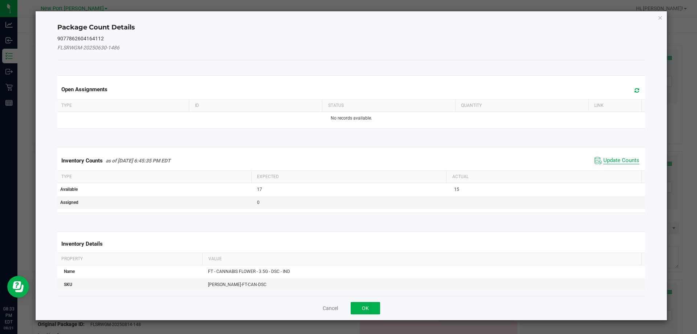
click at [625, 158] on span "Update Counts" at bounding box center [621, 160] width 36 height 7
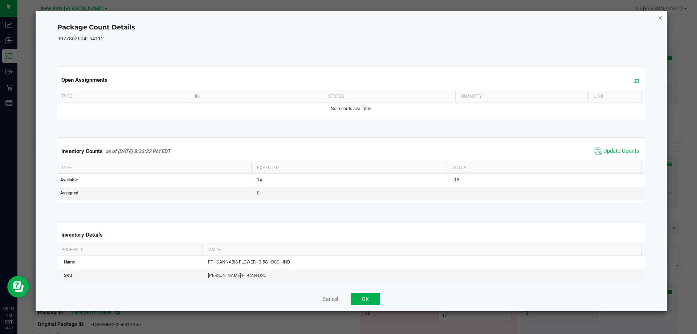
click at [659, 17] on icon "Close" at bounding box center [660, 17] width 5 height 9
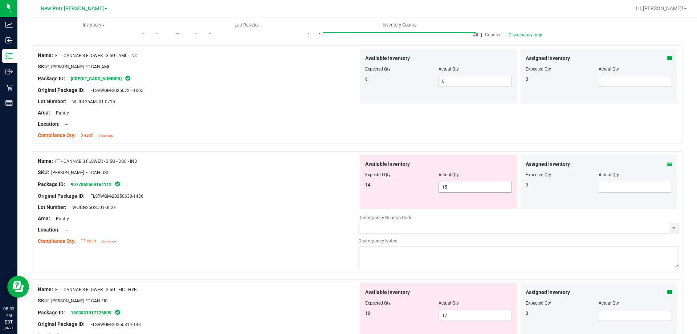
click at [448, 188] on span "15 15" at bounding box center [475, 187] width 73 height 11
type input "14"
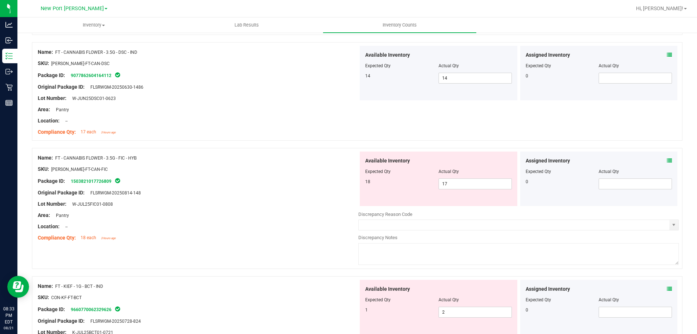
click at [667, 159] on icon at bounding box center [669, 160] width 5 height 5
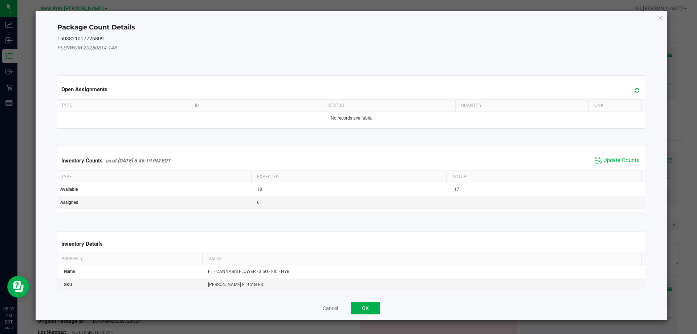
click at [615, 160] on span "Update Counts" at bounding box center [621, 160] width 36 height 7
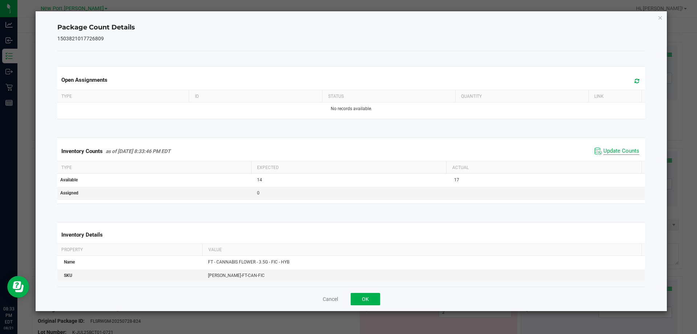
click at [617, 151] on span "Update Counts" at bounding box center [621, 150] width 36 height 7
click at [660, 19] on icon "Close" at bounding box center [660, 17] width 5 height 9
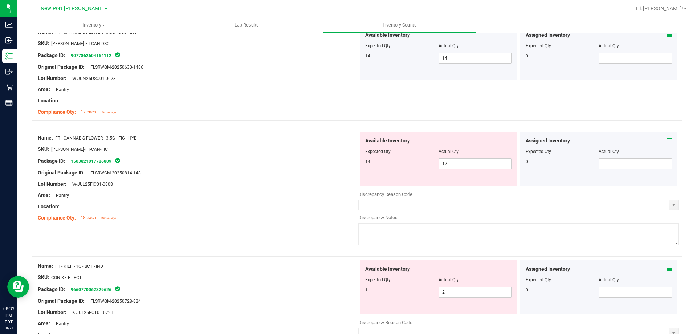
scroll to position [218, 0]
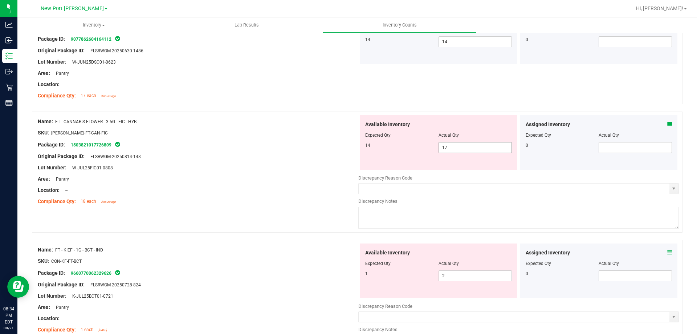
click at [456, 146] on input "17" at bounding box center [475, 147] width 73 height 10
type input "14"
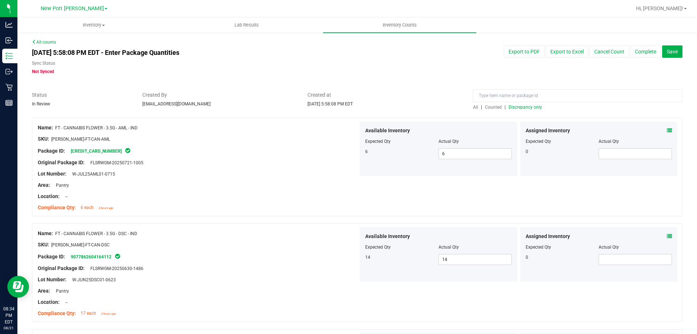
scroll to position [0, 0]
click at [519, 107] on span "Discrepancy only" at bounding box center [525, 107] width 33 height 5
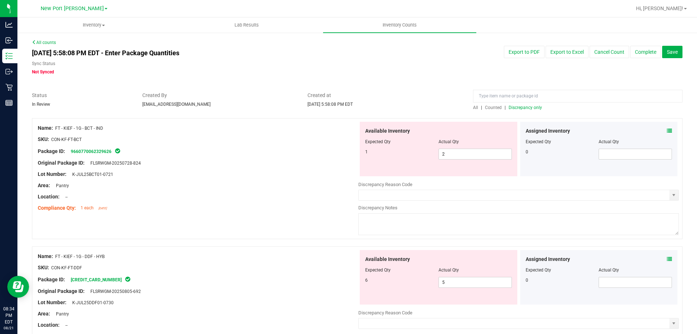
click at [667, 129] on icon at bounding box center [669, 130] width 5 height 5
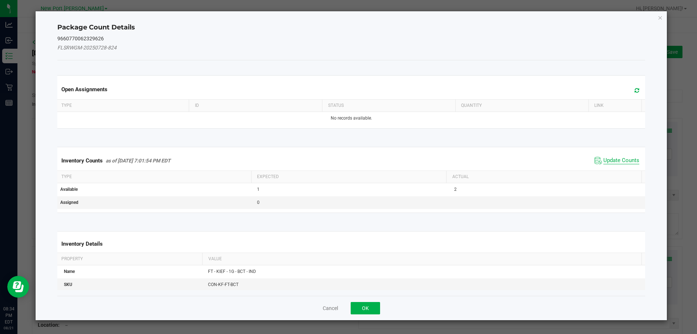
click at [616, 162] on span "Update Counts" at bounding box center [621, 160] width 36 height 7
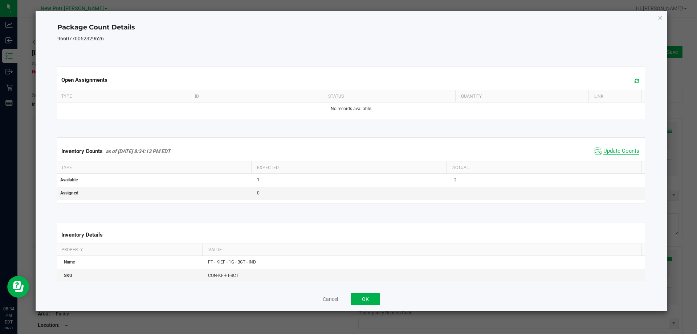
click at [616, 150] on span "Update Counts" at bounding box center [621, 150] width 36 height 7
click at [661, 17] on icon "Close" at bounding box center [660, 17] width 5 height 9
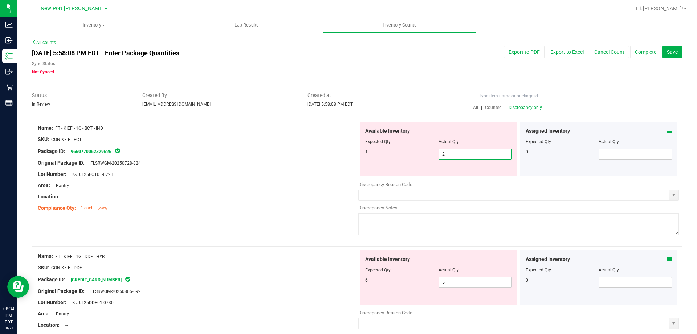
click at [448, 154] on span "2 2" at bounding box center [475, 153] width 73 height 11
type input "1"
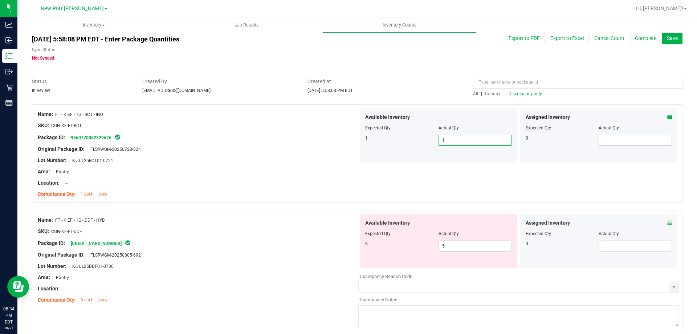
scroll to position [36, 0]
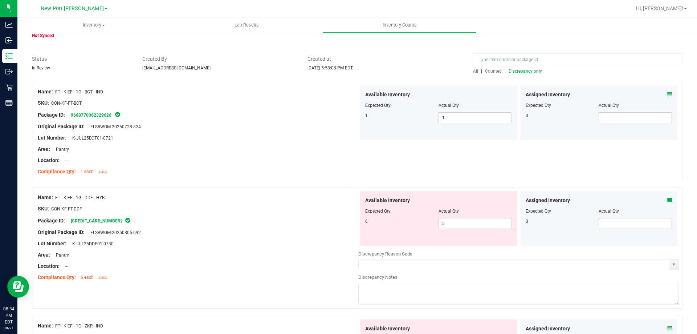
click at [667, 199] on icon at bounding box center [669, 200] width 5 height 5
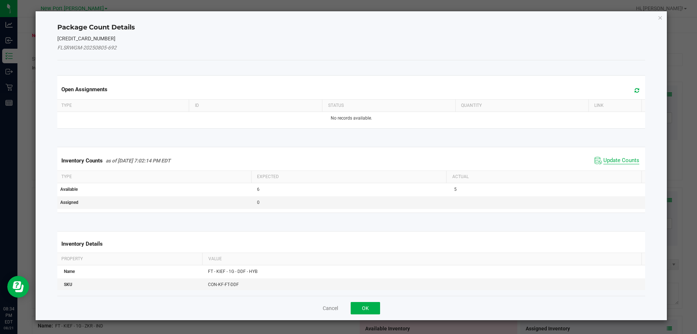
click at [626, 160] on span "Update Counts" at bounding box center [621, 160] width 36 height 7
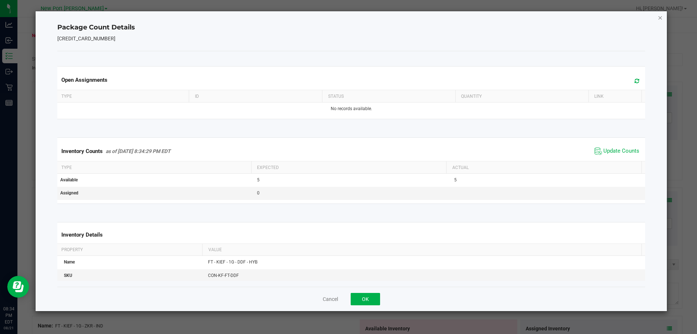
click at [660, 18] on icon "Close" at bounding box center [660, 17] width 5 height 9
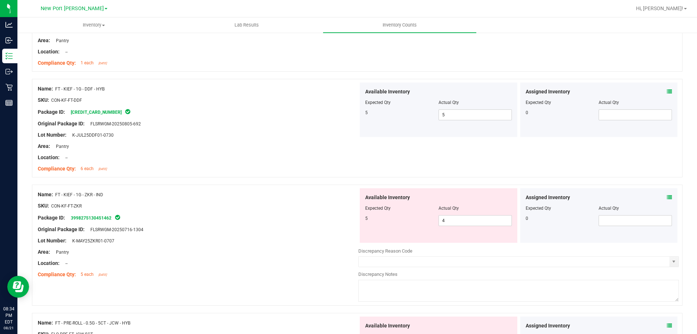
scroll to position [145, 0]
click at [667, 195] on icon at bounding box center [669, 196] width 5 height 5
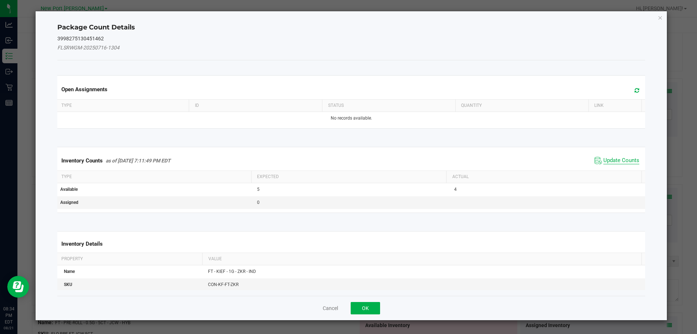
click at [628, 160] on span "Update Counts" at bounding box center [621, 160] width 36 height 7
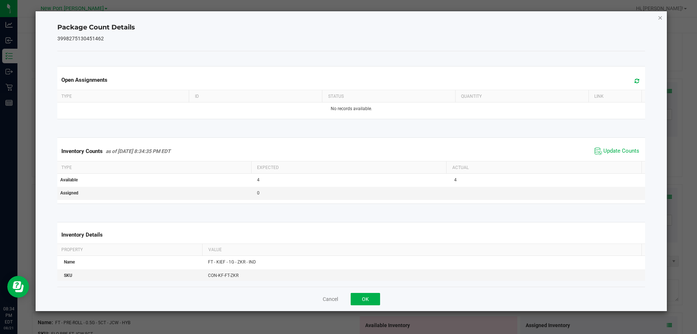
click at [663, 15] on icon "Close" at bounding box center [660, 17] width 5 height 9
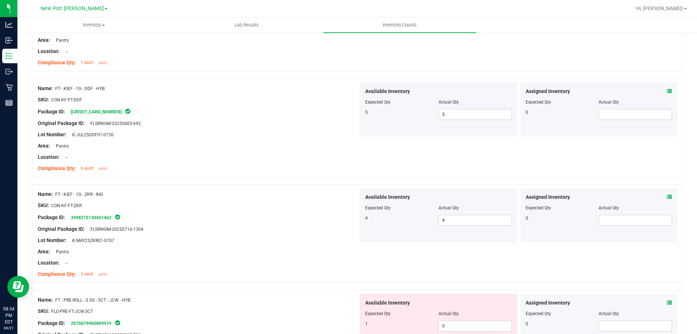
scroll to position [0, 0]
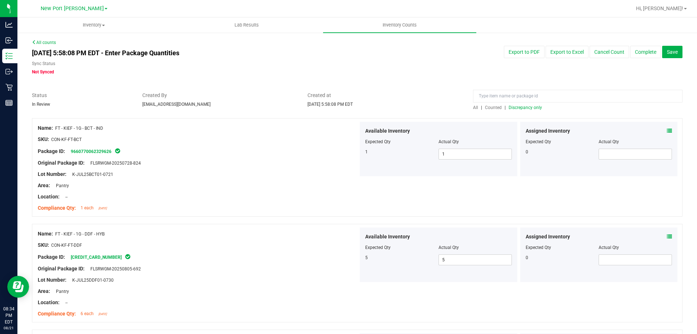
click at [517, 106] on span "Discrepancy only" at bounding box center [525, 107] width 33 height 5
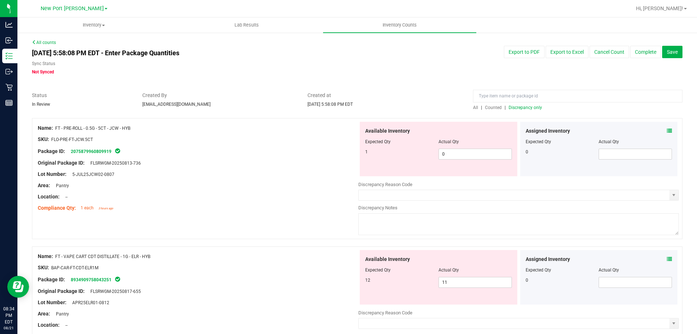
click at [667, 130] on icon at bounding box center [669, 130] width 5 height 5
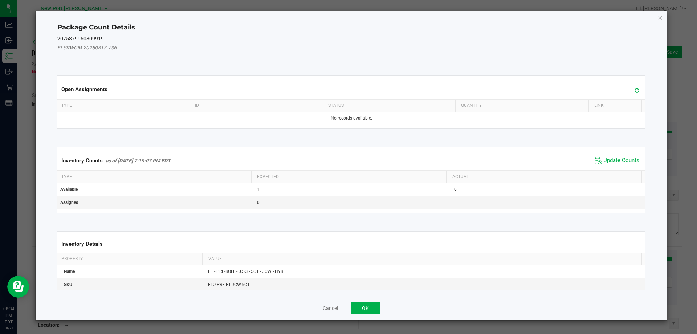
click at [619, 158] on span "Update Counts" at bounding box center [621, 160] width 36 height 7
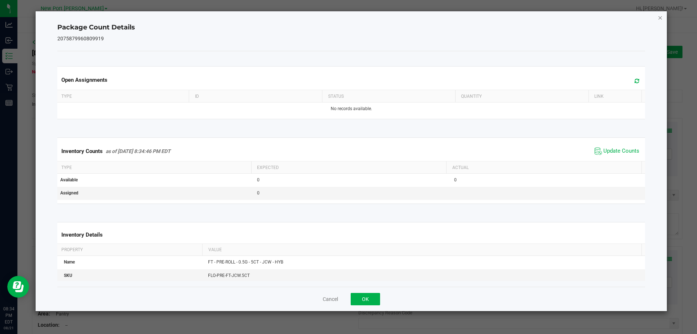
click at [659, 15] on icon "Close" at bounding box center [660, 17] width 5 height 9
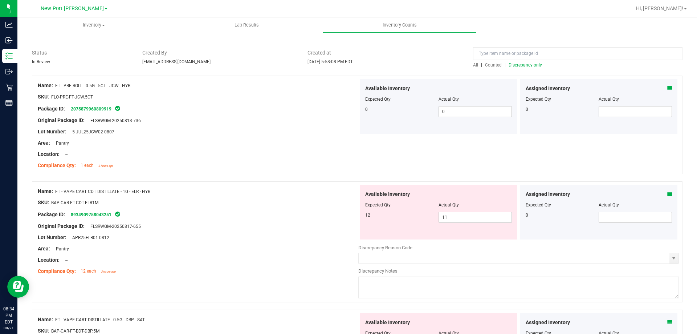
scroll to position [73, 0]
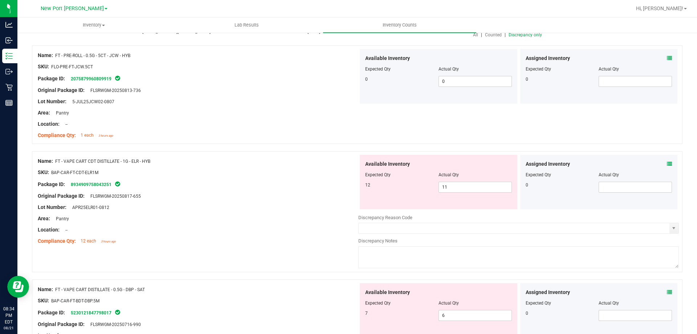
click at [667, 163] on icon at bounding box center [669, 163] width 5 height 5
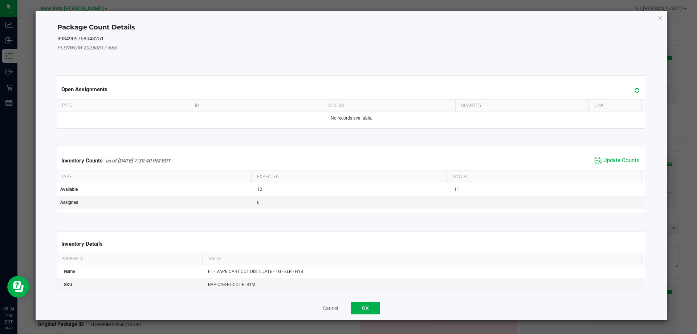
click at [621, 158] on span "Update Counts" at bounding box center [621, 160] width 36 height 7
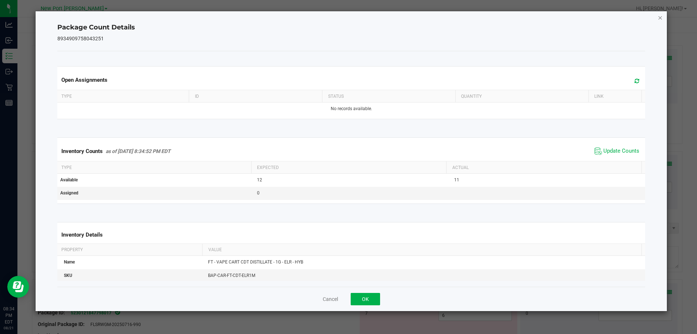
click at [662, 16] on icon "Close" at bounding box center [660, 17] width 5 height 9
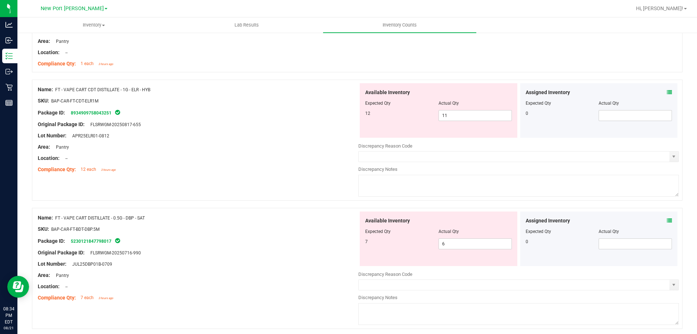
scroll to position [145, 0]
click at [667, 93] on icon at bounding box center [669, 91] width 5 height 5
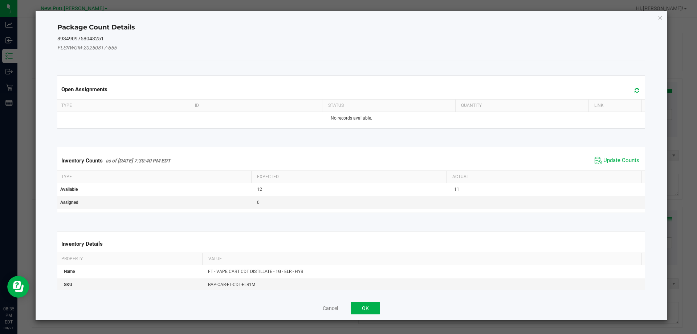
click at [613, 159] on span "Update Counts" at bounding box center [621, 160] width 36 height 7
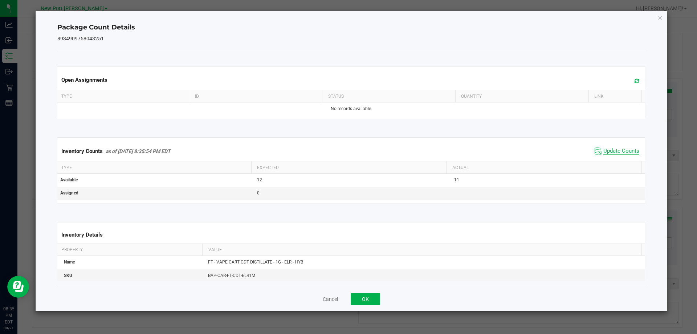
click at [614, 149] on span "Update Counts" at bounding box center [621, 150] width 36 height 7
click at [660, 19] on icon "Close" at bounding box center [660, 17] width 5 height 9
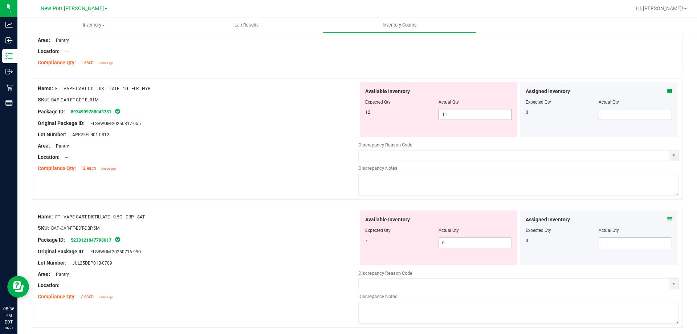
click at [455, 113] on input "11" at bounding box center [475, 114] width 73 height 10
type input "12"
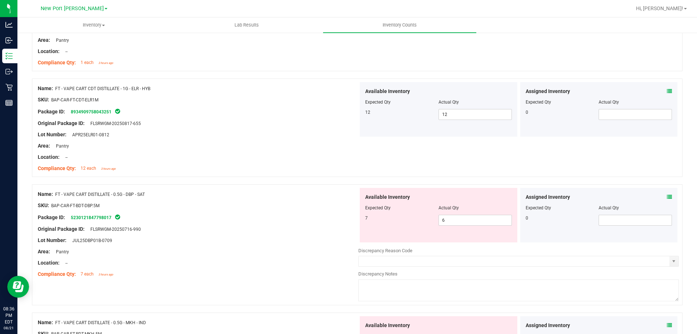
click at [667, 195] on icon at bounding box center [669, 196] width 5 height 5
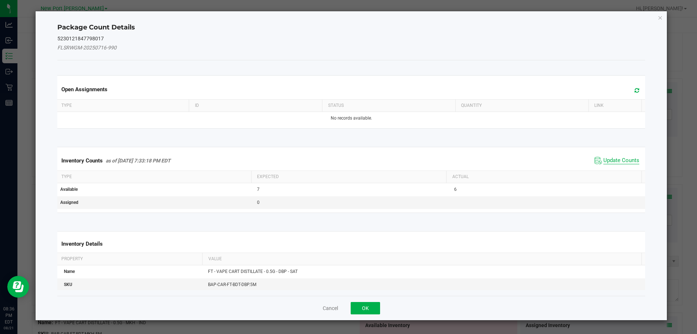
click at [621, 162] on span "Update Counts" at bounding box center [621, 160] width 36 height 7
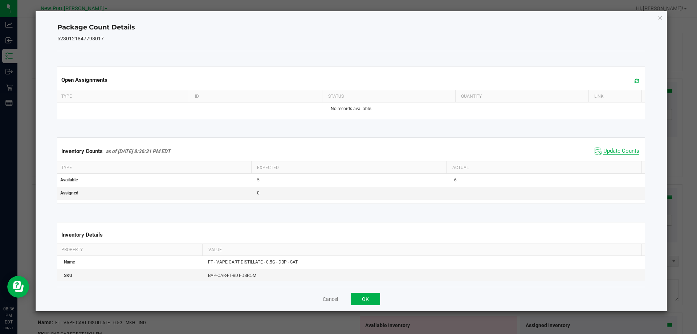
click at [621, 148] on span "Update Counts" at bounding box center [621, 150] width 36 height 7
click at [659, 19] on icon "Close" at bounding box center [660, 17] width 5 height 9
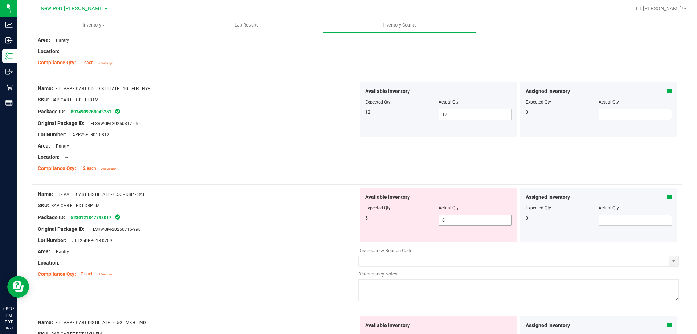
click at [449, 220] on input "6" at bounding box center [475, 220] width 73 height 10
type input "5"
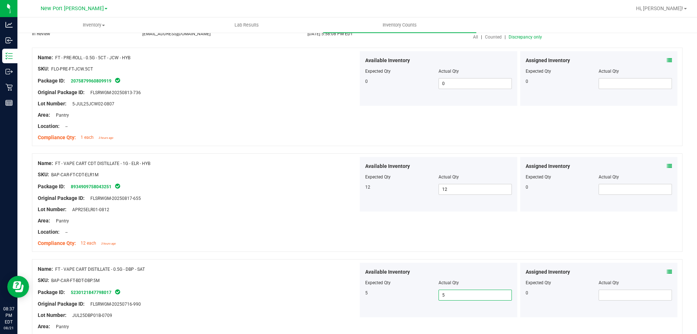
scroll to position [0, 0]
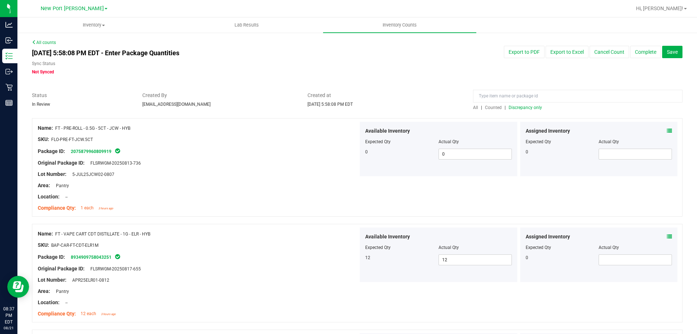
click at [517, 109] on span "Discrepancy only" at bounding box center [525, 107] width 33 height 5
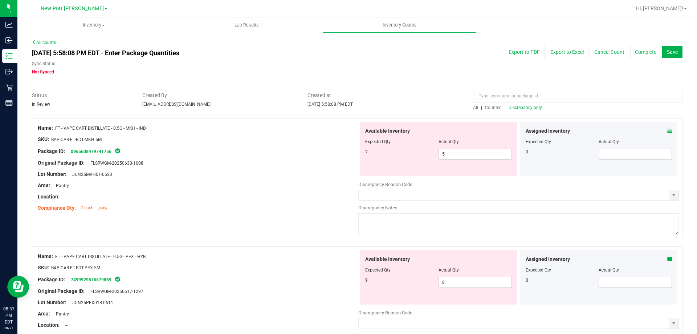
click at [667, 132] on icon at bounding box center [669, 130] width 5 height 5
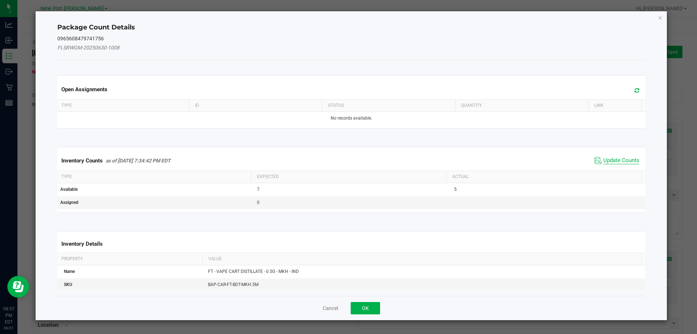
click at [613, 158] on span "Update Counts" at bounding box center [621, 160] width 36 height 7
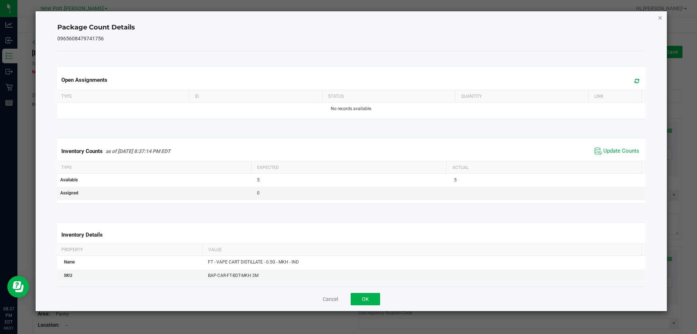
click at [660, 15] on icon "Close" at bounding box center [660, 17] width 5 height 9
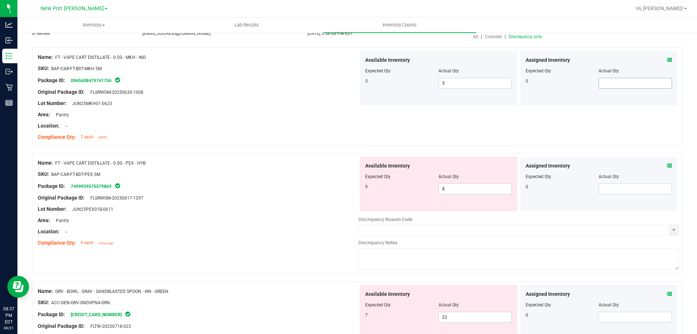
scroll to position [73, 0]
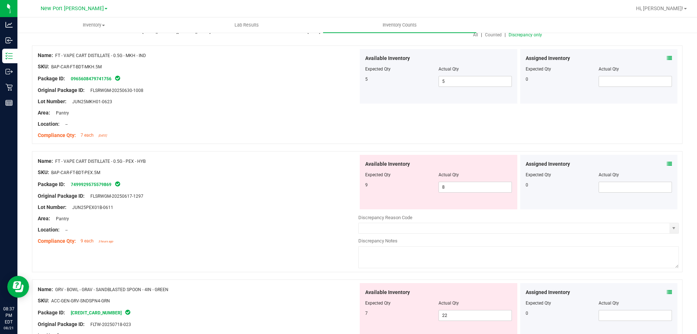
click at [667, 163] on icon at bounding box center [669, 163] width 5 height 5
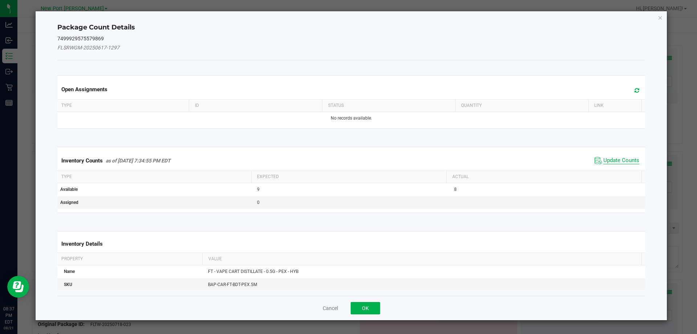
click at [619, 160] on span "Update Counts" at bounding box center [621, 160] width 36 height 7
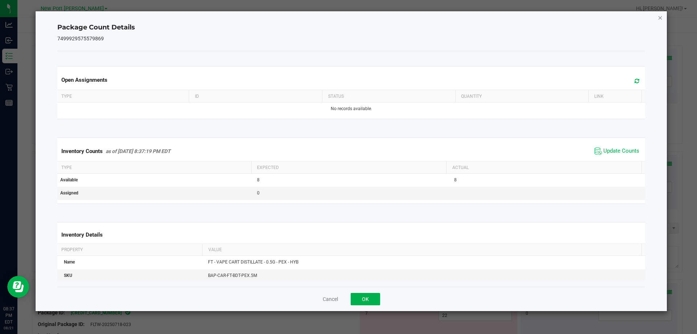
click at [661, 17] on icon "Close" at bounding box center [660, 17] width 5 height 9
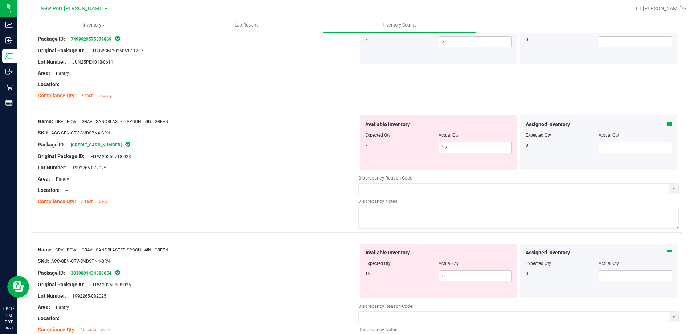
scroll to position [254, 0]
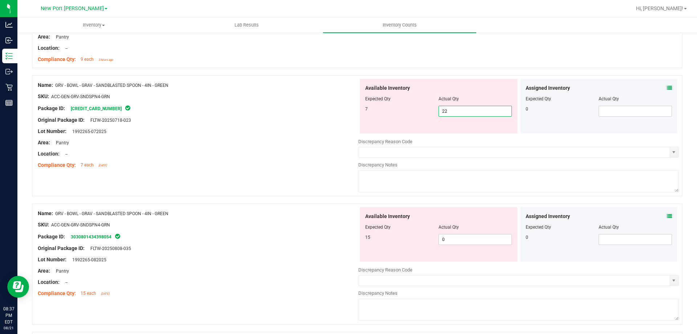
click at [469, 109] on span "22 22" at bounding box center [475, 111] width 73 height 11
type input "2"
type input "7"
click at [441, 240] on div "Available Inventory Expected Qty Actual Qty 15 0 0" at bounding box center [518, 264] width 321 height 115
type input "7"
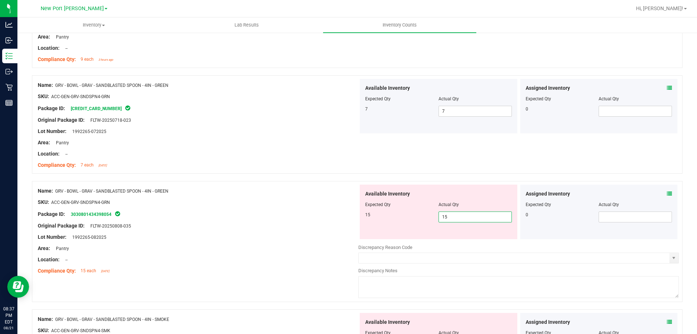
type input "15"
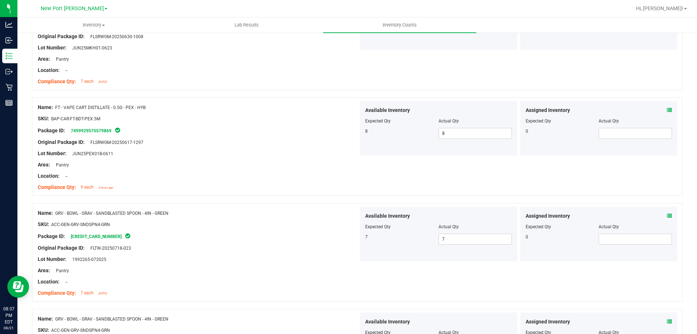
scroll to position [0, 0]
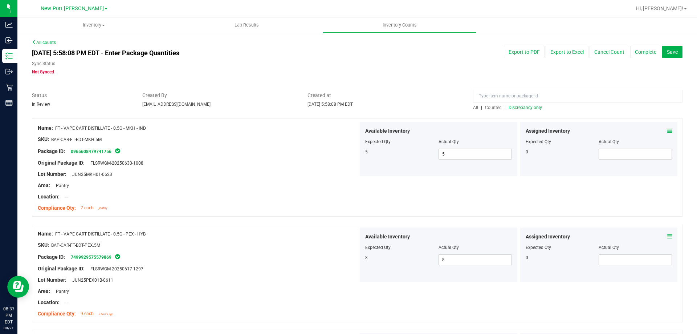
click at [515, 106] on span "Discrepancy only" at bounding box center [525, 107] width 33 height 5
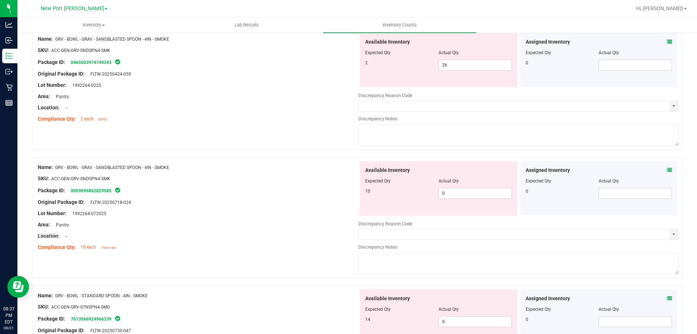
scroll to position [73, 0]
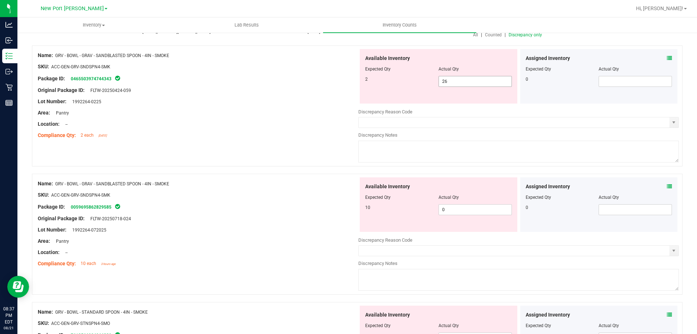
click at [452, 82] on span "26 26" at bounding box center [475, 81] width 73 height 11
type input "2"
click at [450, 211] on div "Available Inventory Expected Qty Actual Qty 10 0 0" at bounding box center [518, 234] width 321 height 115
type input "2"
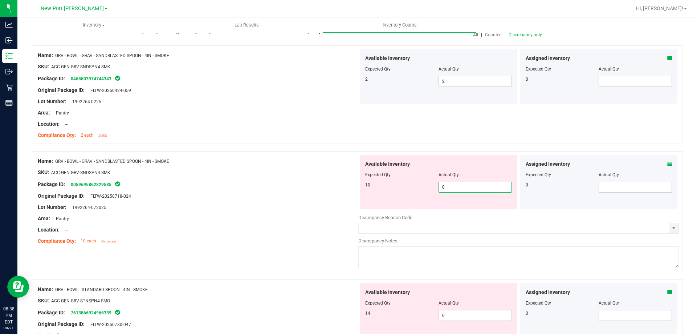
type input "10"
click at [453, 313] on div "Available Inventory Expected Qty Actual Qty 14 0 0" at bounding box center [439, 310] width 158 height 54
type input "10"
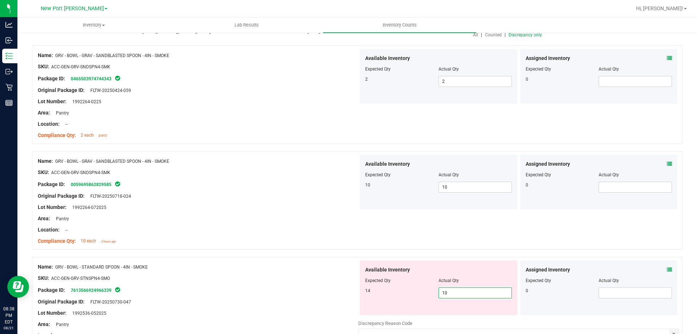
click at [452, 295] on input "10" at bounding box center [475, 293] width 73 height 10
type input "14"
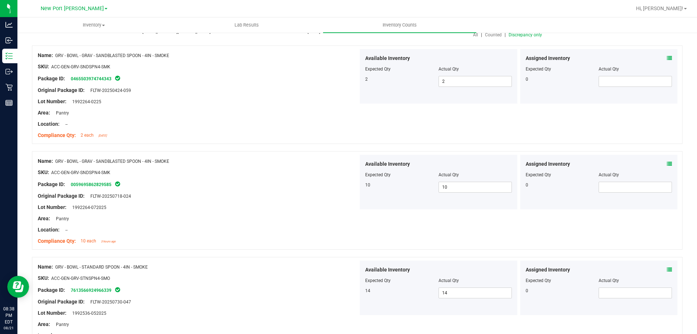
click at [533, 35] on span "Discrepancy only" at bounding box center [525, 34] width 33 height 5
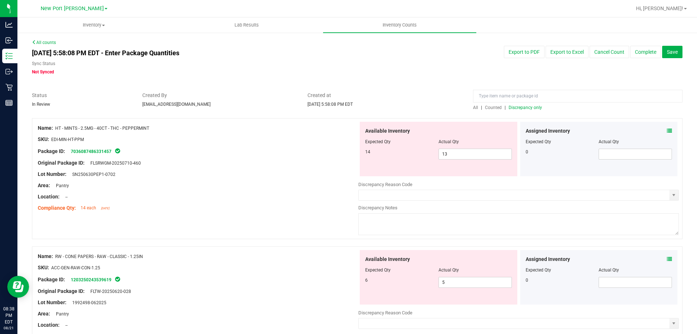
click at [667, 129] on icon at bounding box center [669, 130] width 5 height 5
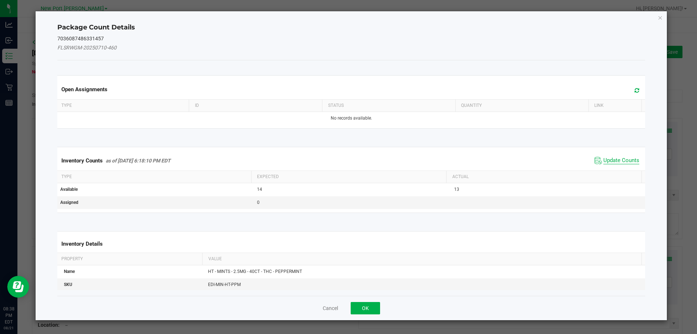
click at [620, 158] on span "Update Counts" at bounding box center [621, 160] width 36 height 7
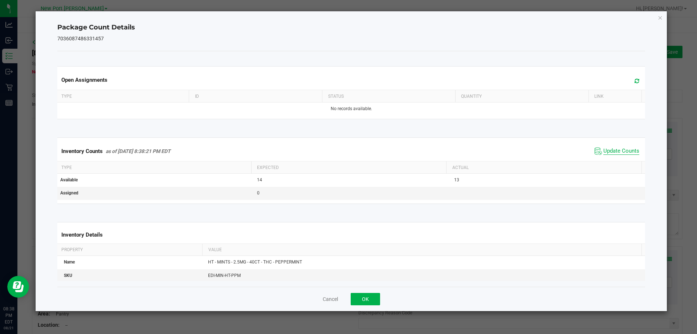
click at [618, 152] on span "Update Counts" at bounding box center [621, 150] width 36 height 7
click at [662, 16] on icon "Close" at bounding box center [660, 17] width 5 height 9
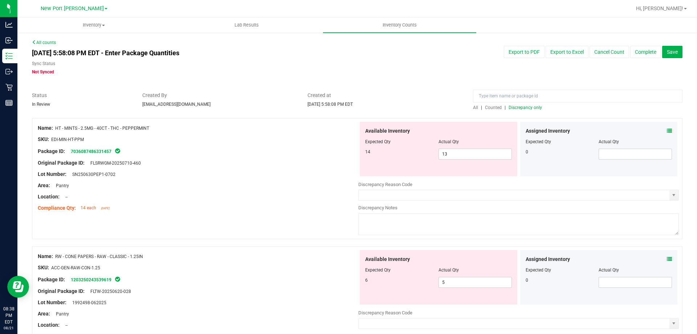
click at [667, 261] on span at bounding box center [669, 259] width 5 height 8
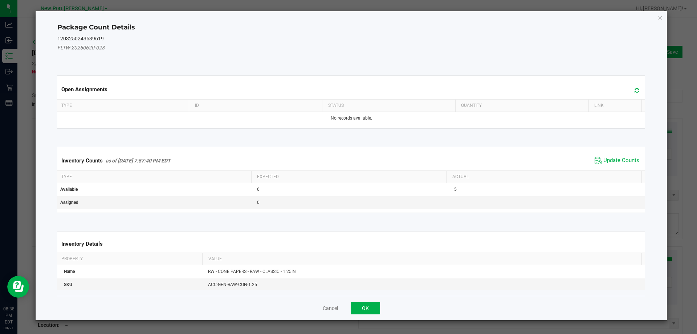
click at [617, 160] on span "Update Counts" at bounding box center [621, 160] width 36 height 7
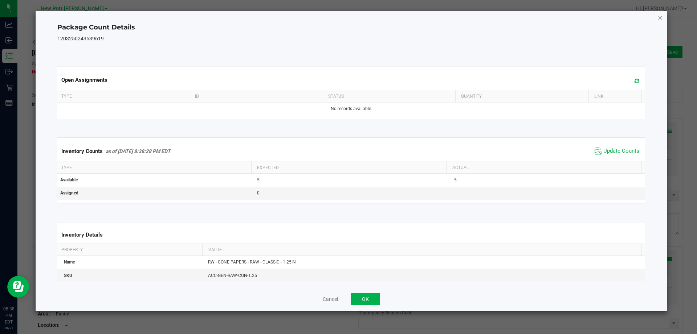
click at [660, 16] on icon "Close" at bounding box center [660, 17] width 5 height 9
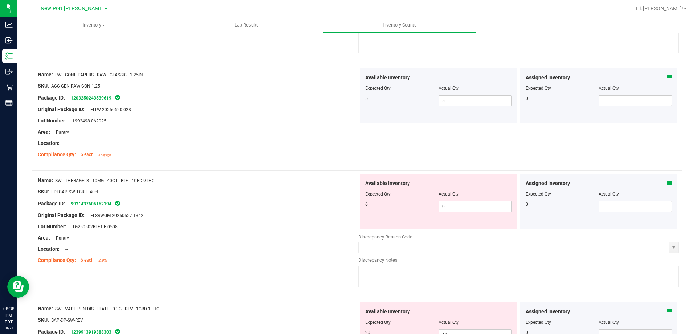
scroll to position [218, 0]
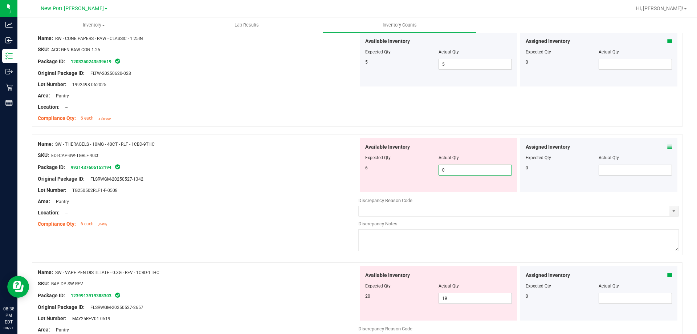
click at [451, 171] on span "0 0" at bounding box center [475, 169] width 73 height 11
type input "6"
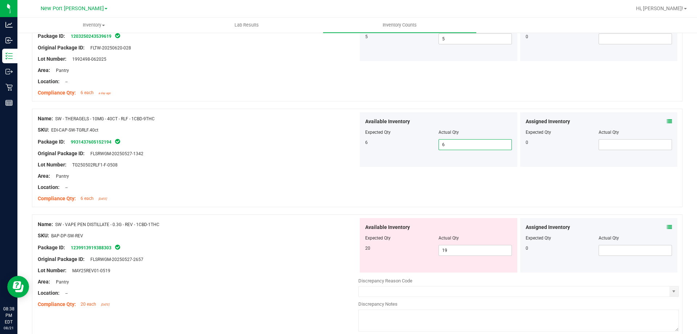
scroll to position [254, 0]
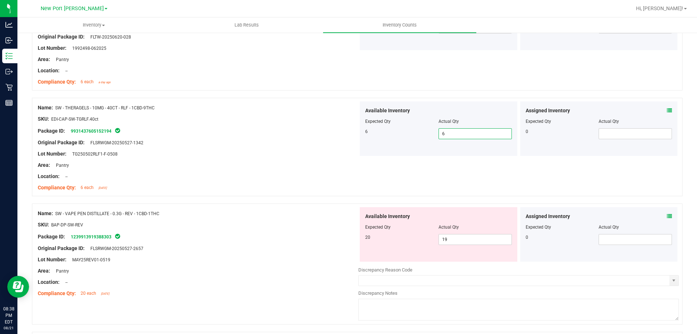
click at [667, 215] on icon at bounding box center [669, 215] width 5 height 5
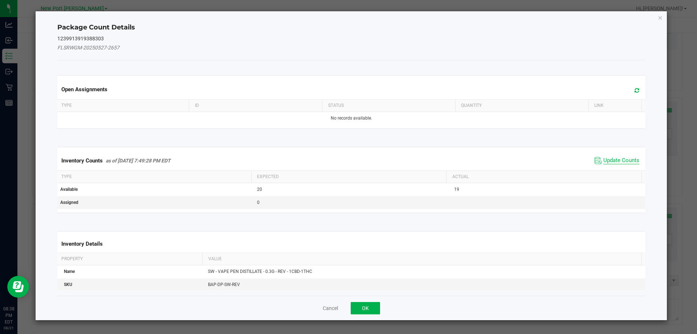
click at [614, 159] on span "Update Counts" at bounding box center [621, 160] width 36 height 7
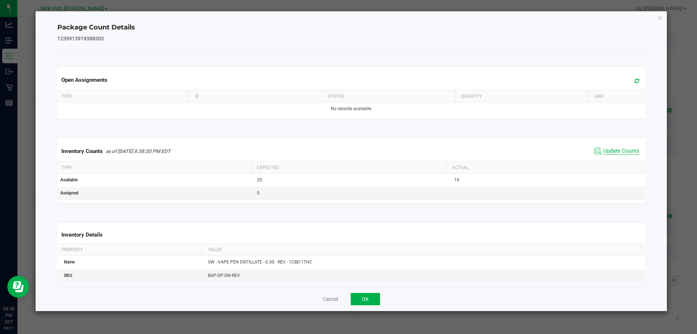
click at [615, 147] on span "Update Counts" at bounding box center [621, 150] width 36 height 7
click at [661, 18] on icon "Close" at bounding box center [660, 17] width 5 height 9
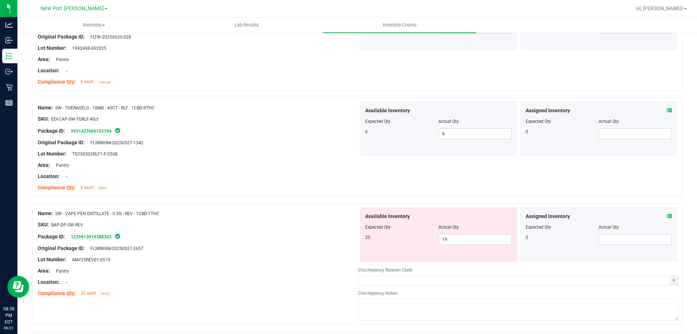
scroll to position [0, 0]
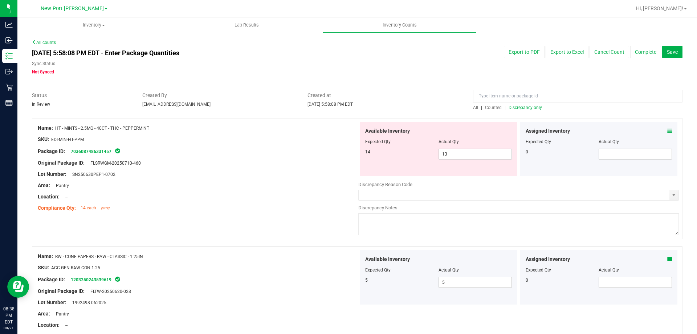
click at [529, 106] on span "Discrepancy only" at bounding box center [525, 107] width 33 height 5
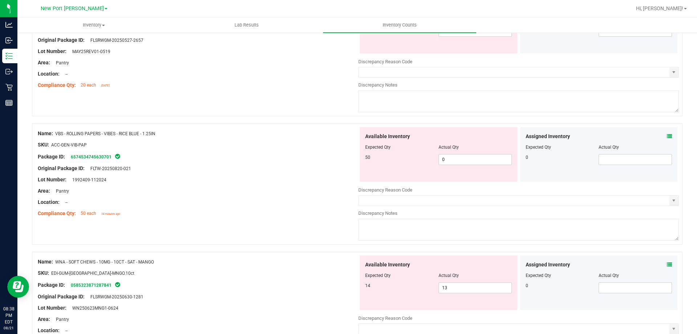
scroll to position [254, 0]
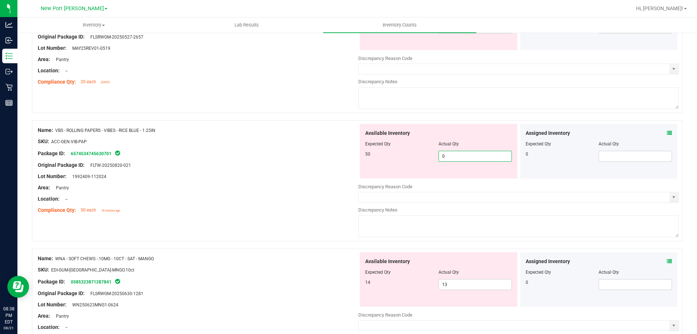
click at [439, 155] on span "0 0" at bounding box center [475, 156] width 73 height 11
type input "50"
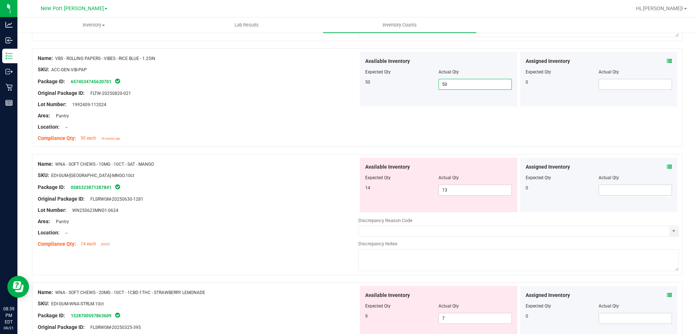
scroll to position [327, 0]
click at [667, 166] on icon at bounding box center [669, 165] width 5 height 5
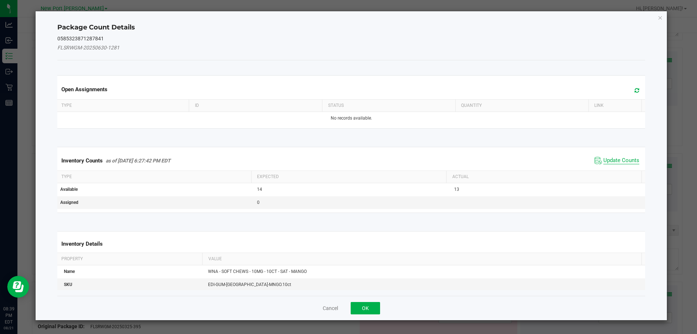
click at [628, 158] on span "Update Counts" at bounding box center [621, 160] width 36 height 7
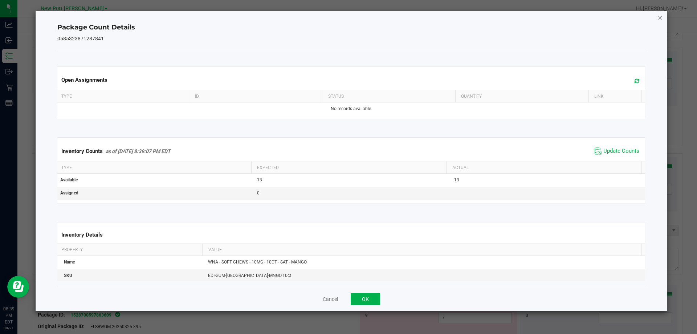
click at [660, 18] on icon "Close" at bounding box center [660, 17] width 5 height 9
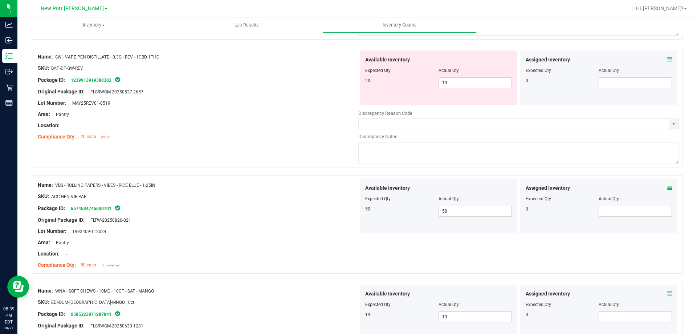
scroll to position [0, 0]
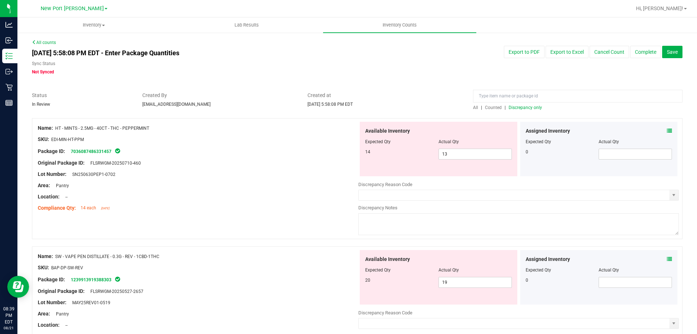
click at [524, 107] on span "Discrepancy only" at bounding box center [525, 107] width 33 height 5
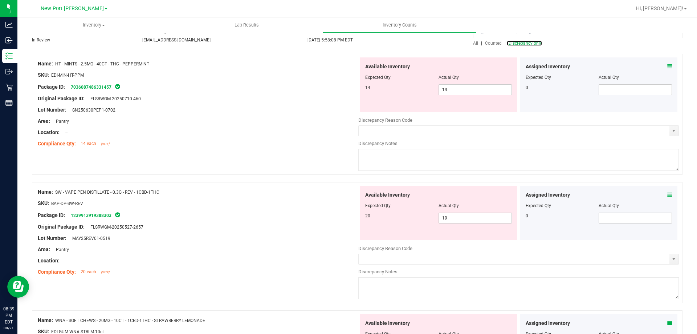
scroll to position [194, 0]
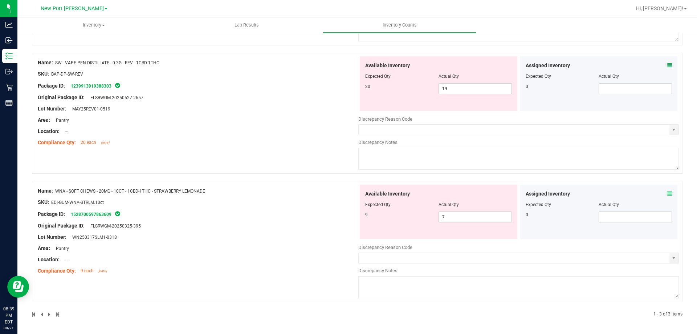
click at [667, 194] on icon at bounding box center [669, 193] width 5 height 5
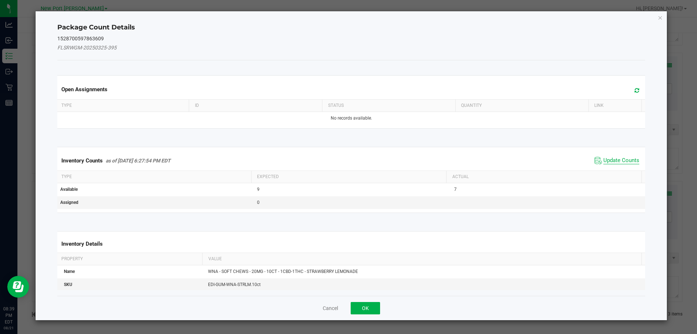
click at [619, 159] on span "Update Counts" at bounding box center [621, 160] width 36 height 7
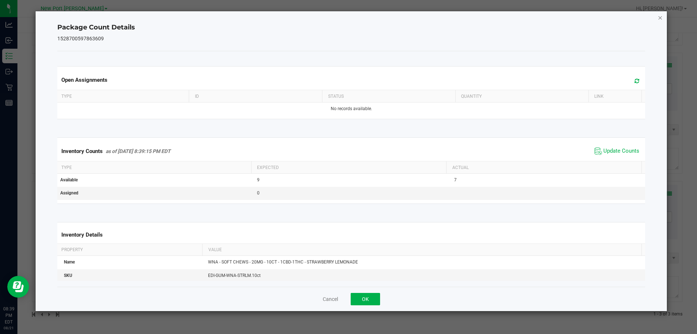
click at [663, 16] on icon "Close" at bounding box center [660, 17] width 5 height 9
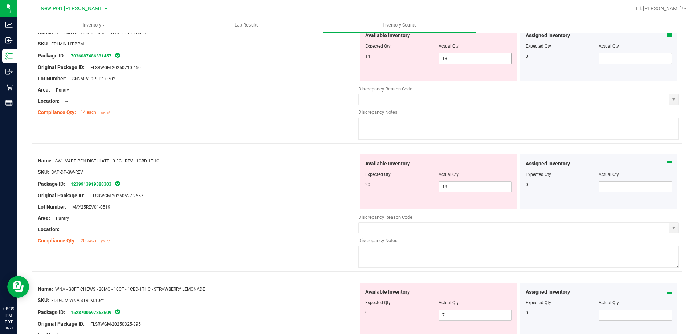
scroll to position [0, 0]
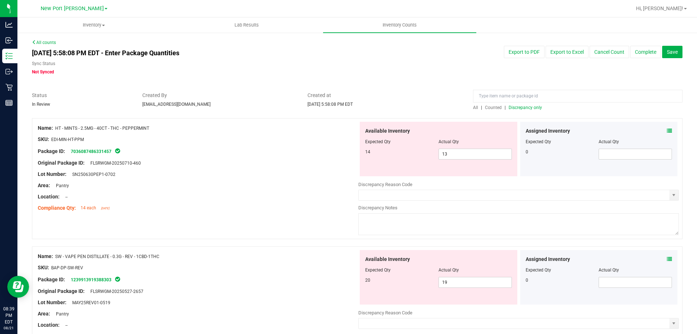
click at [514, 107] on span "Discrepancy only" at bounding box center [525, 107] width 33 height 5
click at [445, 152] on span "13 13" at bounding box center [475, 153] width 73 height 11
type input "14"
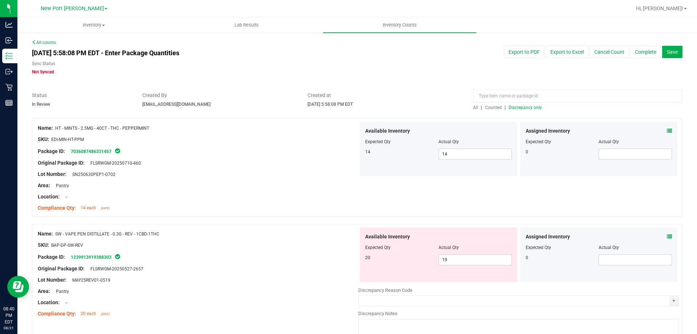
click at [525, 107] on span "Discrepancy only" at bounding box center [525, 107] width 33 height 5
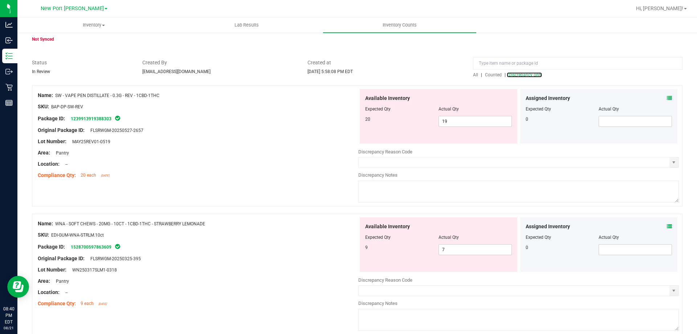
scroll to position [65, 0]
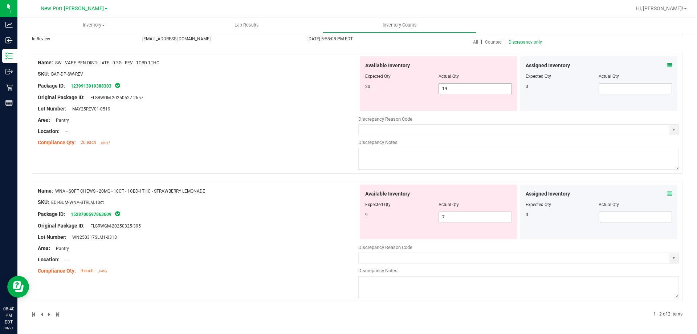
click at [449, 88] on input "19" at bounding box center [475, 89] width 73 height 10
type input "1"
type input "20"
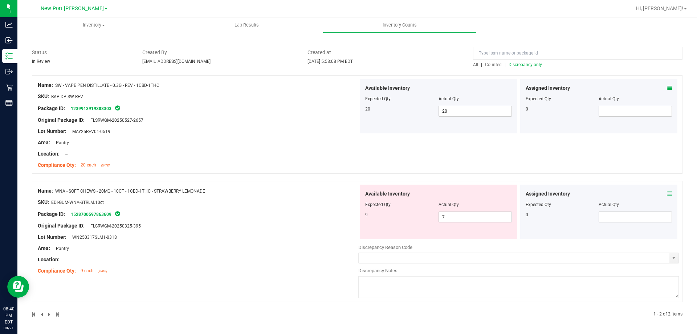
click at [516, 65] on span "Discrepancy only" at bounding box center [525, 64] width 33 height 5
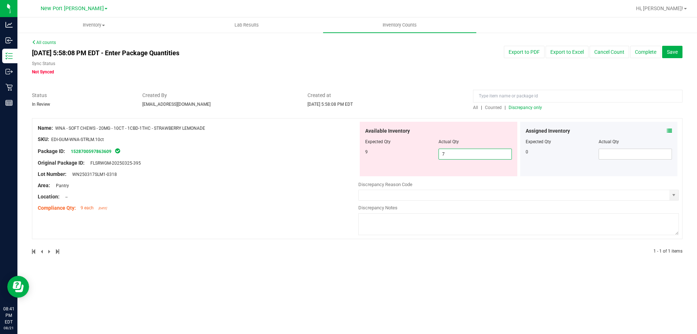
click at [455, 150] on span "7 7" at bounding box center [475, 153] width 73 height 11
type input "9"
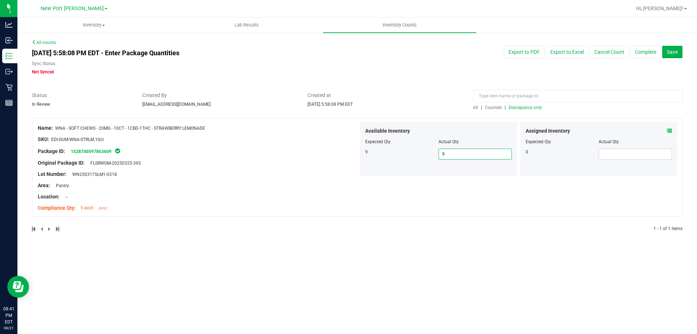
click at [534, 106] on span "Discrepancy only" at bounding box center [525, 107] width 33 height 5
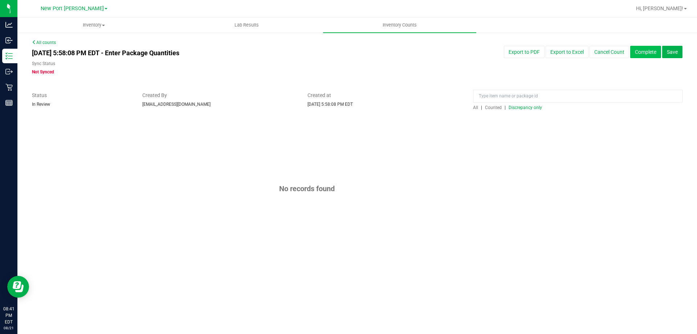
click at [647, 56] on button "Complete" at bounding box center [645, 52] width 31 height 12
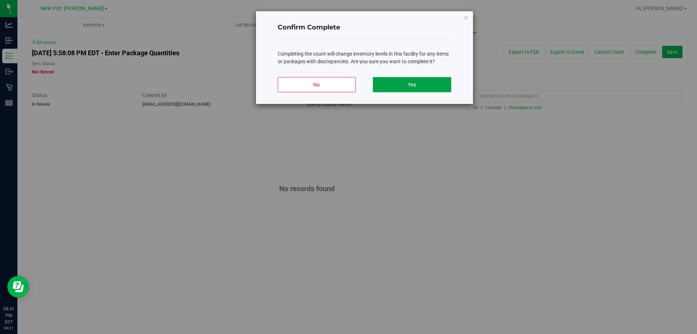
click at [425, 84] on button "Yes" at bounding box center [412, 84] width 78 height 15
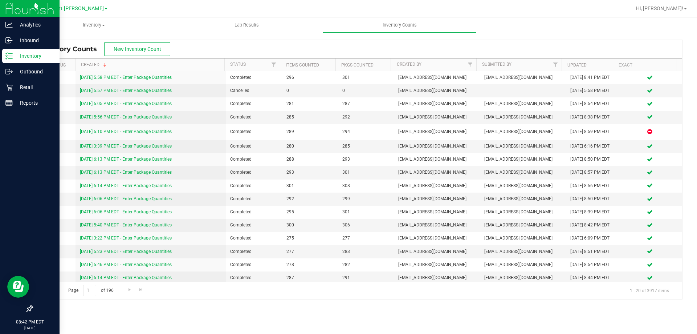
click at [14, 57] on p "Inventory" at bounding box center [35, 56] width 44 height 9
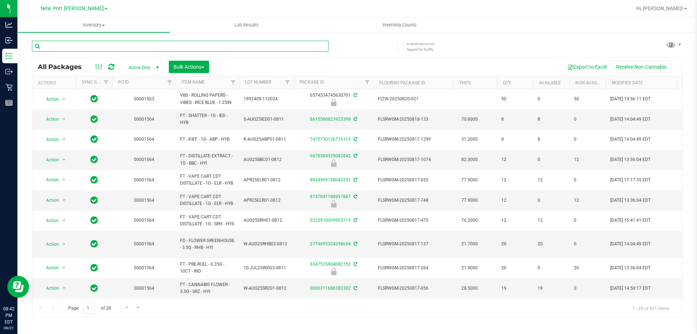
click at [84, 46] on input "text" at bounding box center [180, 46] width 297 height 11
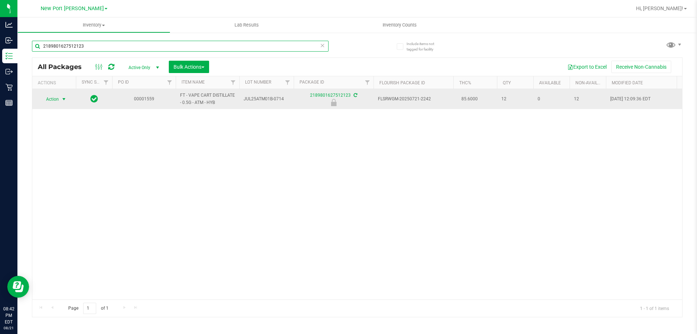
type input "2189801627512123"
click at [59, 99] on span "Action" at bounding box center [50, 99] width 20 height 10
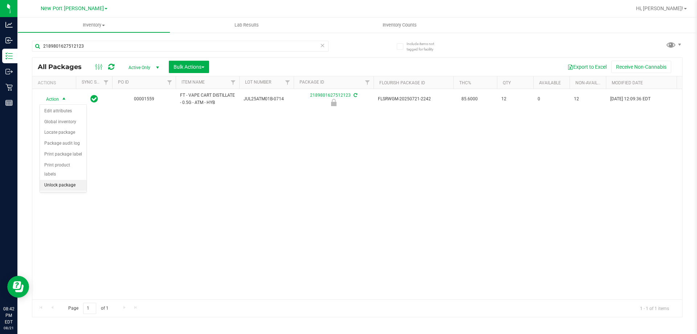
click at [58, 180] on li "Unlock package" at bounding box center [63, 185] width 46 height 11
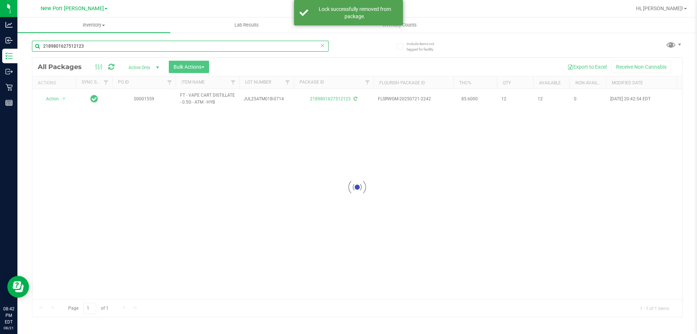
click at [86, 48] on input "2189801627512123" at bounding box center [180, 46] width 297 height 11
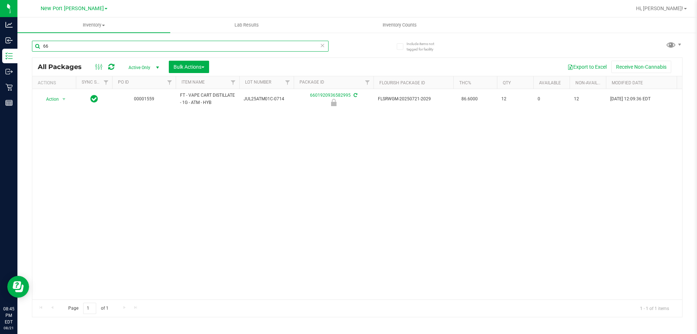
type input "6"
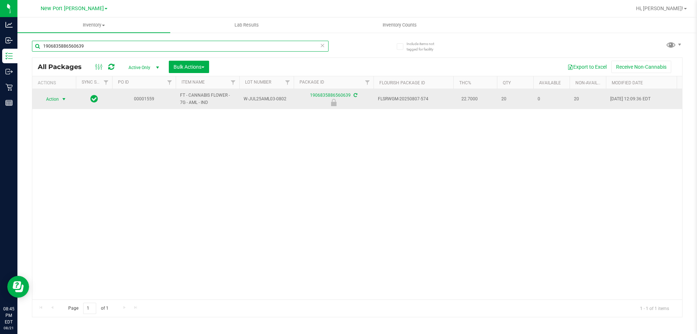
type input "1906835886560639"
click at [61, 100] on span "select" at bounding box center [64, 99] width 6 height 6
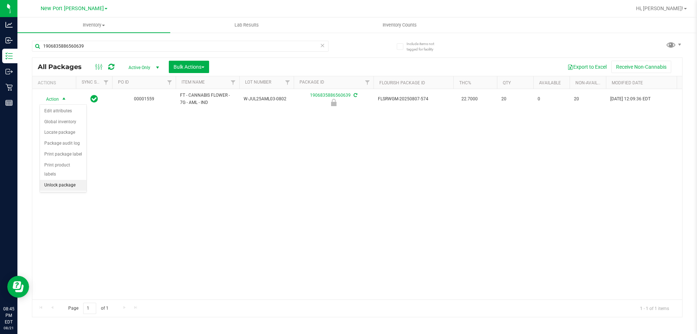
click at [52, 180] on li "Unlock package" at bounding box center [63, 185] width 46 height 11
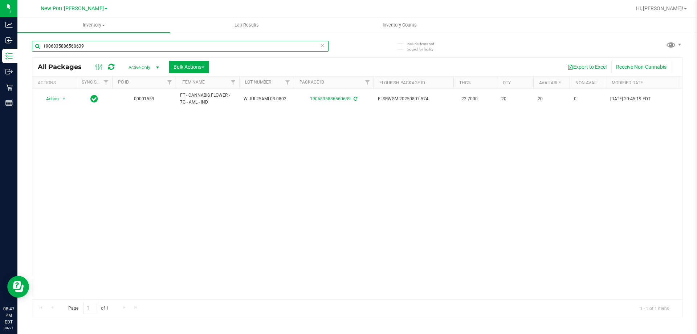
click at [102, 46] on input "1906835886560639" at bounding box center [180, 46] width 297 height 11
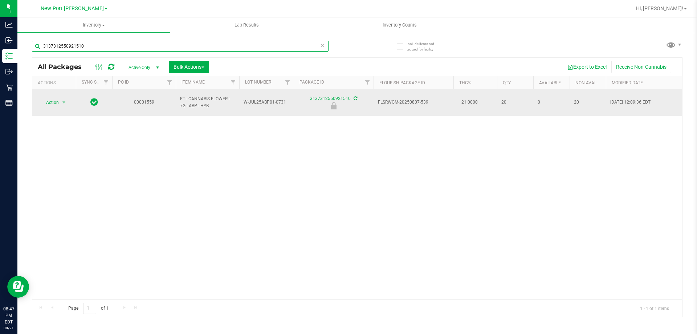
type input "3137312550921510"
click at [58, 102] on span "Action" at bounding box center [50, 102] width 20 height 10
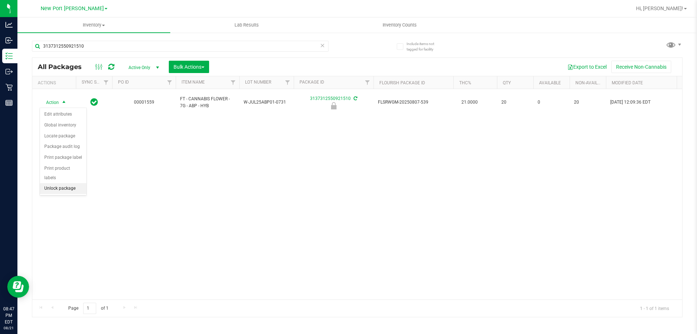
click at [56, 183] on li "Unlock package" at bounding box center [63, 188] width 46 height 11
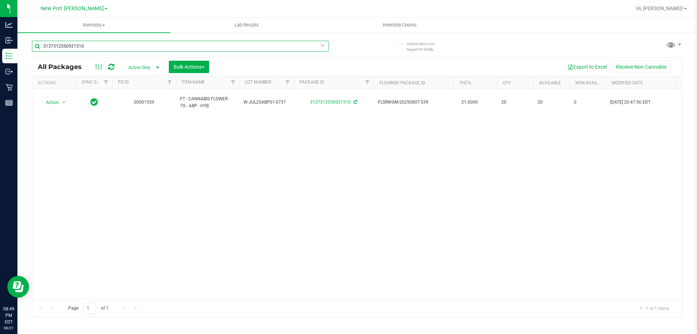
click at [84, 44] on input "3137312550921510" at bounding box center [180, 46] width 297 height 11
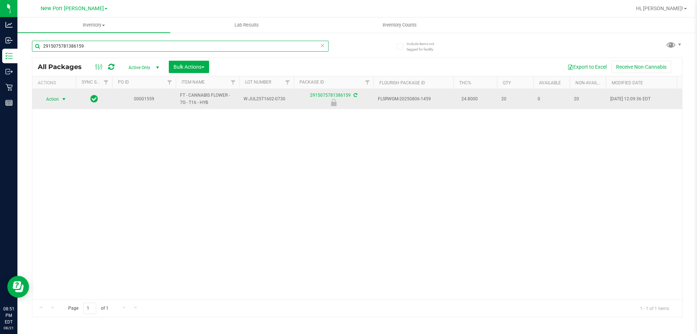
type input "2915075781386159"
click at [62, 103] on span "select" at bounding box center [64, 99] width 9 height 10
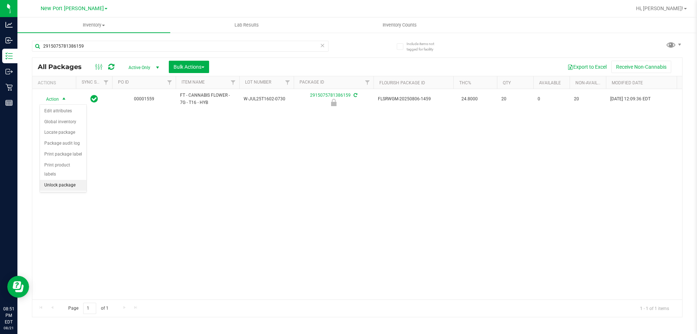
click at [70, 180] on li "Unlock package" at bounding box center [63, 185] width 46 height 11
